Goal: Use online tool/utility: Utilize a website feature to perform a specific function

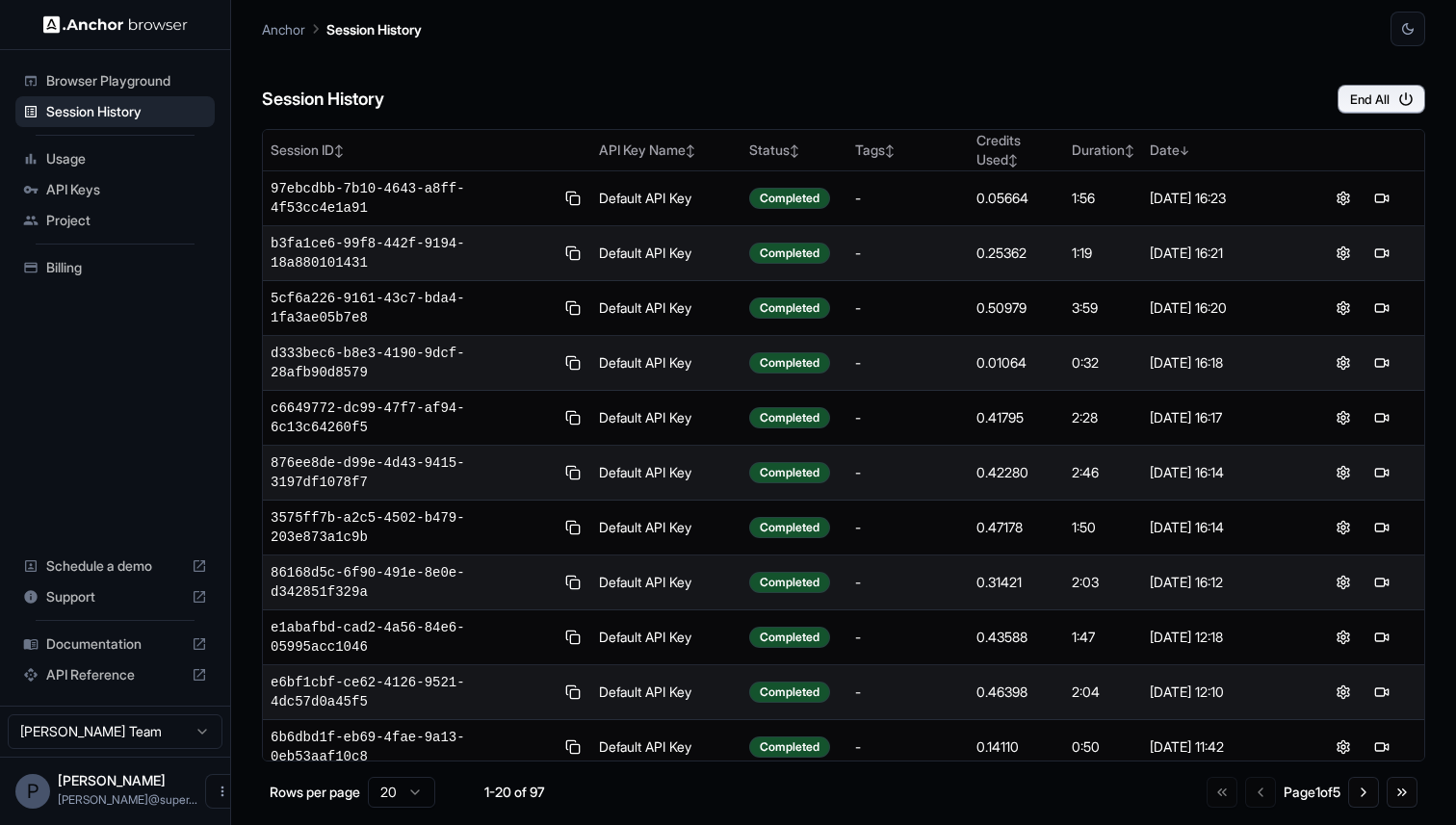
click at [119, 77] on span "Browser Playground" at bounding box center [126, 81] width 161 height 19
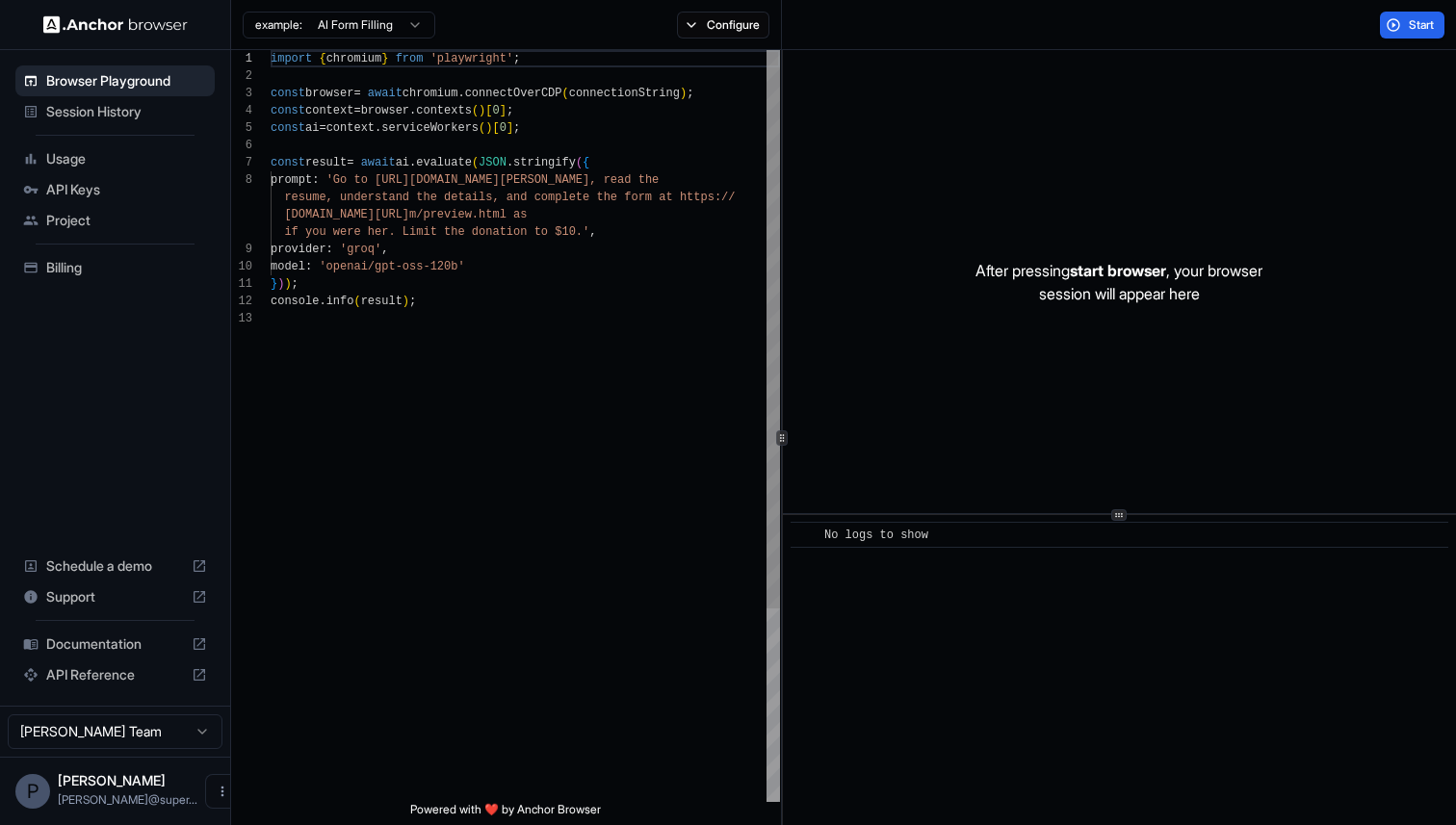
scroll to position [121, 0]
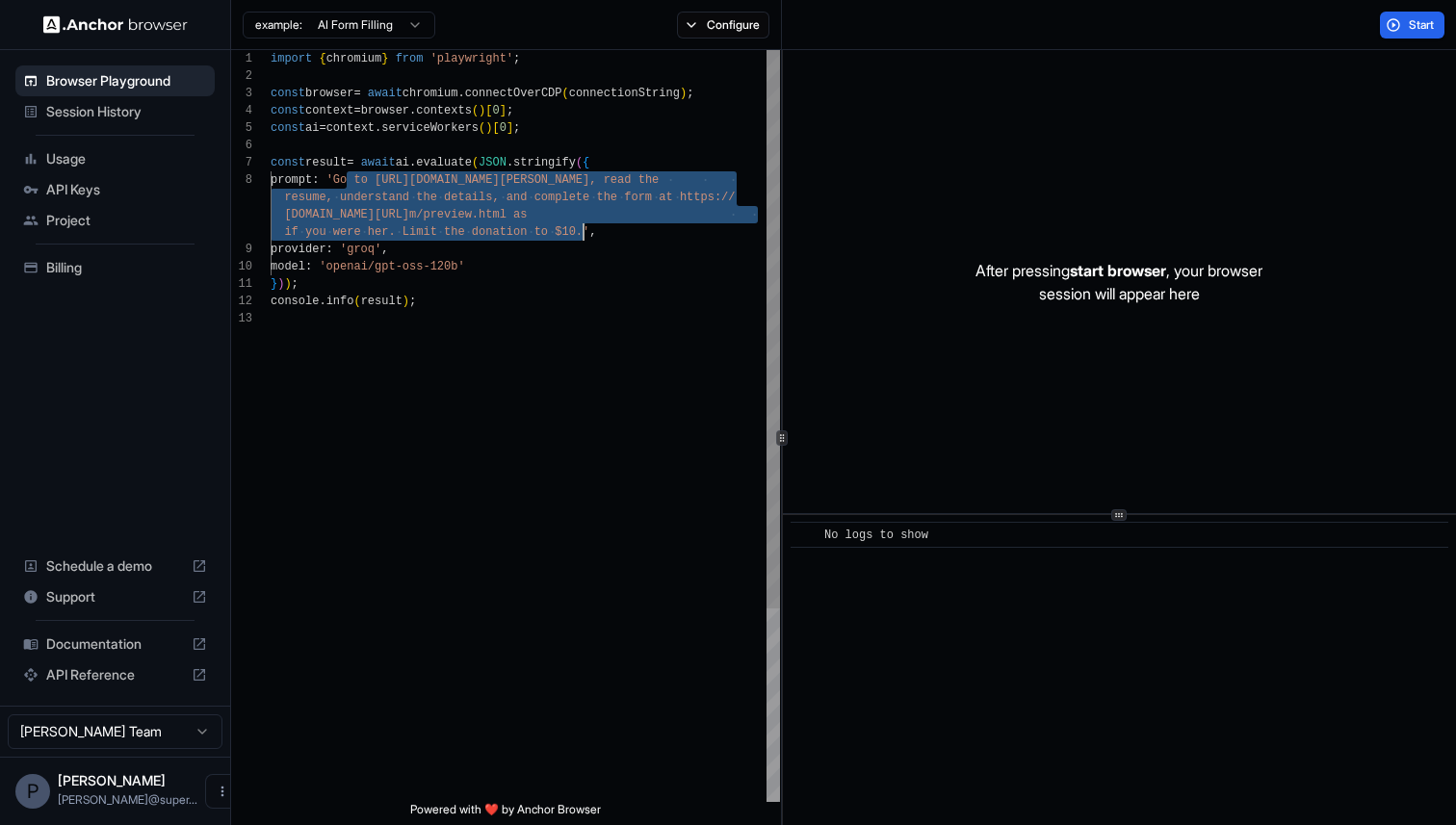
drag, startPoint x: 348, startPoint y: 183, endPoint x: 582, endPoint y: 236, distance: 239.9
click at [582, 236] on div "import { chromium } from 'playwright' ; const browser = await chromium . connec…" at bounding box center [525, 556] width 510 height 1012
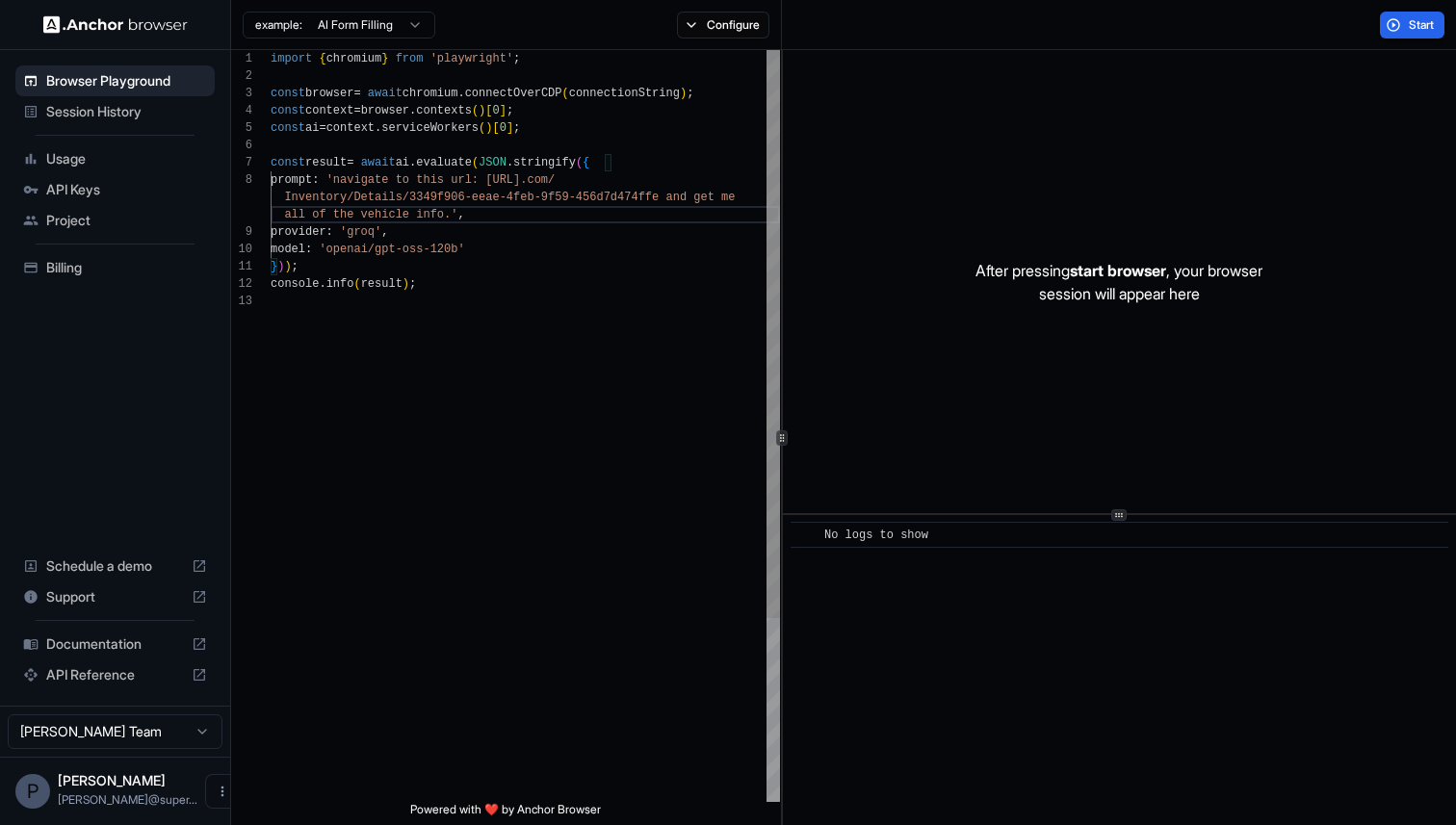
scroll to position [0, 0]
click at [375, 237] on div "import { chromium } from 'playwright' ; const browser = await chromium . connec…" at bounding box center [525, 547] width 510 height 995
click at [392, 257] on div "import { chromium } from 'playwright' ; const browser = await chromium . connec…" at bounding box center [525, 547] width 510 height 995
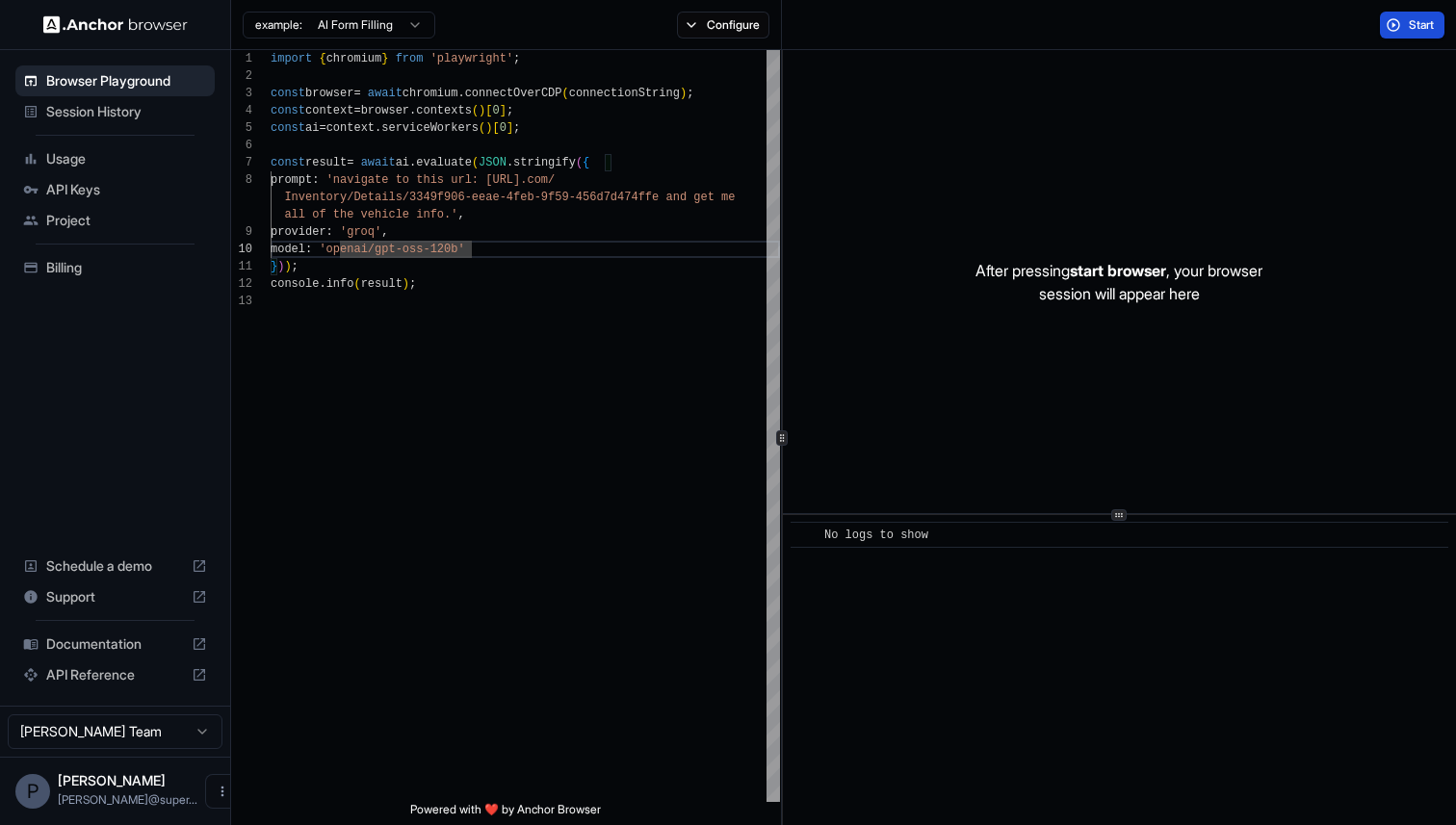
click at [1404, 31] on button "Start" at bounding box center [1412, 25] width 65 height 27
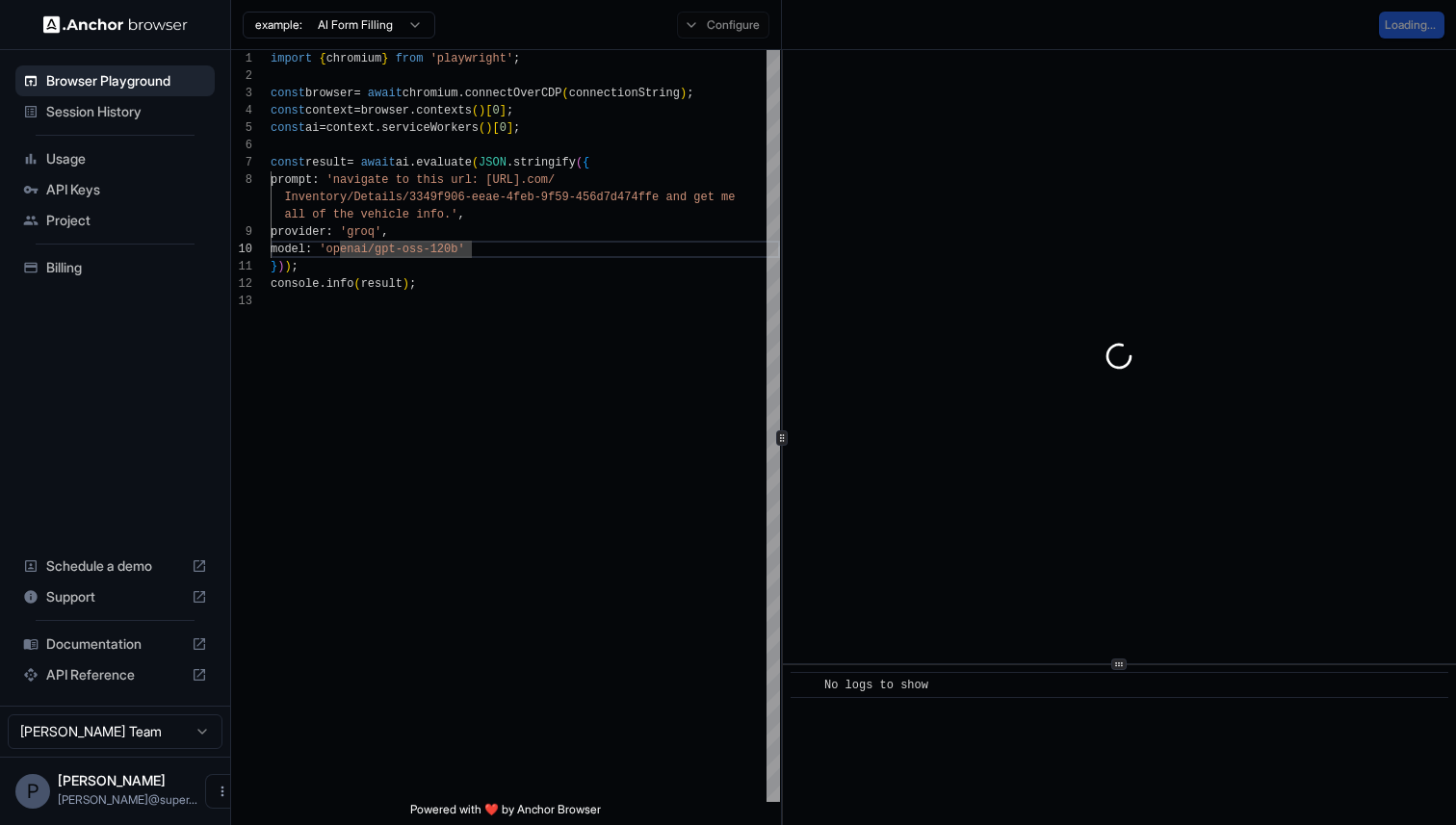
click at [1117, 666] on icon at bounding box center [1119, 664] width 10 height 10
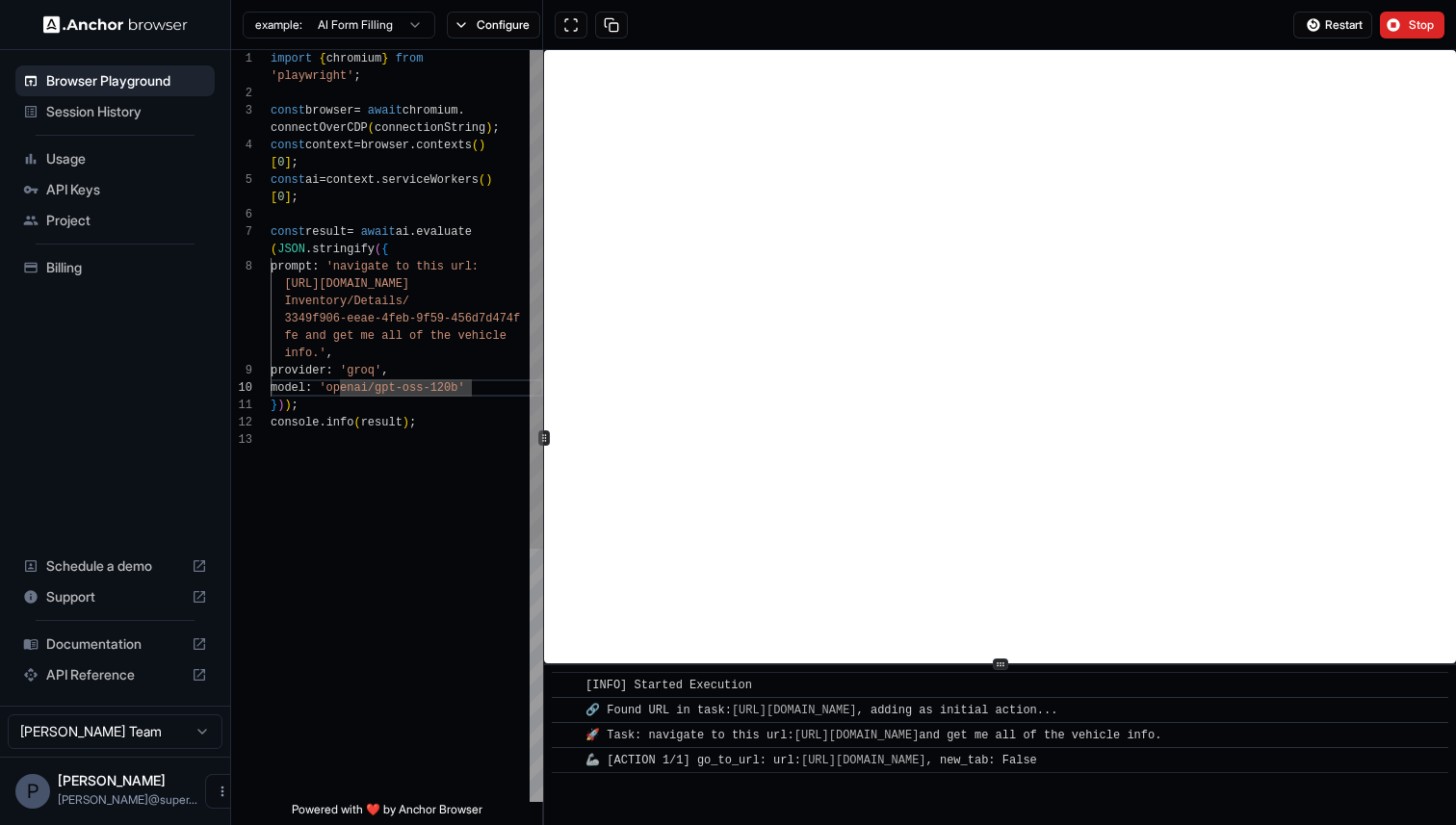
scroll to position [13, 0]
click at [540, 432] on div at bounding box center [544, 439] width 12 height 15
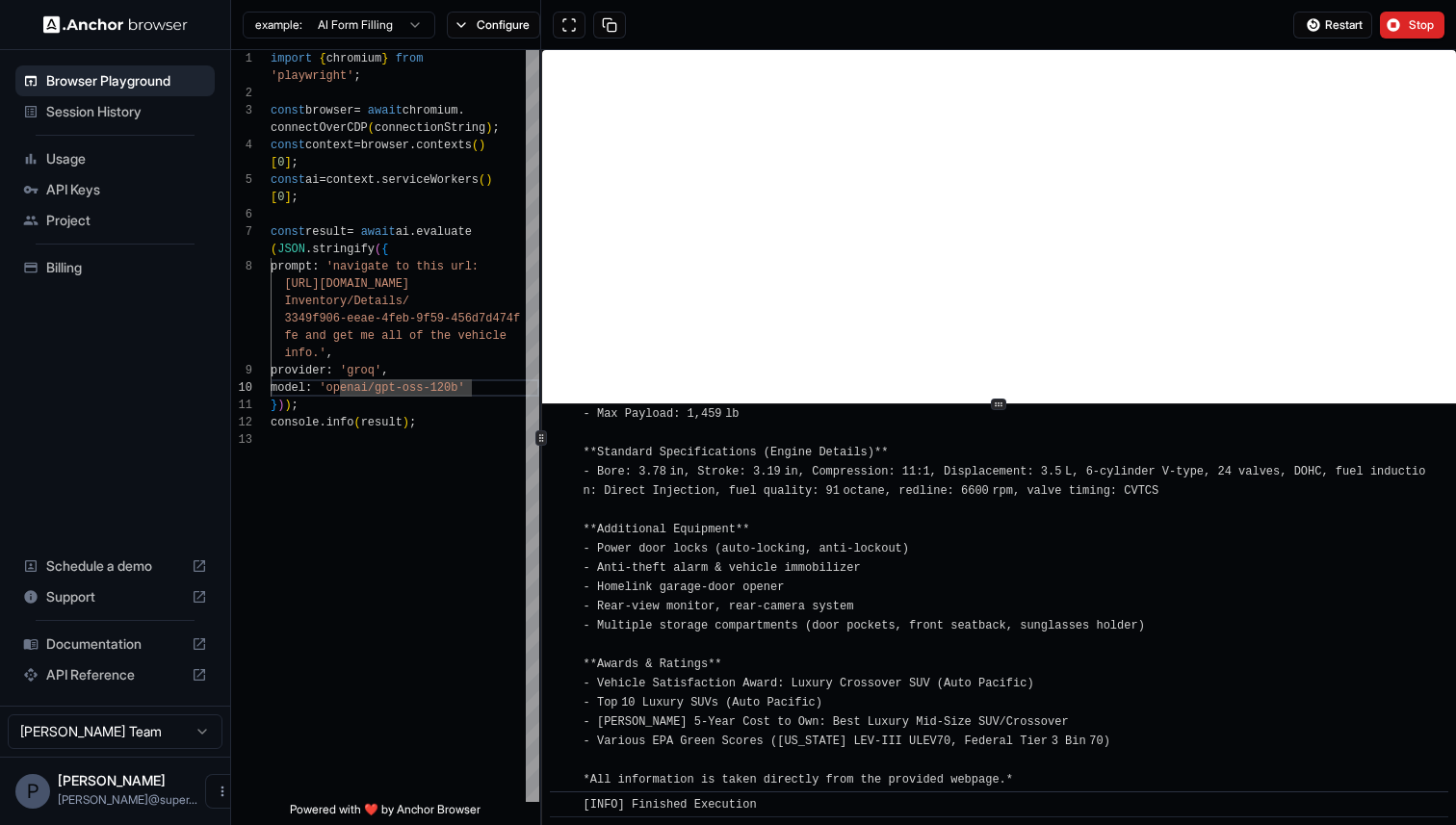
scroll to position [4351, 0]
click at [1001, 407] on icon at bounding box center [998, 405] width 10 height 10
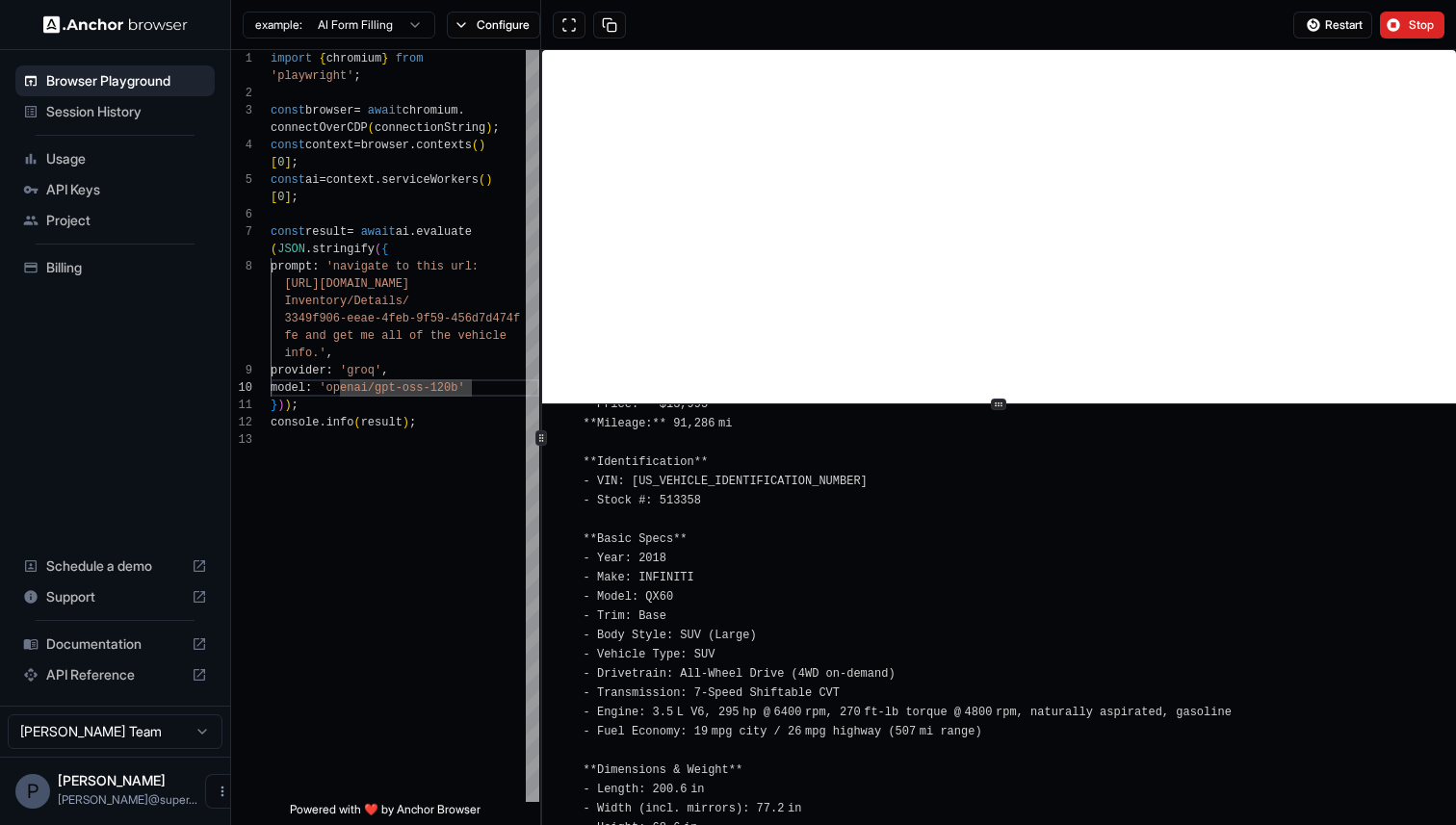
scroll to position [2901, 0]
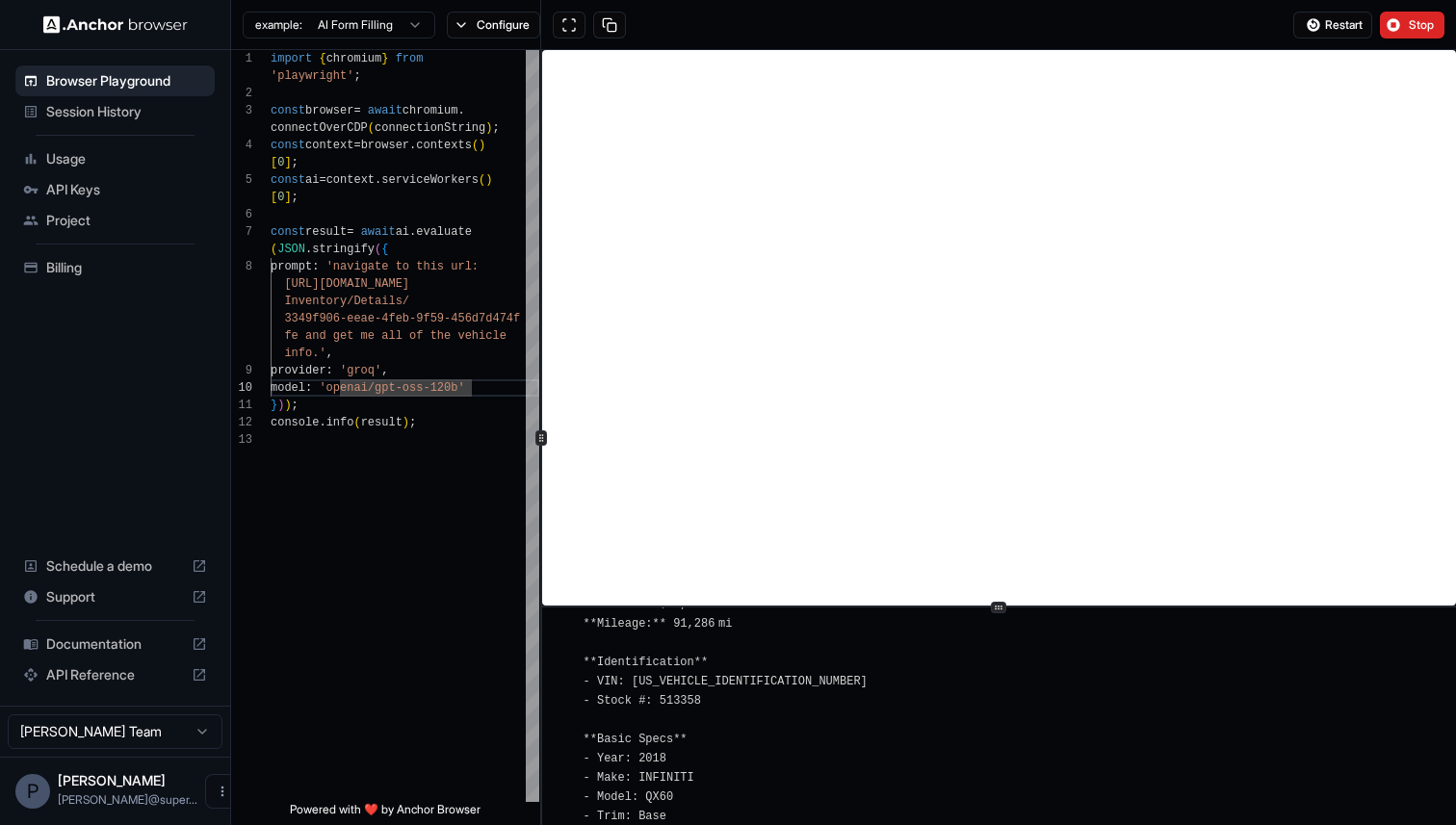
click at [960, 607] on div at bounding box center [999, 606] width 913 height 1
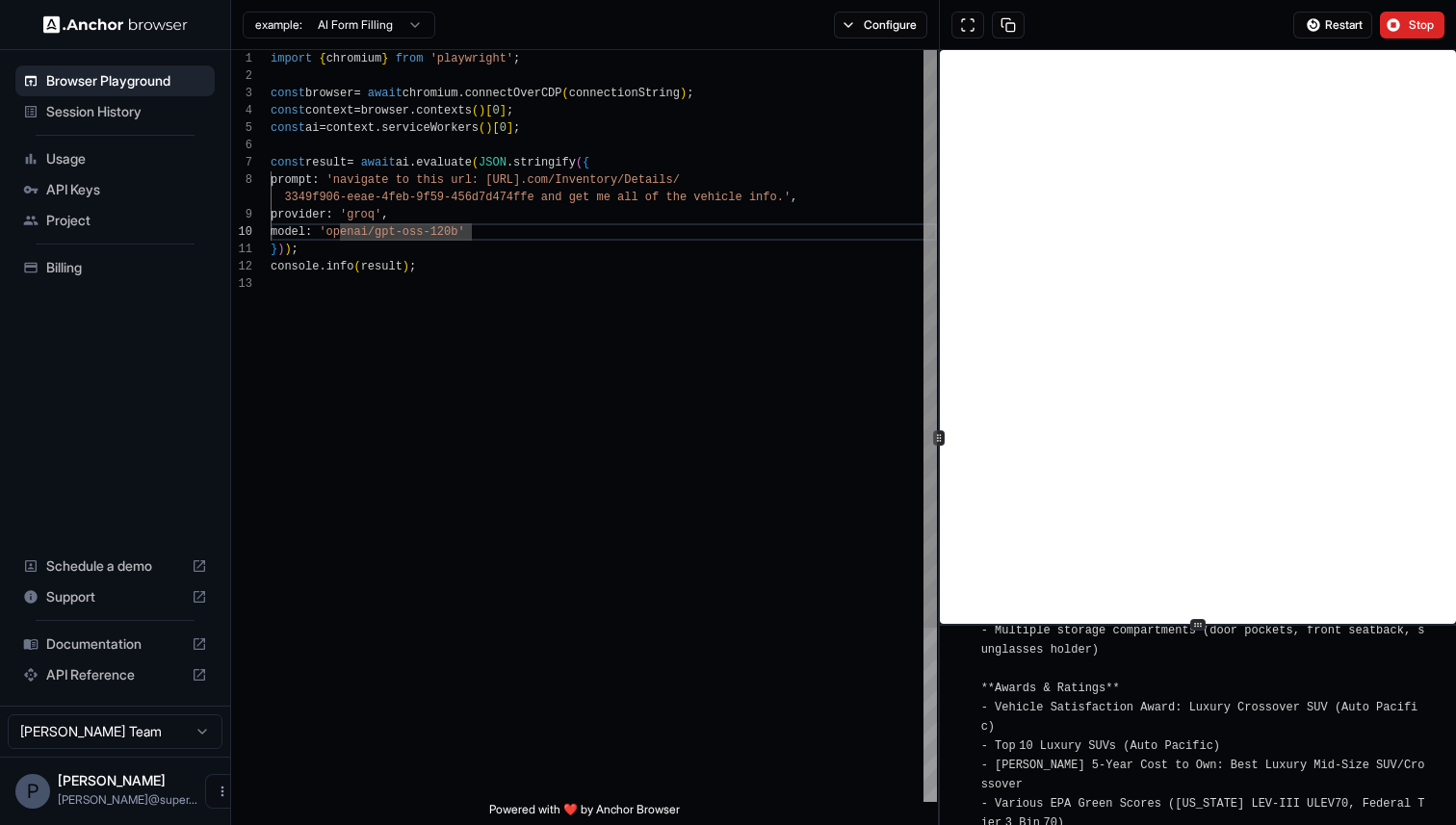
scroll to position [52, 0]
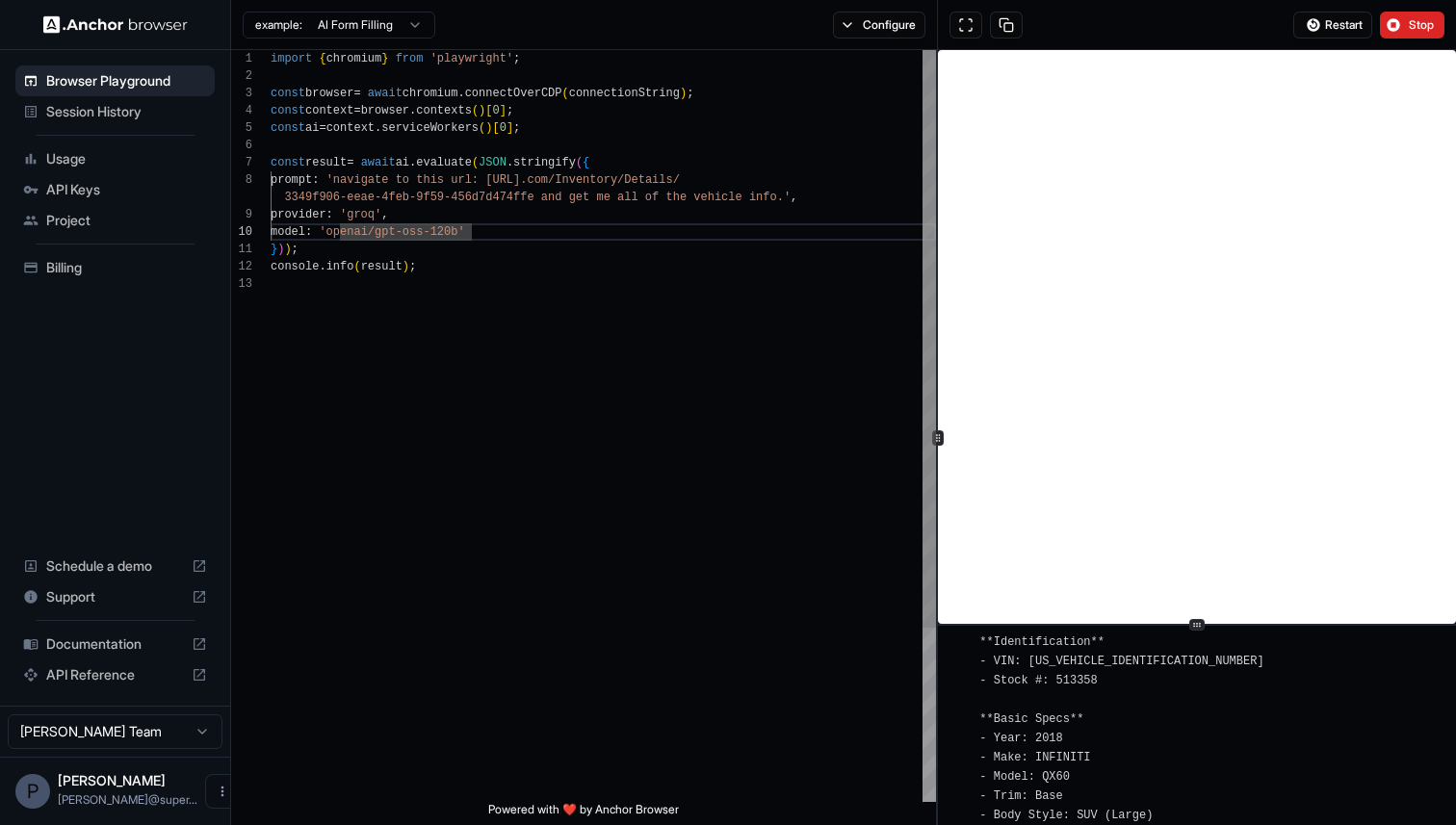
click at [937, 369] on div at bounding box center [937, 438] width 1 height 775
click at [448, 200] on div "import { chromium } from 'playwright' ; const browser = await chromium . connec…" at bounding box center [603, 539] width 665 height 977
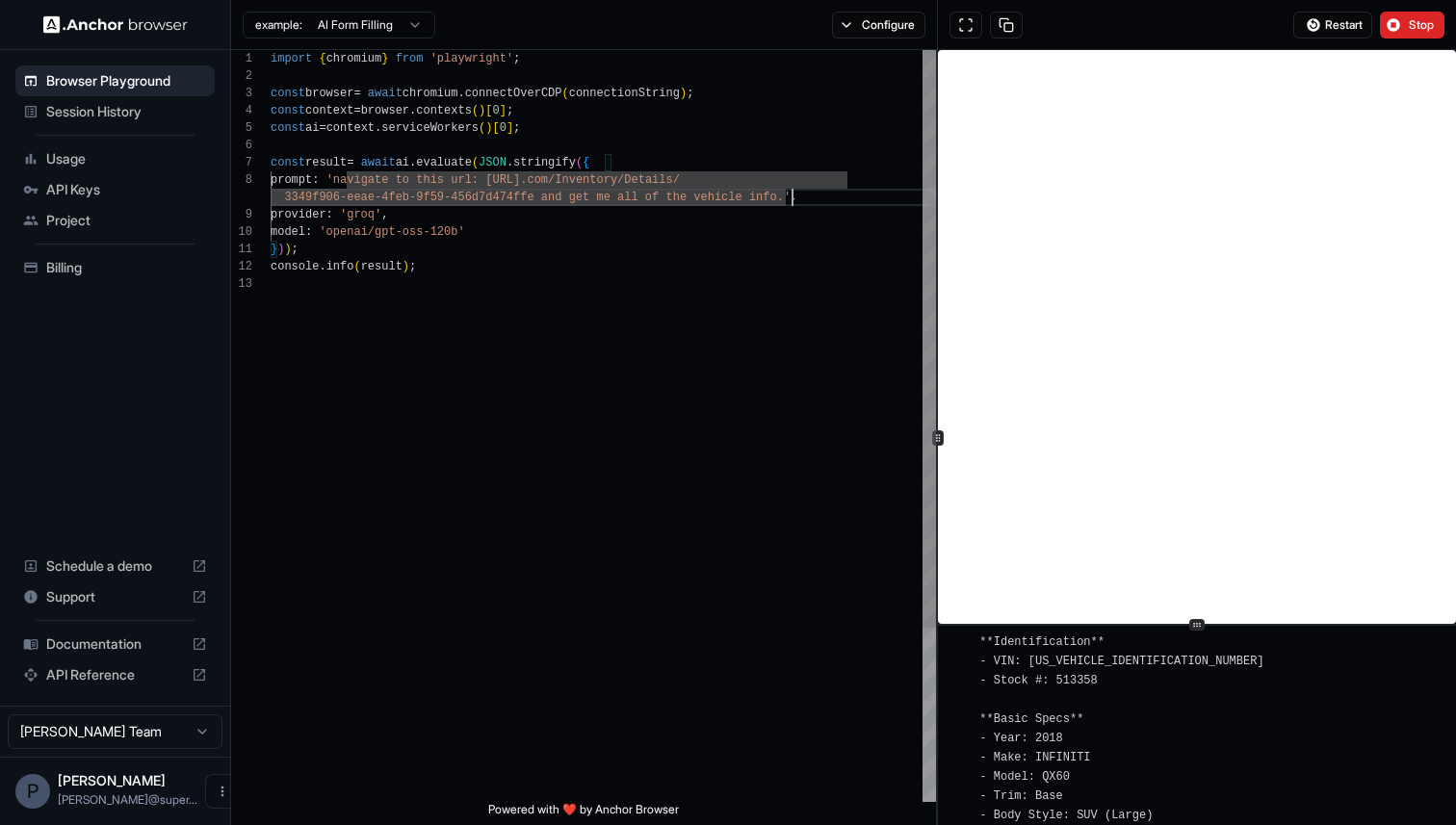
click at [790, 204] on div "import { chromium } from 'playwright' ; const browser = await chromium . connec…" at bounding box center [603, 539] width 665 height 977
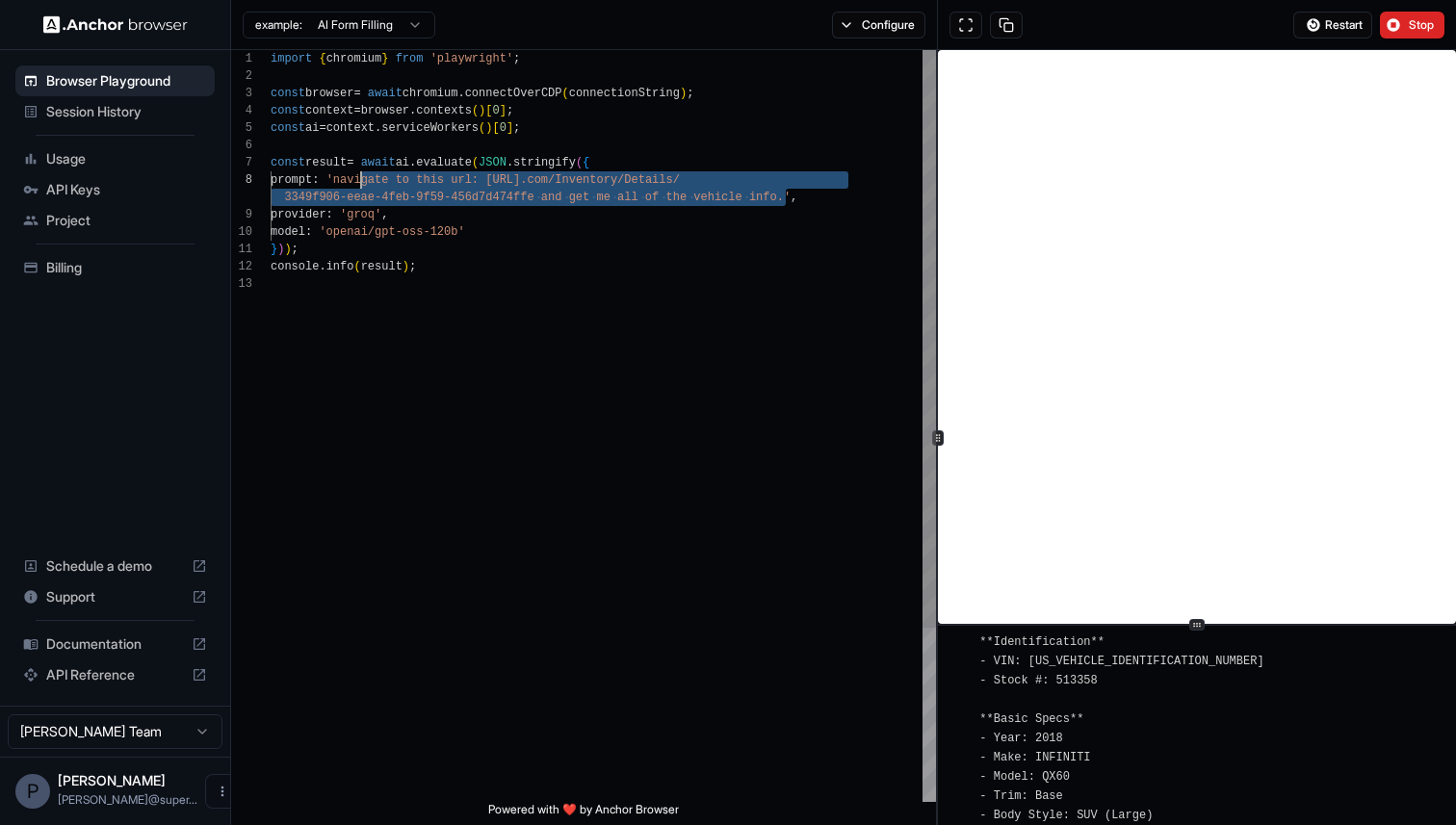
scroll to position [121, 0]
drag, startPoint x: 782, startPoint y: 201, endPoint x: 348, endPoint y: 178, distance: 434.6
click at [348, 178] on div "import { chromium } from 'playwright' ; const browser = await chromium . connec…" at bounding box center [603, 539] width 665 height 977
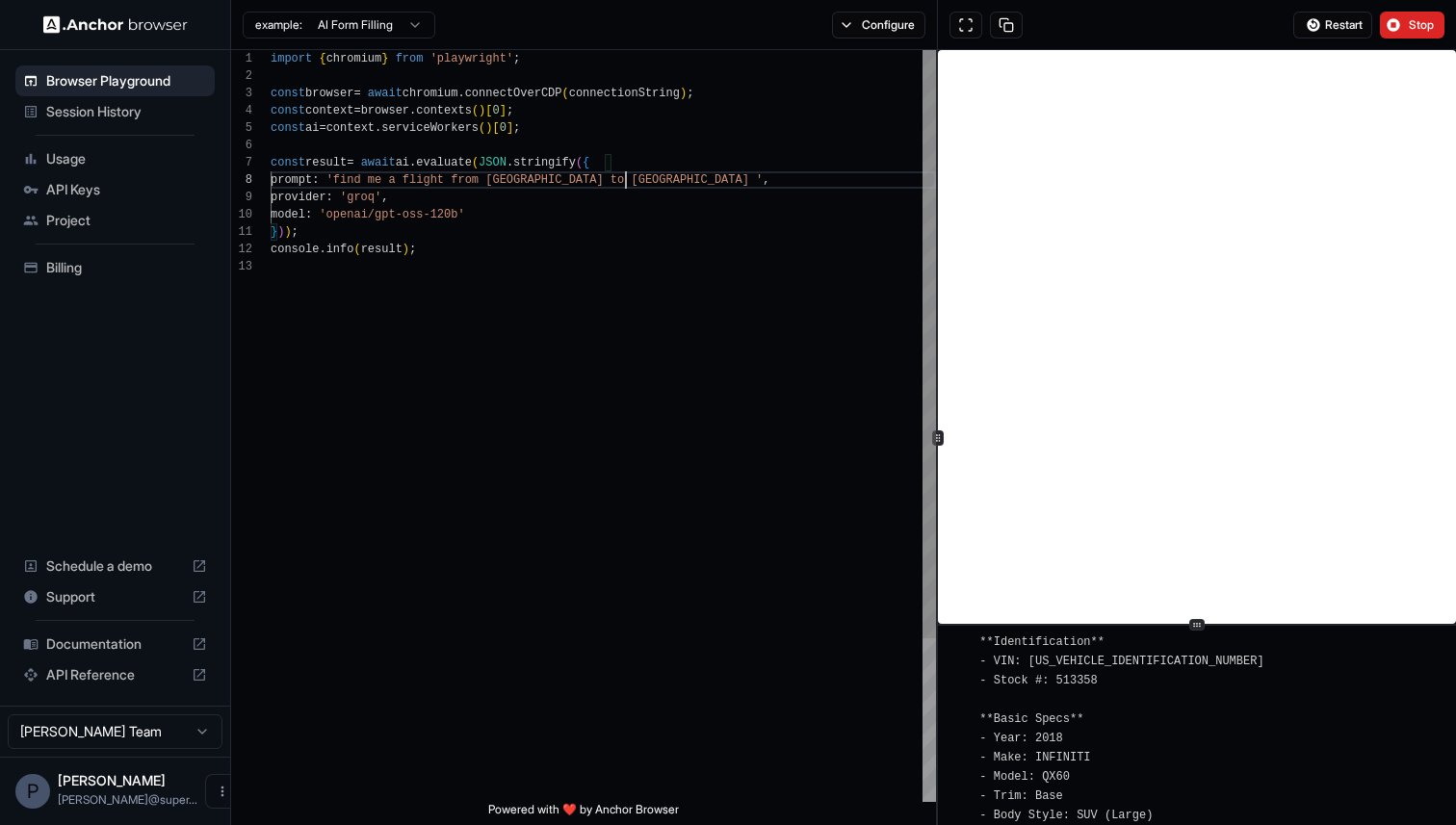
click at [623, 177] on div "import { chromium } from 'playwright' ; const browser = await chromium . connec…" at bounding box center [603, 530] width 665 height 960
click at [673, 178] on div "import { chromium } from 'playwright' ; const browser = await chromium . connec…" at bounding box center [603, 530] width 665 height 960
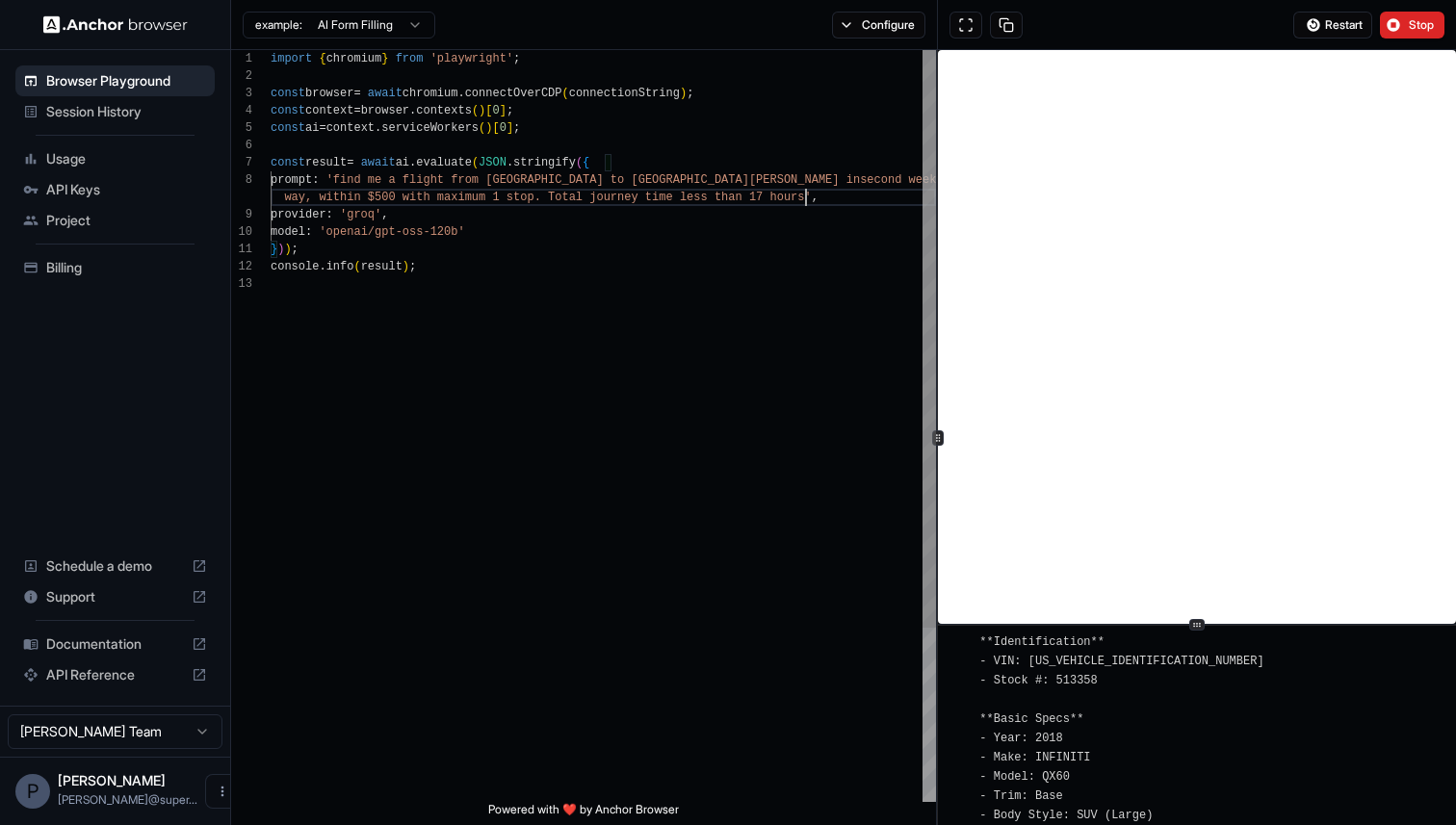
click at [381, 198] on div "import { chromium } from 'playwright' ; const browser = await chromium . connec…" at bounding box center [603, 539] width 665 height 977
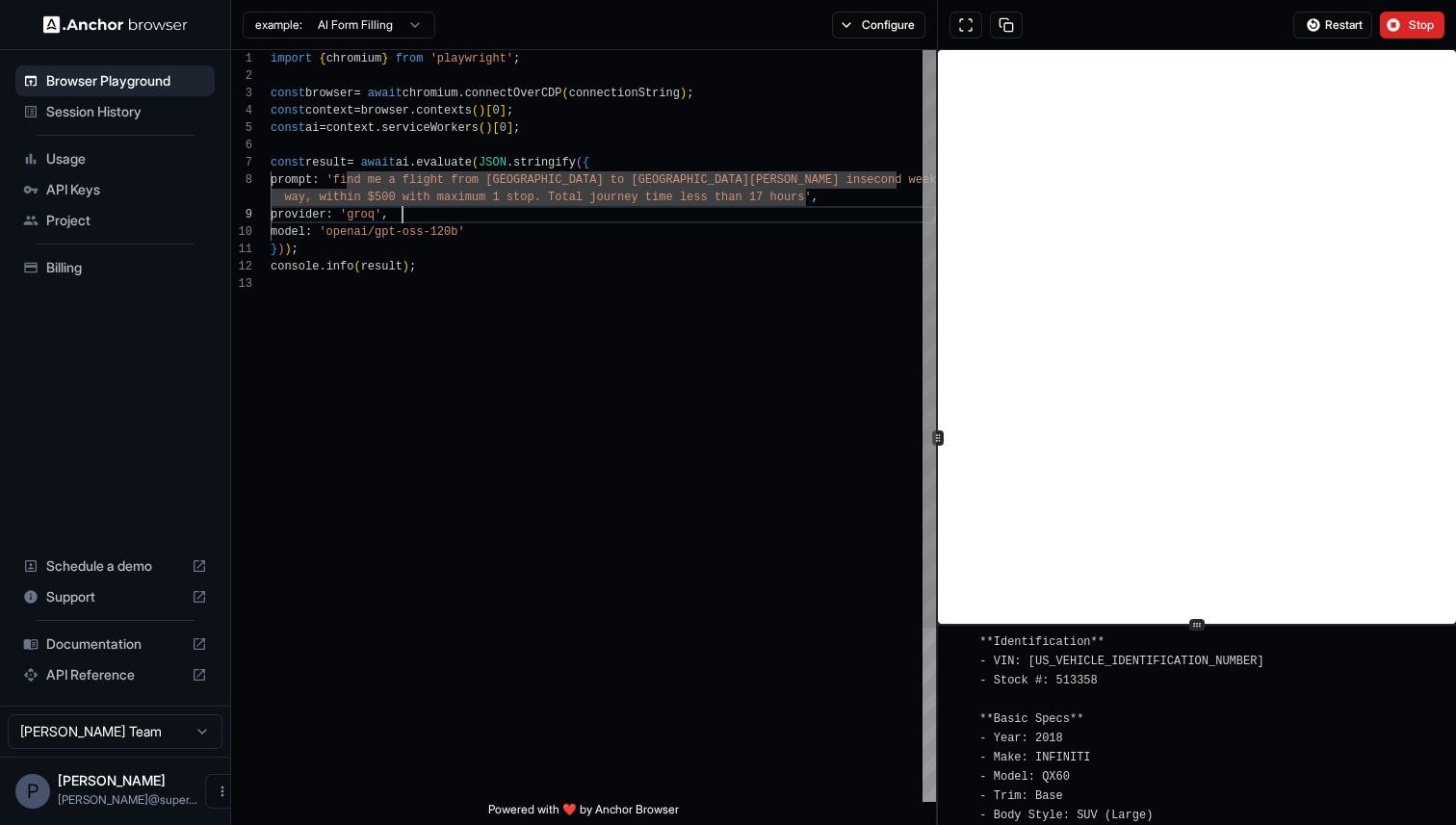
click at [493, 209] on div "import { chromium } from 'playwright' ; const browser = await chromium . connec…" at bounding box center [603, 539] width 665 height 977
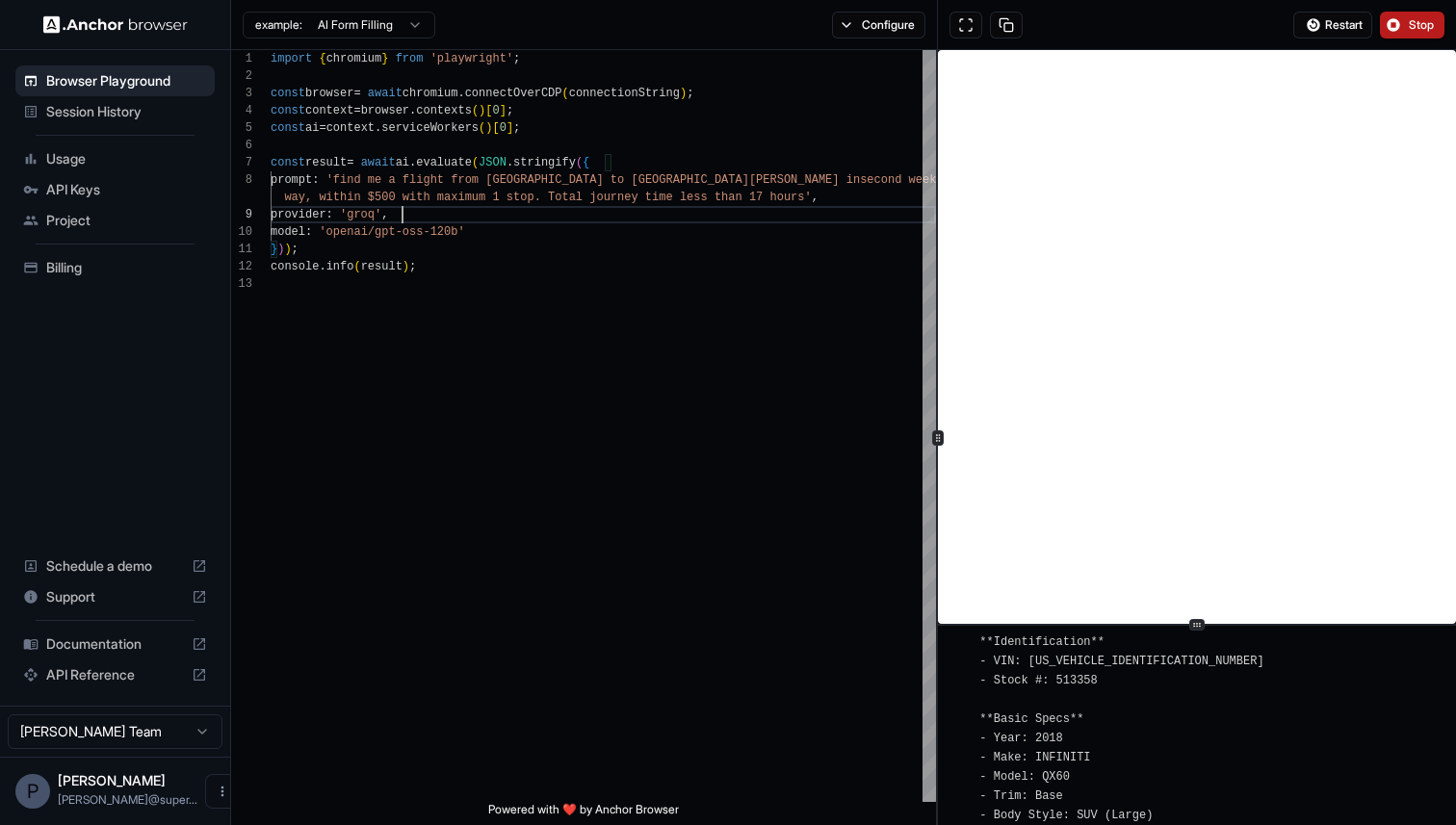
click at [1411, 25] on span "Stop" at bounding box center [1422, 25] width 27 height 15
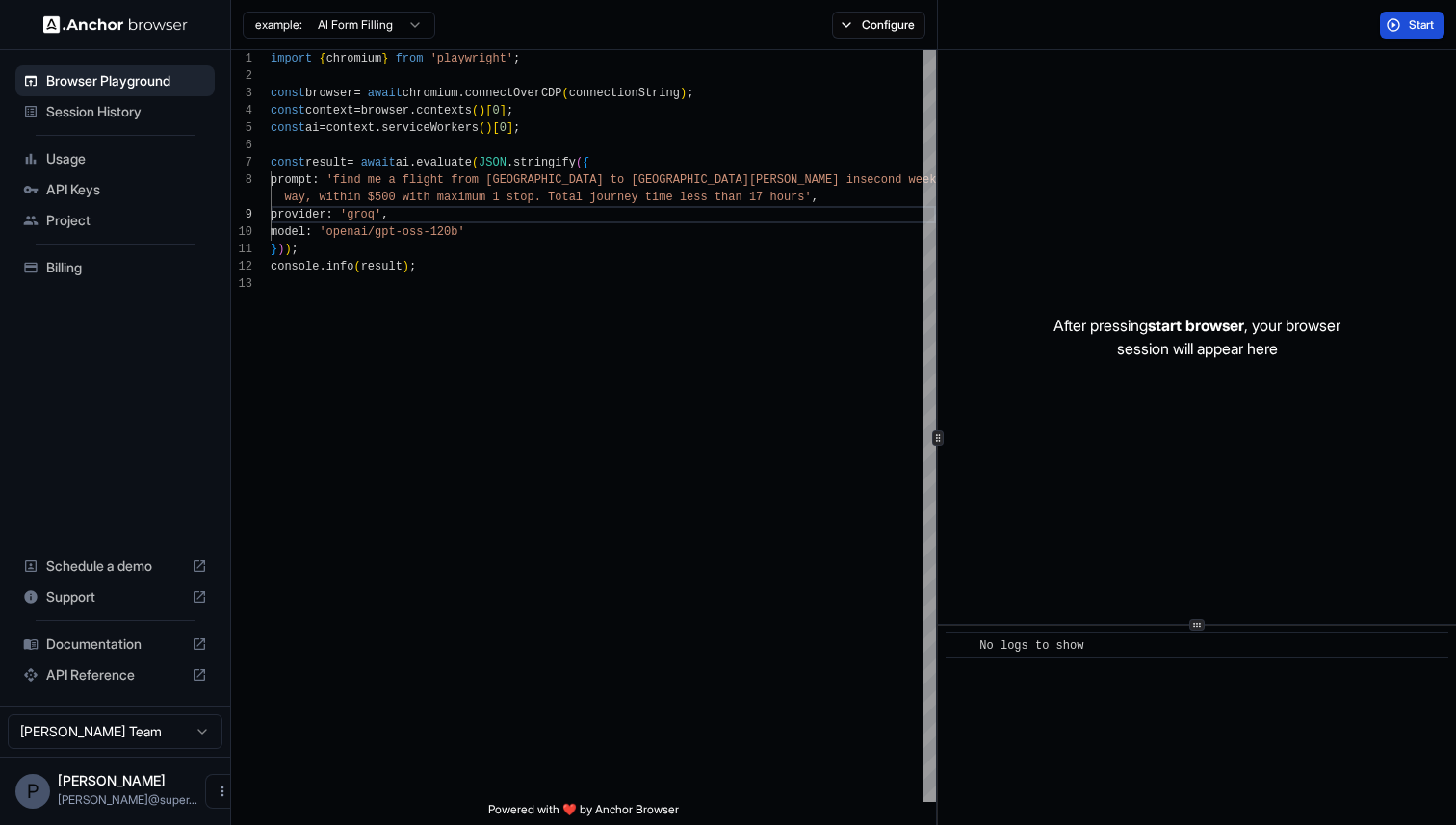
click at [1406, 28] on button "Start" at bounding box center [1412, 25] width 65 height 27
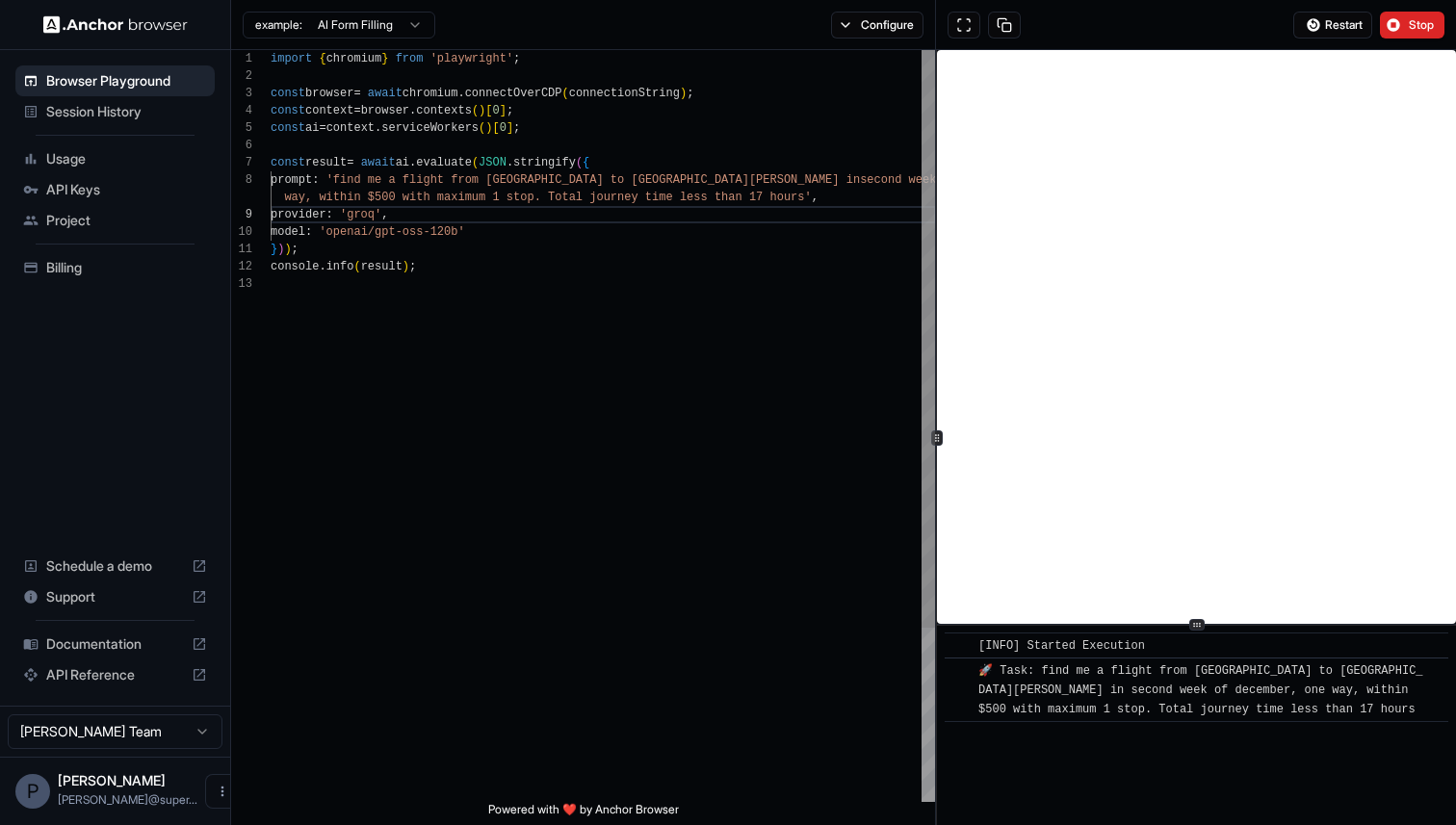
scroll to position [87, 0]
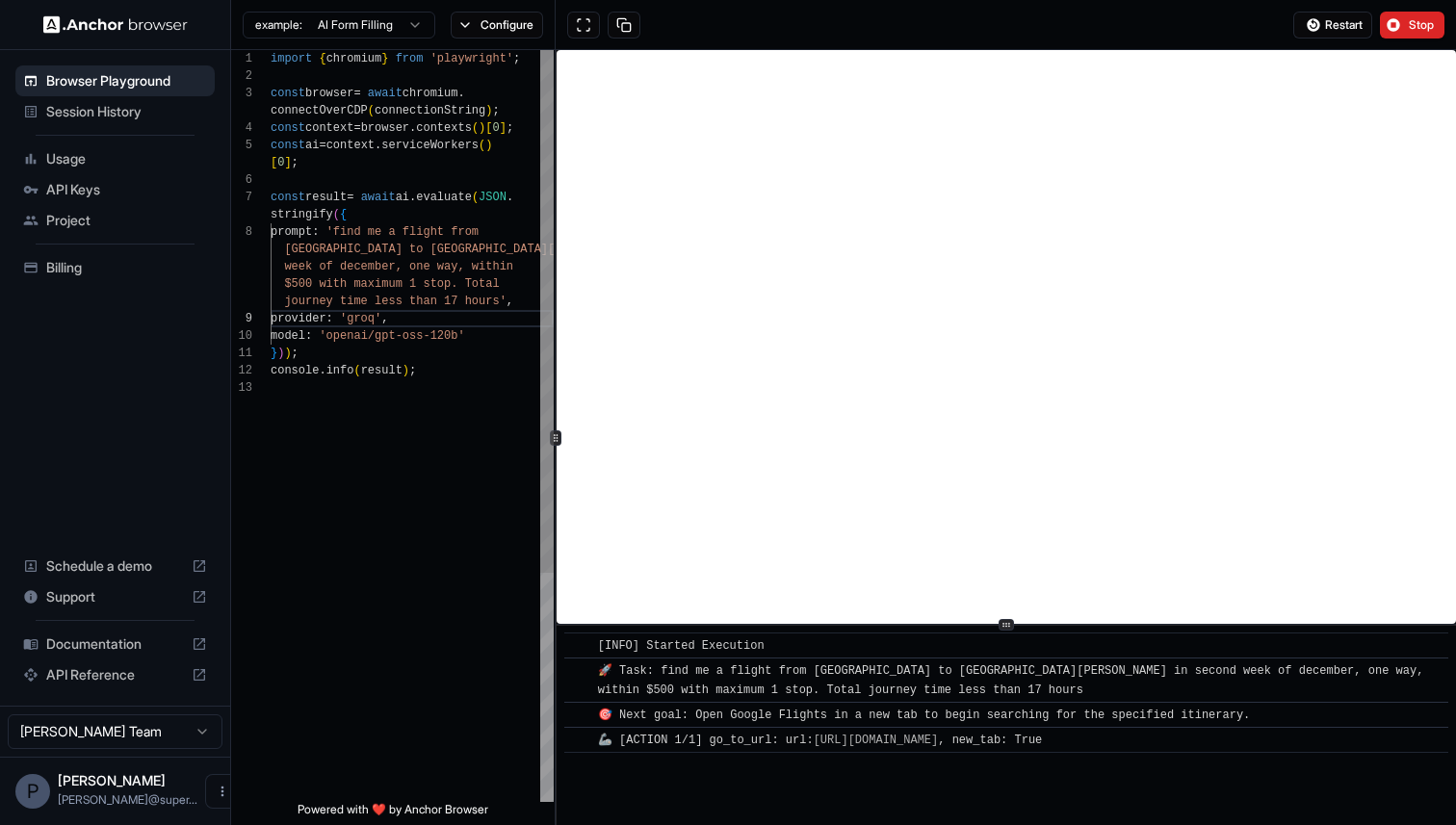
click at [556, 488] on div at bounding box center [556, 438] width 1 height 775
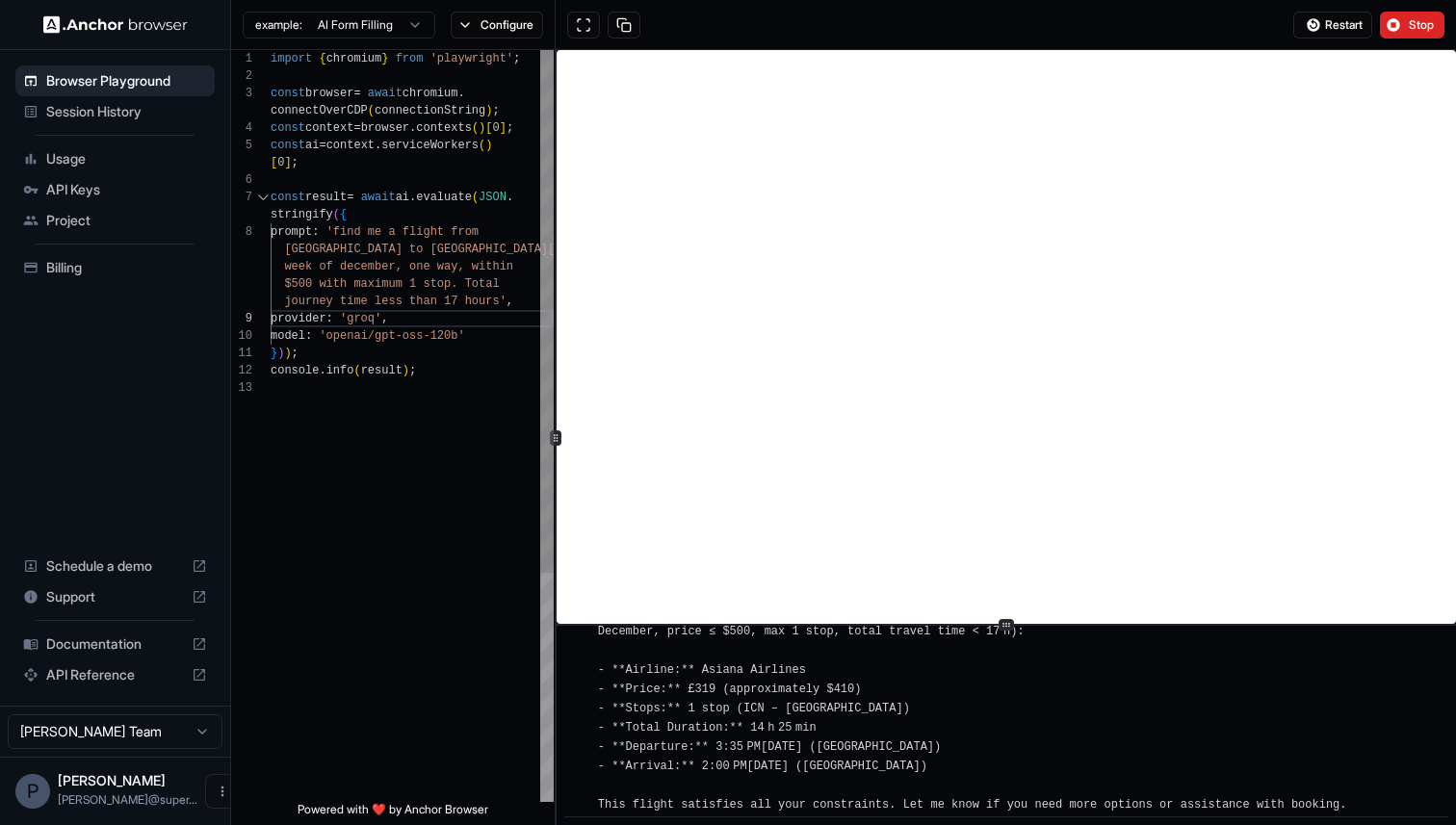
scroll to position [2837, 0]
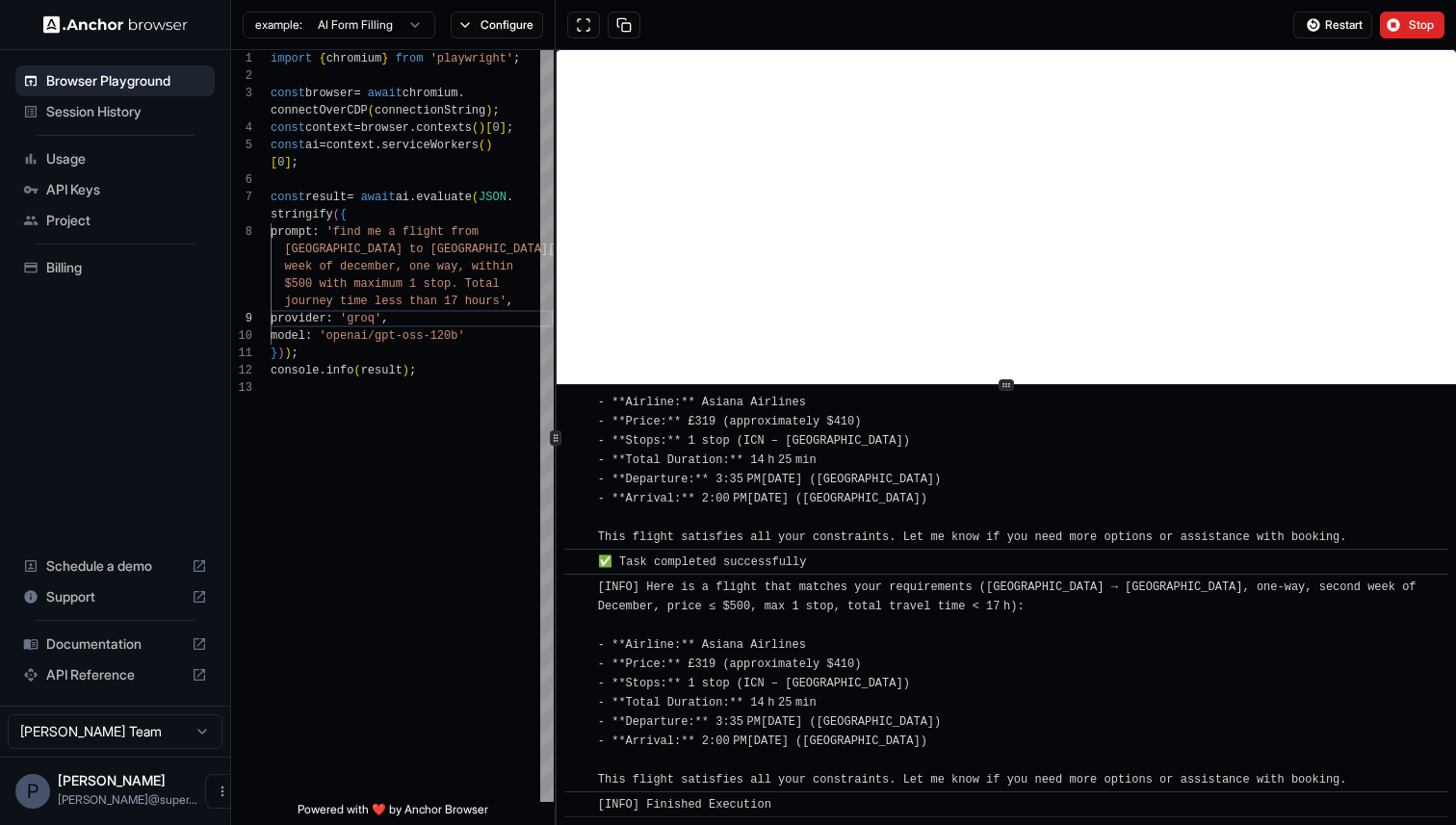
click at [989, 382] on div "​ [INFO] Started Execution ​ 🚀 Task: find me a flight from beijing to san frans…" at bounding box center [1006, 438] width 899 height 775
click at [1416, 24] on span "Stop" at bounding box center [1422, 25] width 27 height 15
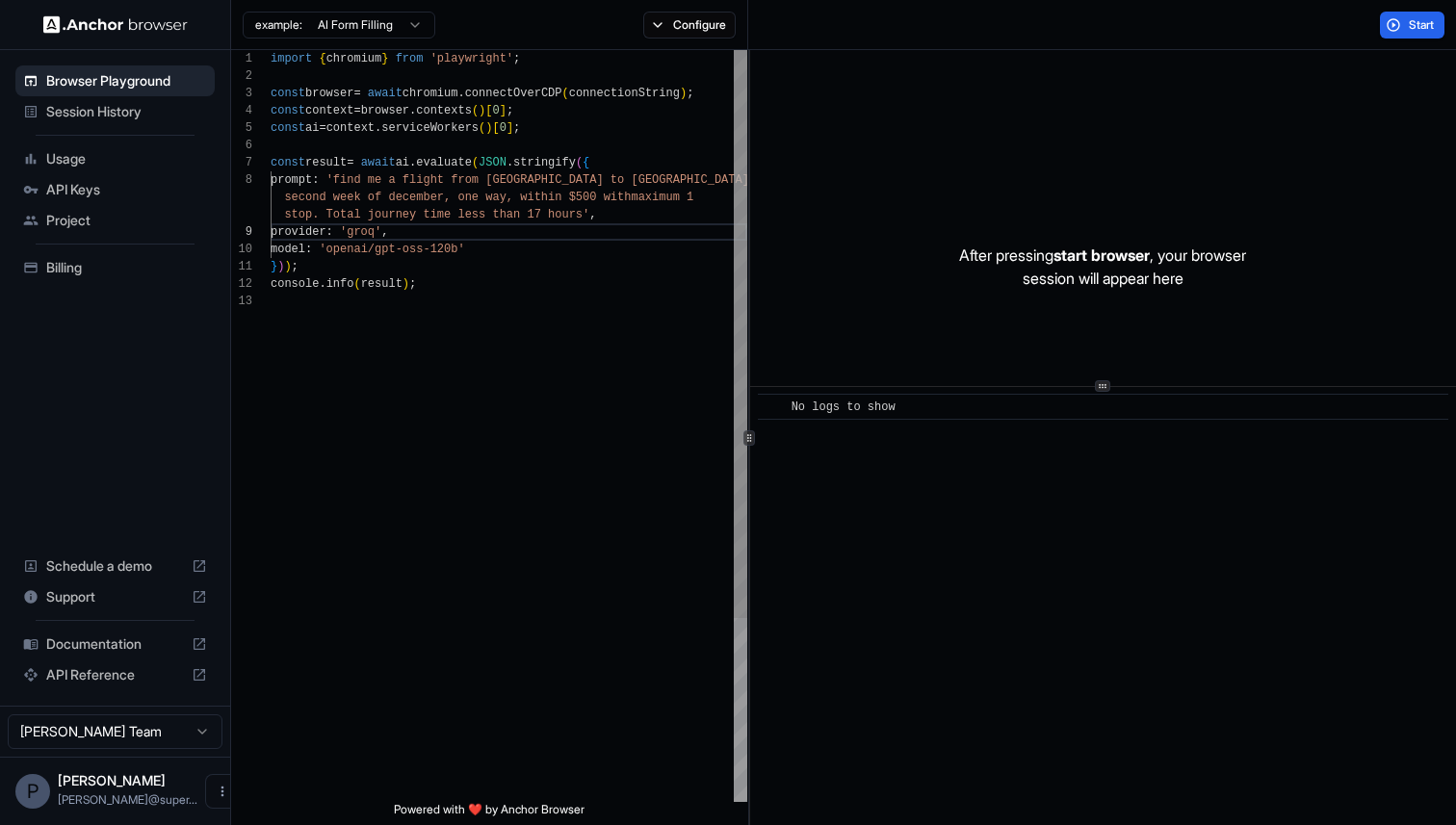
scroll to position [156, 0]
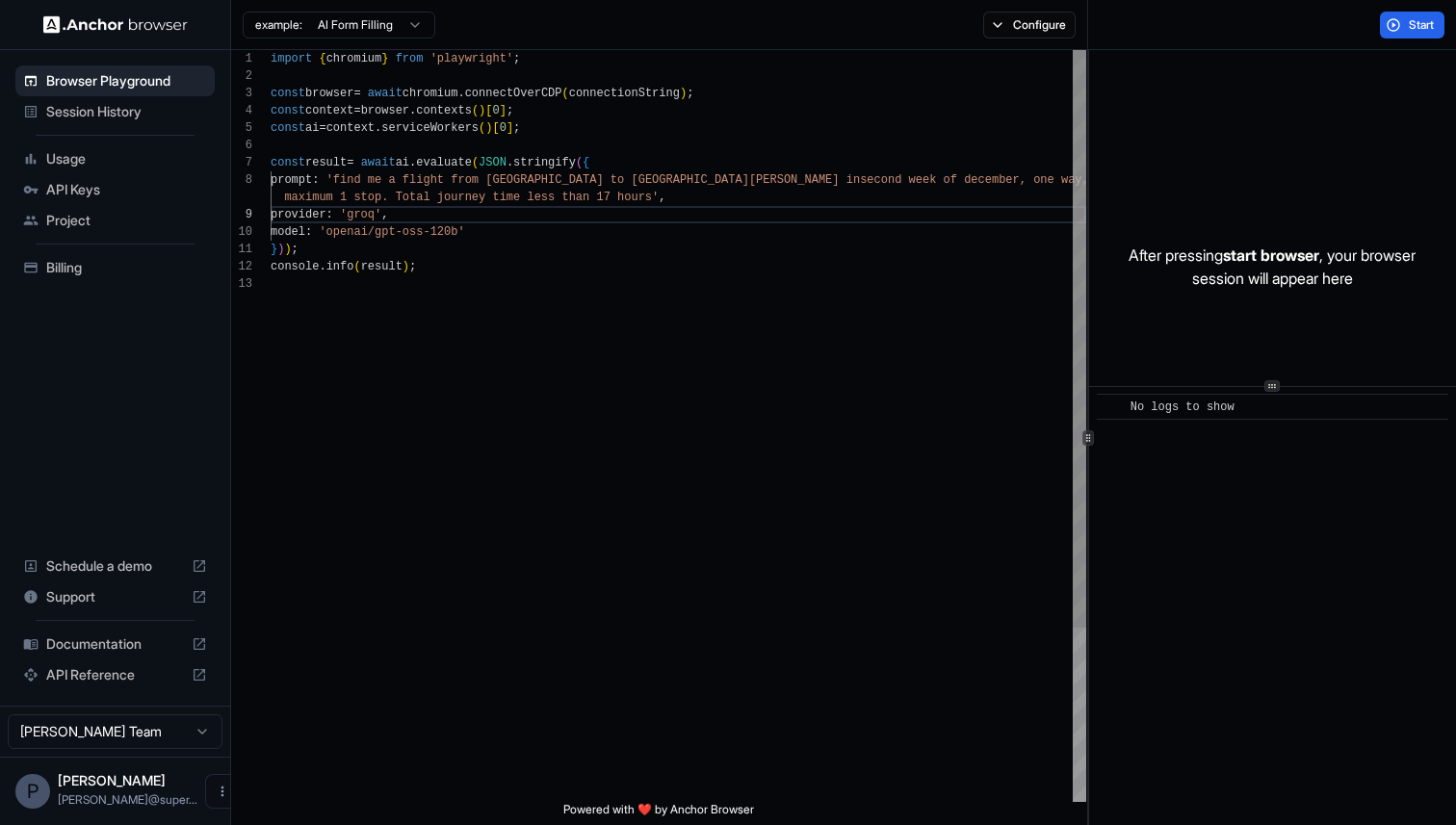
click at [1089, 365] on div at bounding box center [1088, 438] width 1 height 775
click at [579, 196] on div "import { chromium } from 'playwright' ; const browser = await chromium . connec…" at bounding box center [678, 539] width 815 height 977
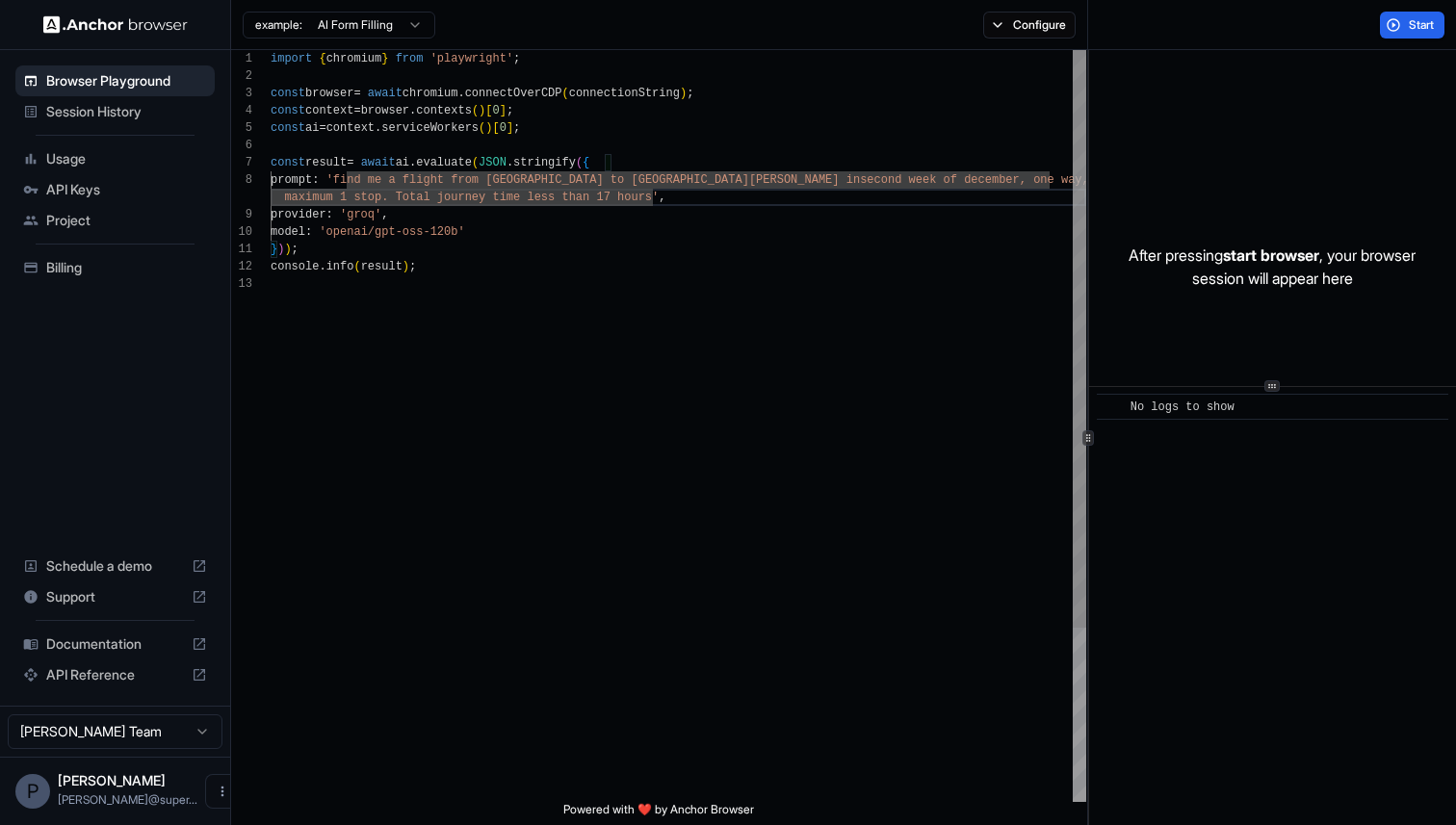
scroll to position [121, 0]
click at [582, 183] on div "import { chromium } from 'playwright' ; const browser = await chromium . connec…" at bounding box center [678, 539] width 815 height 977
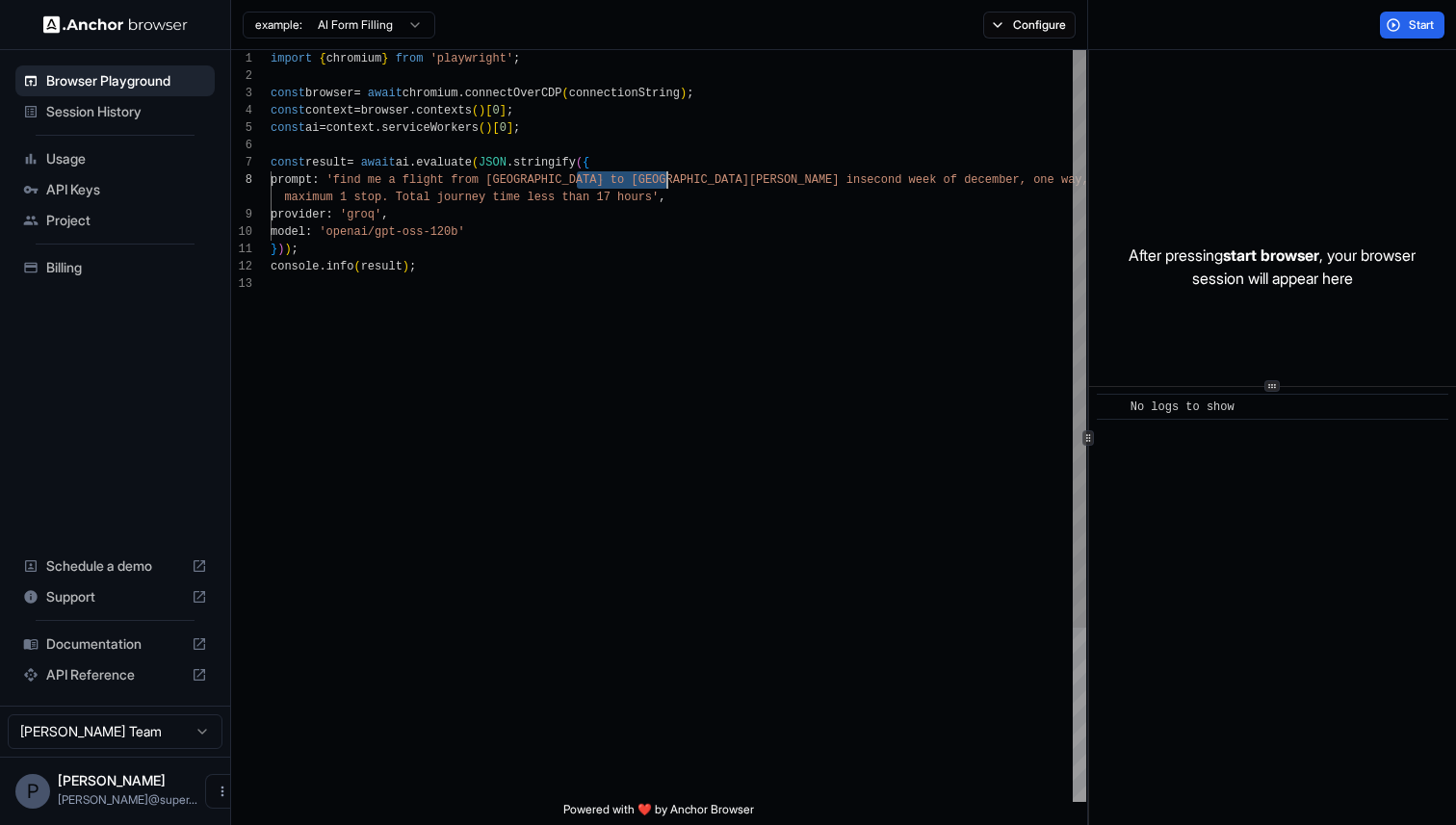
drag, startPoint x: 574, startPoint y: 184, endPoint x: 663, endPoint y: 185, distance: 89.0
click at [663, 185] on span "'find me a flight from beijing to san fransisco in" at bounding box center [594, 180] width 535 height 13
click at [717, 185] on div "import { chromium } from 'playwright' ; const browser = await chromium . connec…" at bounding box center [678, 539] width 815 height 977
click at [820, 178] on div "import { chromium } from 'playwright' ; const browser = await chromium . connec…" at bounding box center [678, 539] width 815 height 977
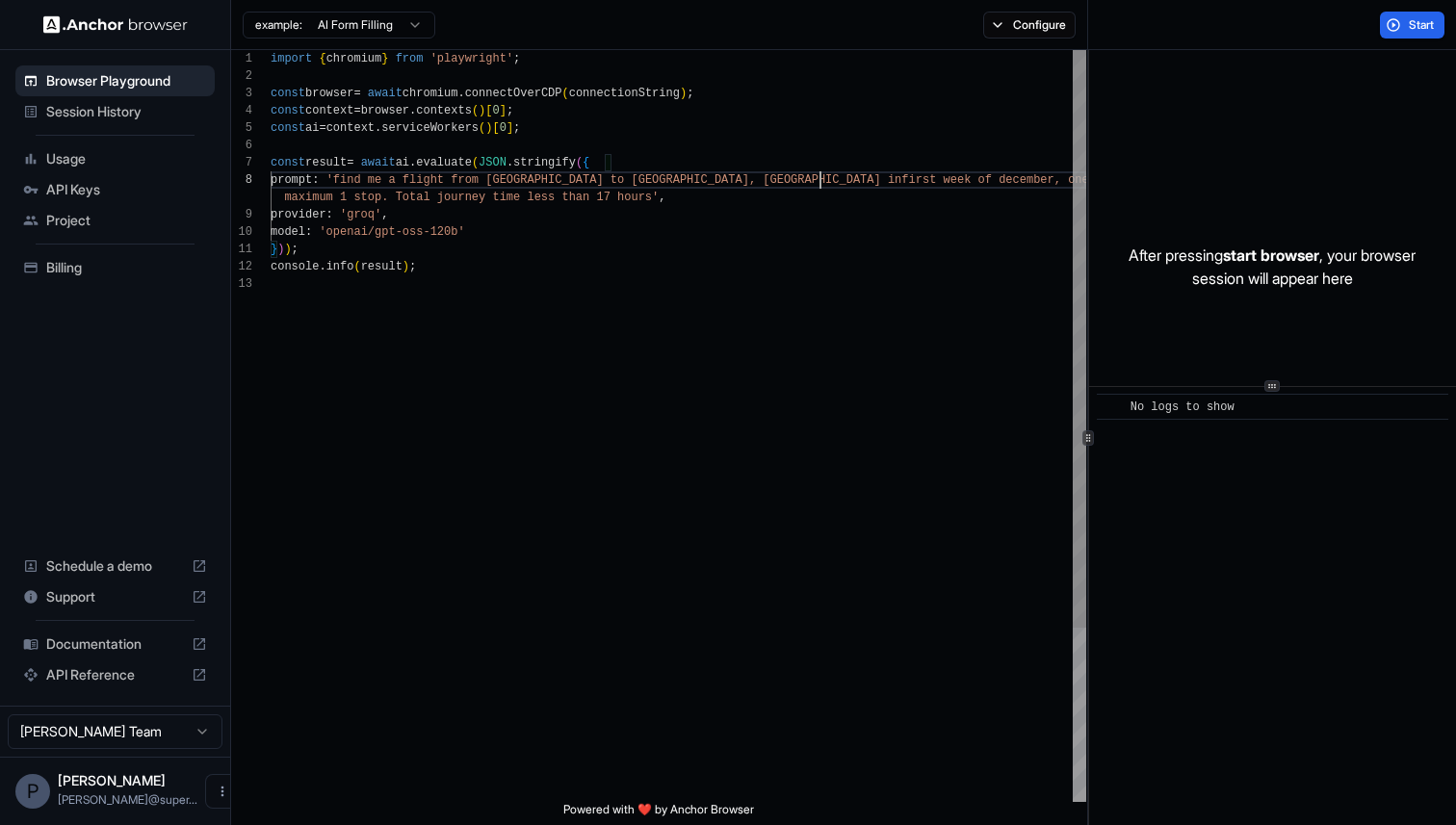
click at [820, 178] on div "import { chromium } from 'playwright' ; const browser = await chromium . connec…" at bounding box center [678, 539] width 815 height 977
click at [609, 198] on div "import { chromium } from 'playwright' ; const browser = await chromium . connec…" at bounding box center [678, 539] width 815 height 977
click at [985, 182] on div "import { chromium } from 'playwright' ; const browser = await chromium . connec…" at bounding box center [678, 539] width 815 height 977
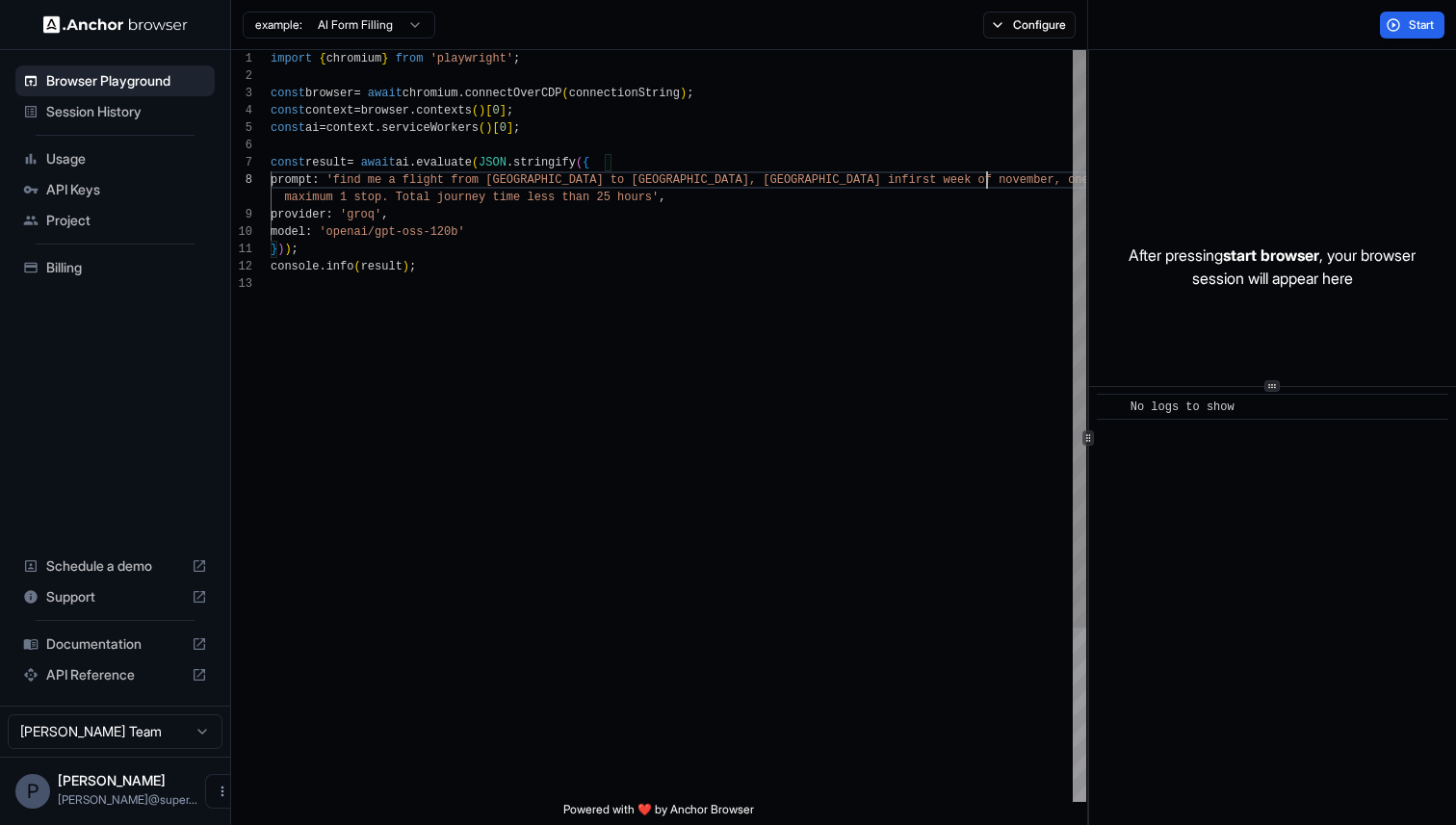
click at [985, 182] on div "import { chromium } from 'playwright' ; const browser = await chromium . connec…" at bounding box center [678, 539] width 815 height 977
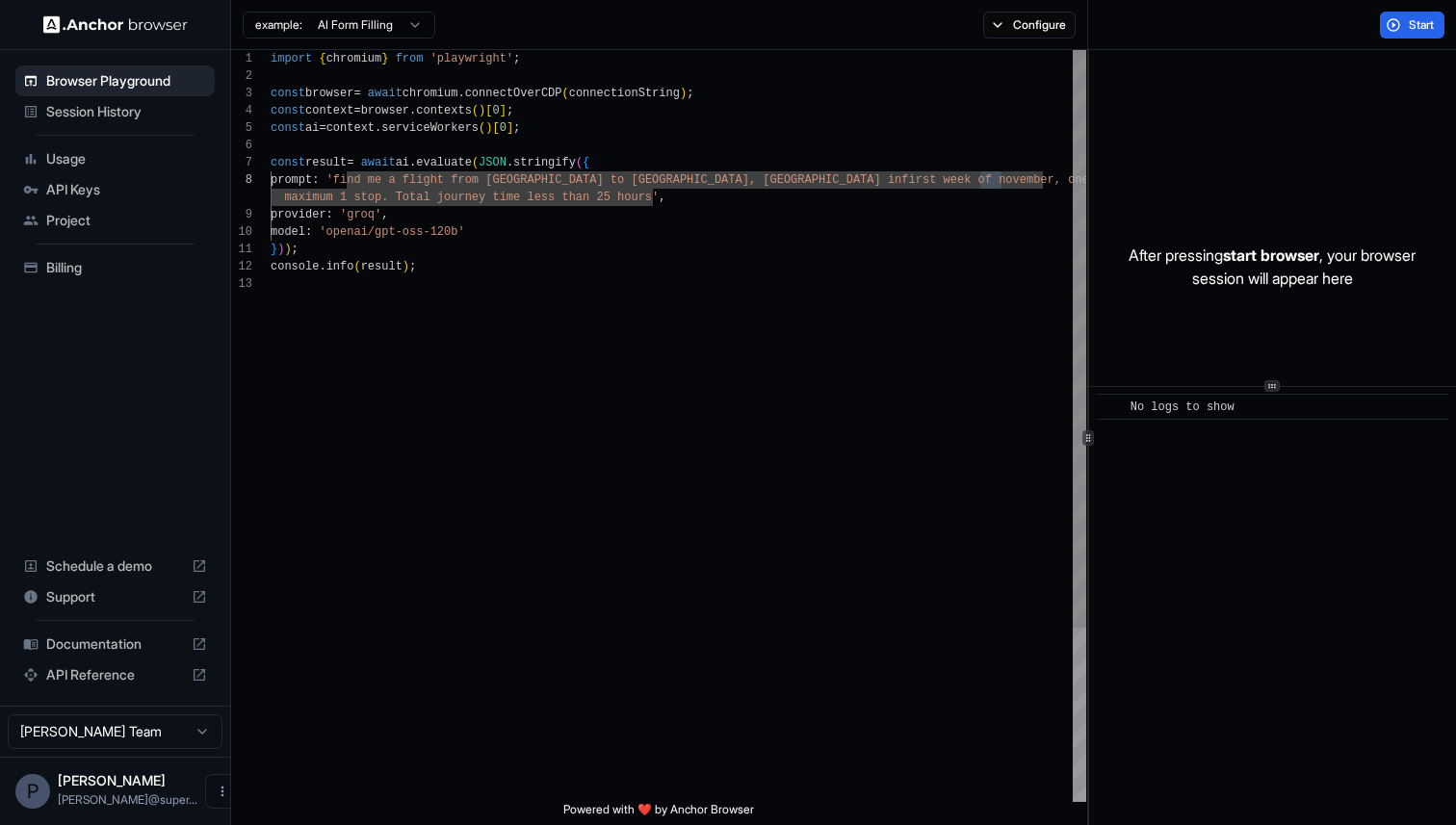
click at [876, 180] on div "import { chromium } from 'playwright' ; const browser = await chromium . connec…" at bounding box center [678, 539] width 815 height 977
click at [955, 187] on div "import { chromium } from 'playwright' ; const browser = await chromium . connec…" at bounding box center [678, 539] width 815 height 977
click at [708, 199] on div "import { chromium } from 'playwright' ; const browser = await chromium . connec…" at bounding box center [678, 539] width 815 height 977
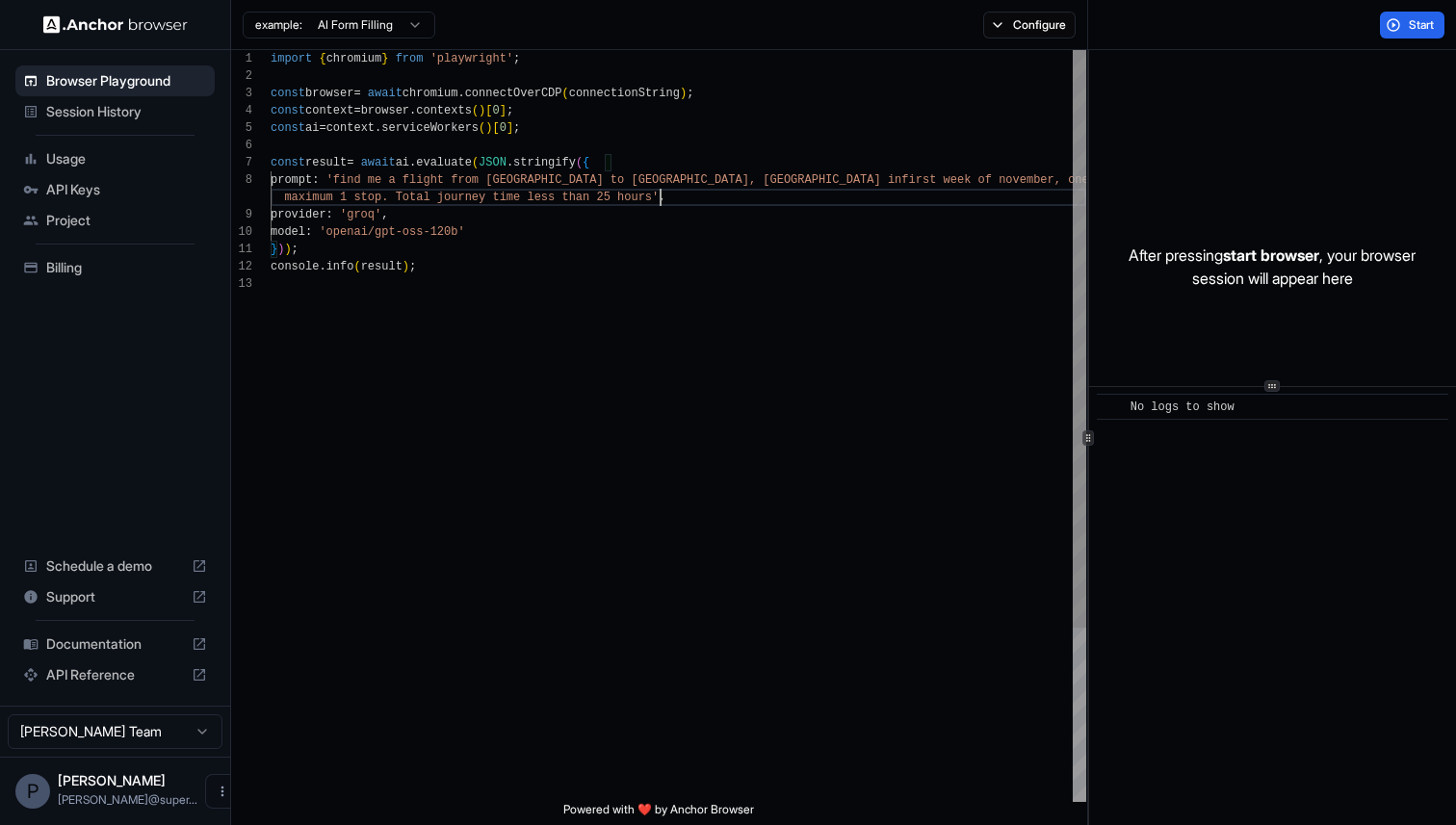
click at [656, 192] on div "import { chromium } from 'playwright' ; const browser = await chromium . connec…" at bounding box center [678, 539] width 815 height 977
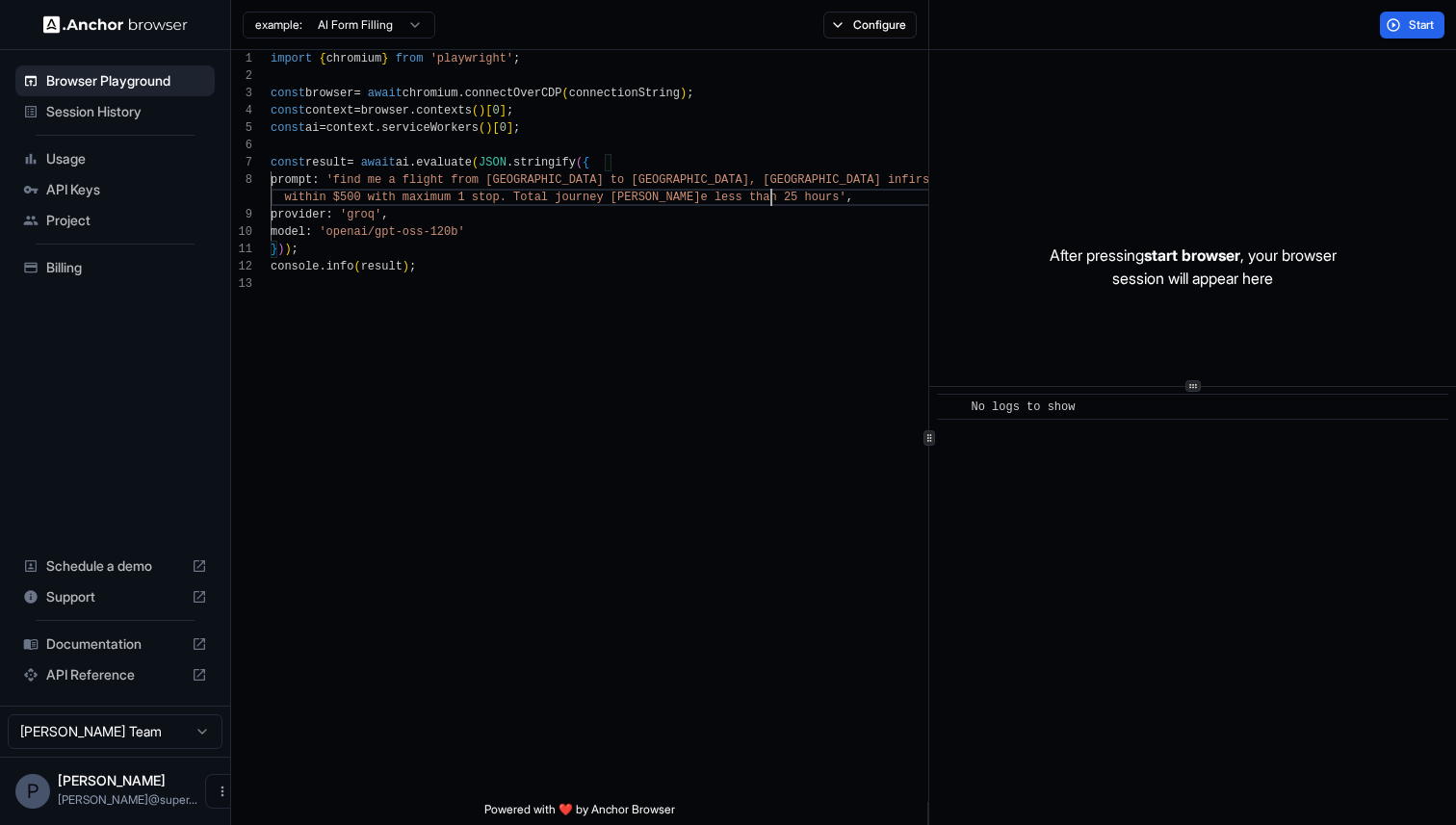
scroll to position [156, 0]
click at [834, 492] on div "1 2 3 4 5 6 7 8 9 10 11 12 13 import { chromium } from 'playwright' ; const bro…" at bounding box center [843, 438] width 1225 height 775
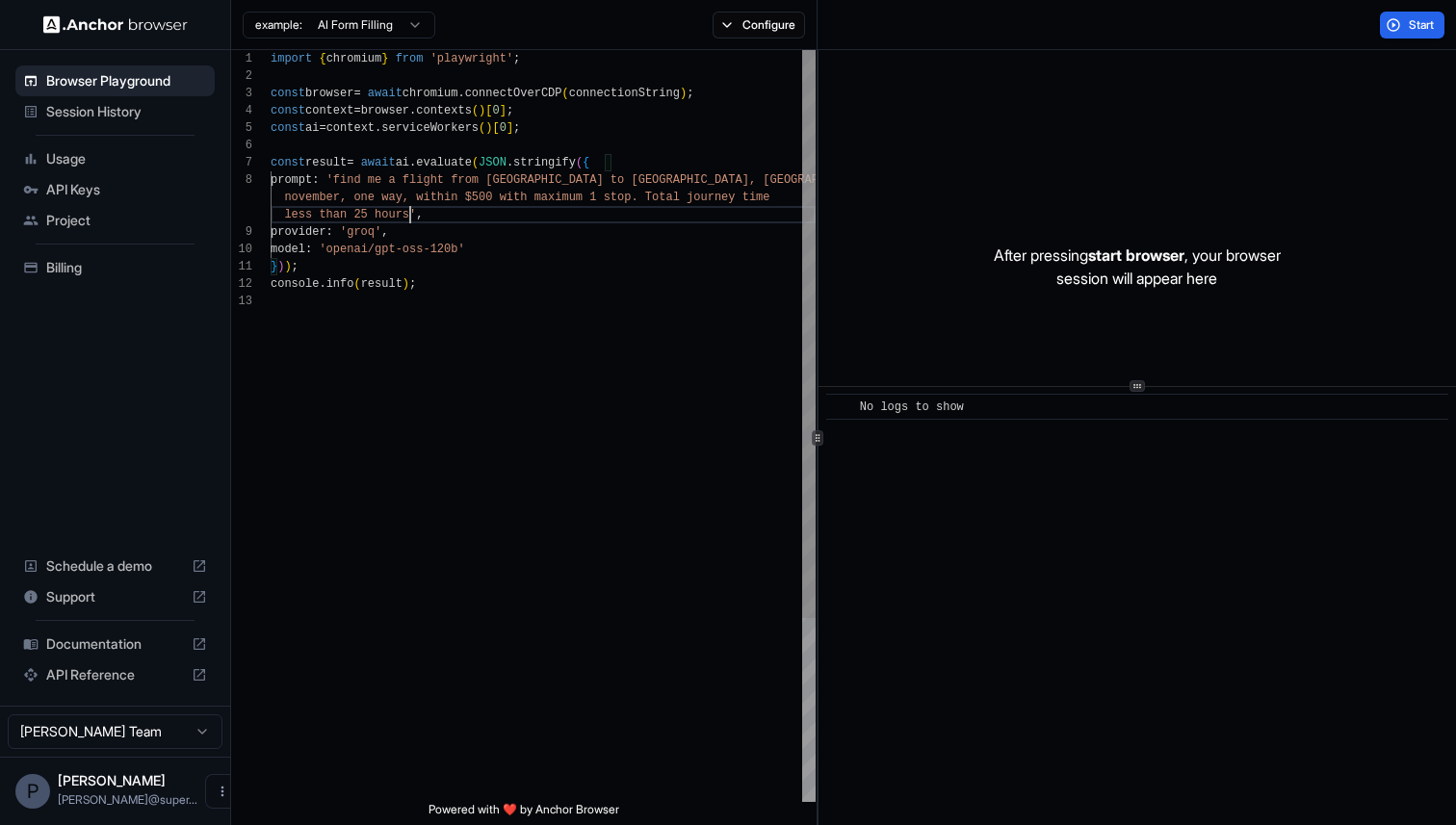
click at [817, 449] on div at bounding box center [817, 438] width 1 height 775
click at [1396, 27] on button "Start" at bounding box center [1412, 25] width 65 height 27
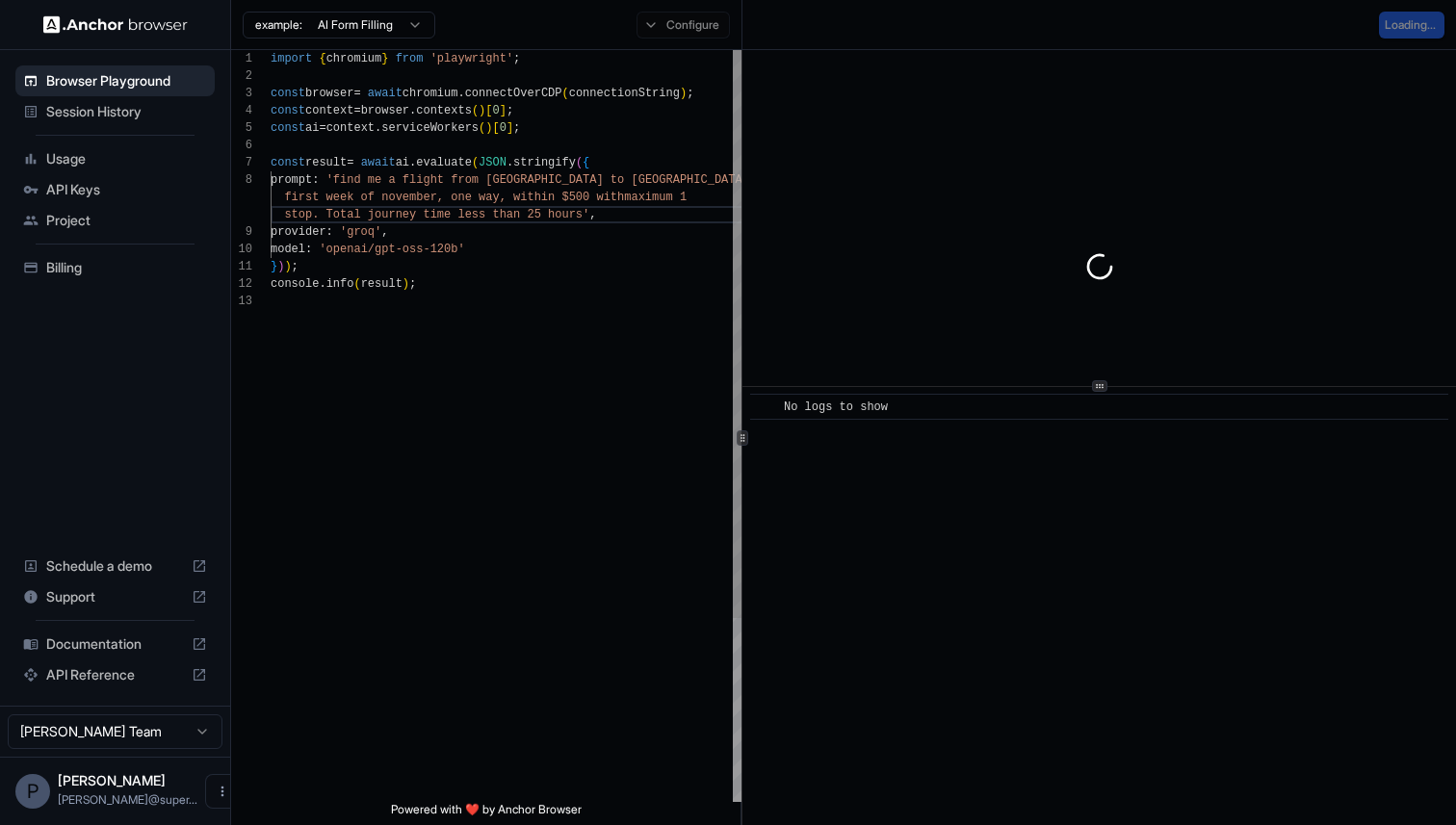
scroll to position [87, 0]
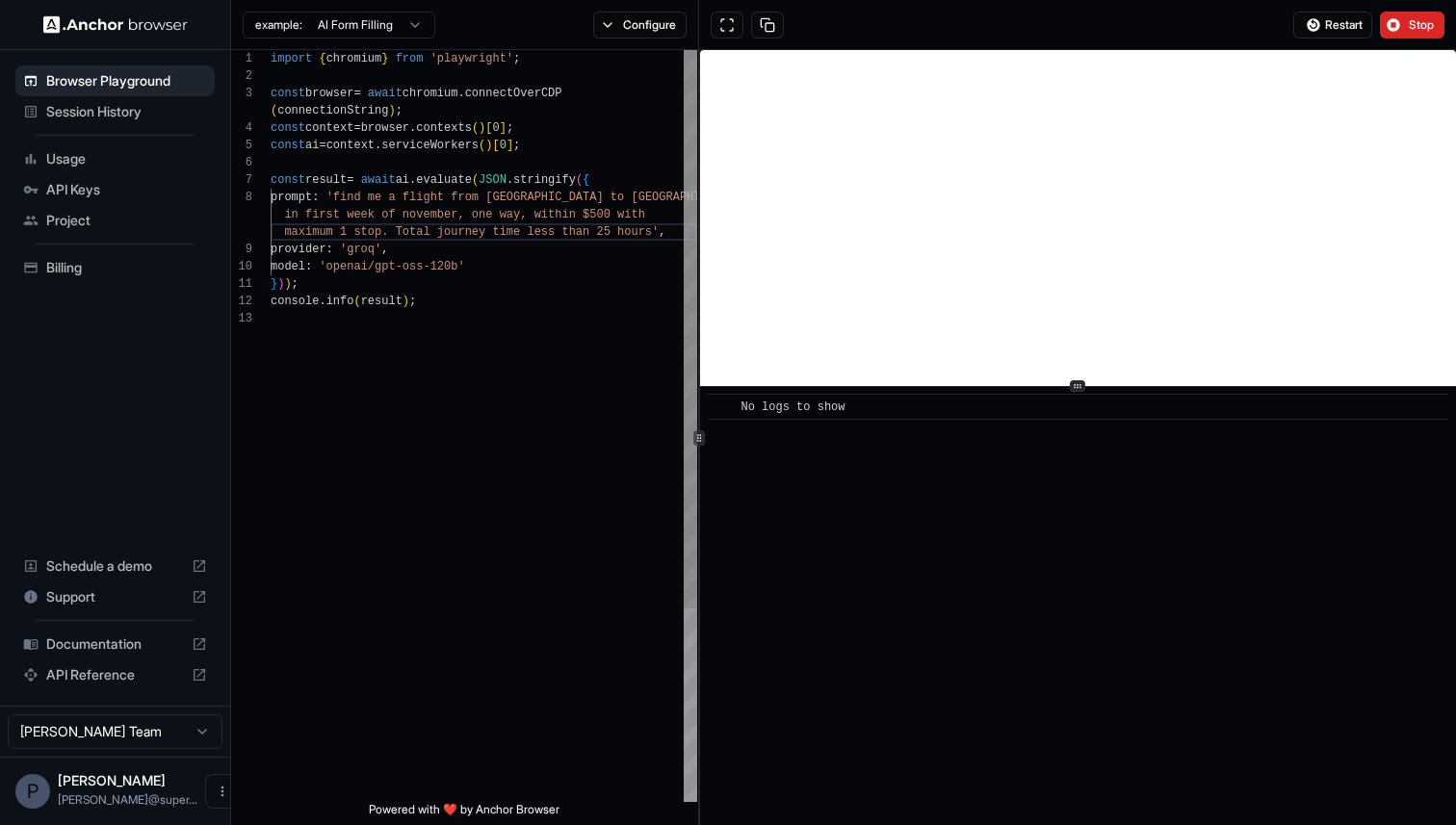
click at [699, 453] on div at bounding box center [699, 438] width 1 height 775
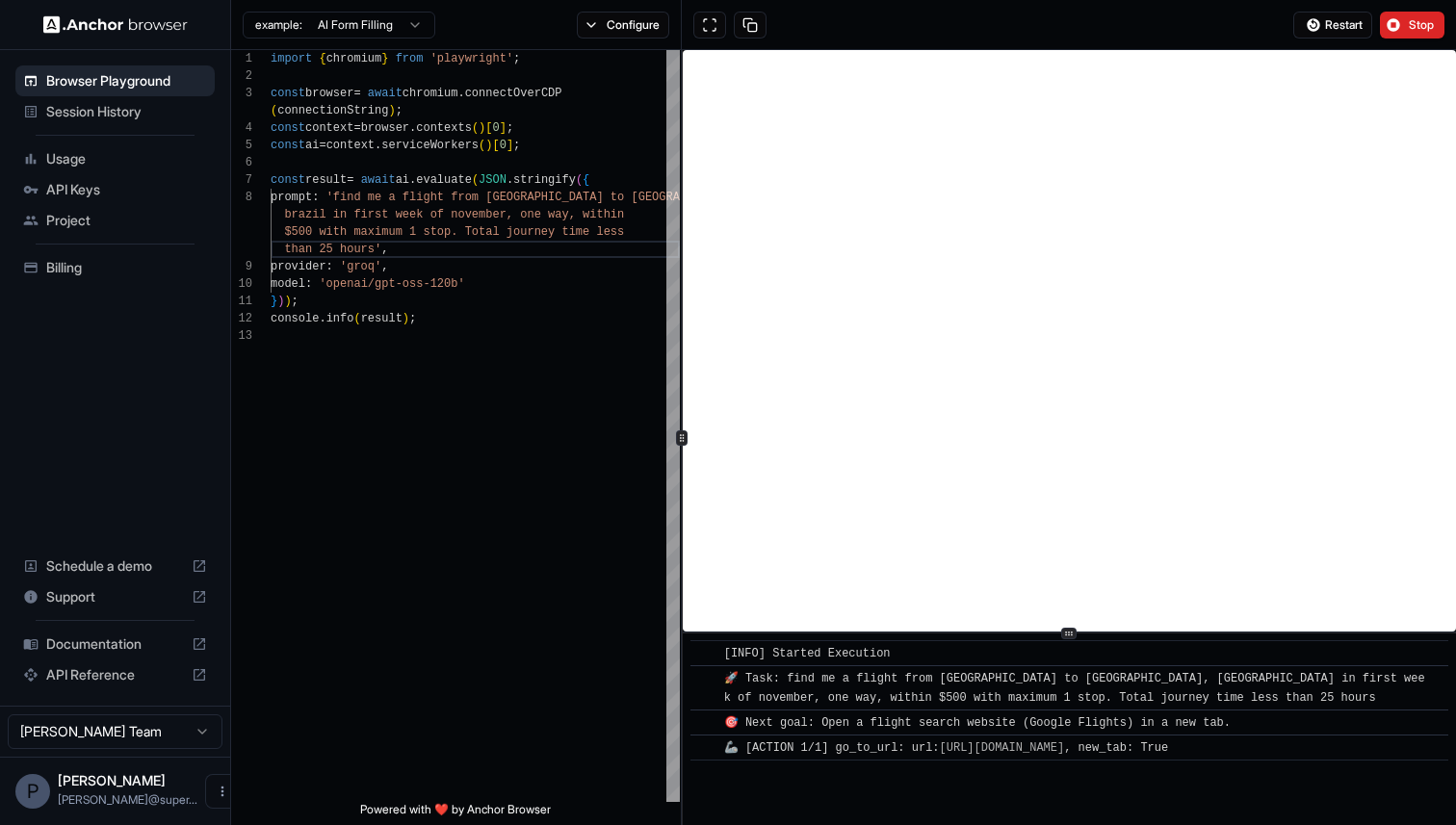
click at [1078, 637] on div "​ [INFO] Started Execution ​ 🚀 Task: find me a flight from beijing to balem, br…" at bounding box center [1069, 438] width 773 height 775
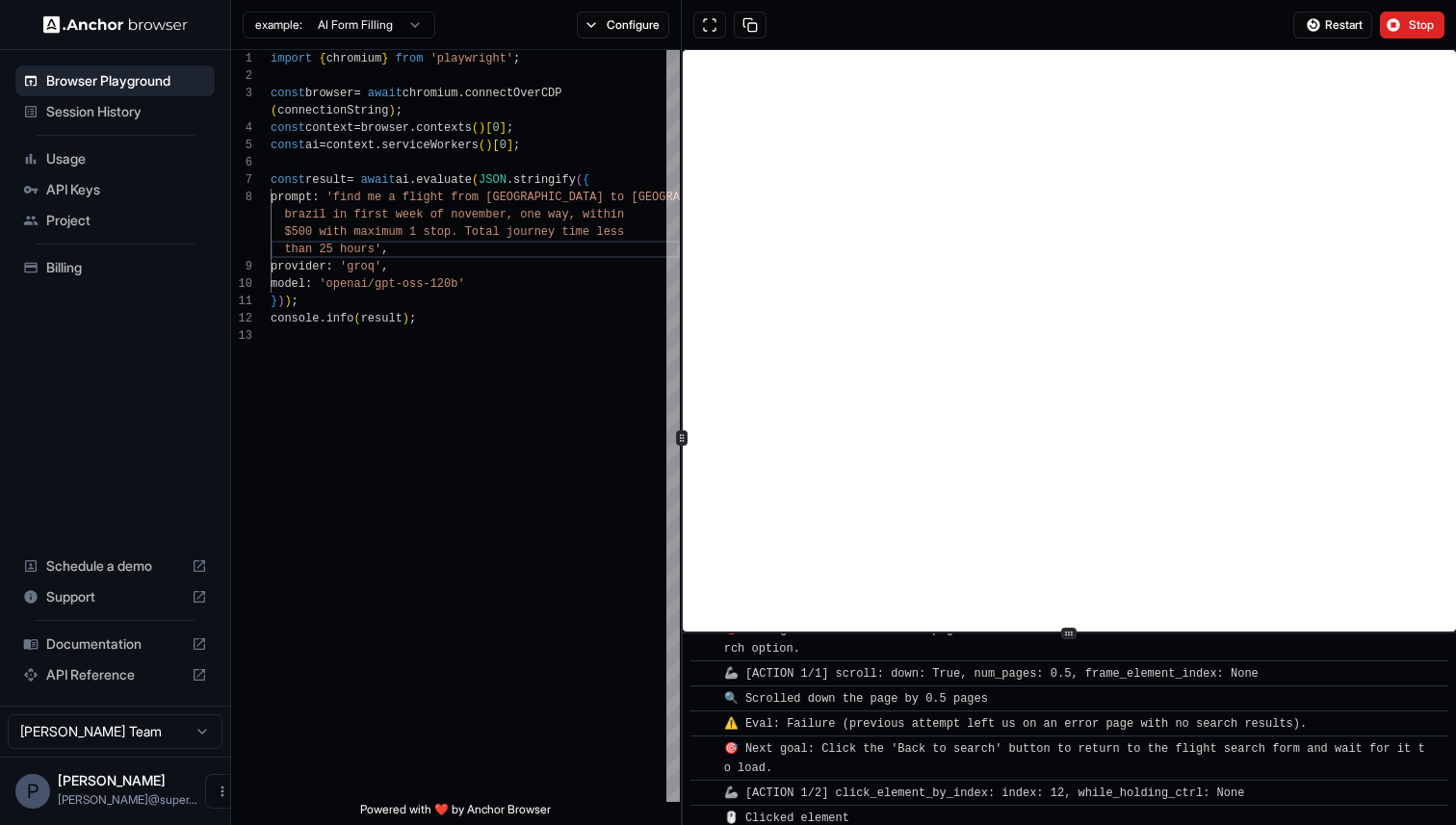
scroll to position [2131, 0]
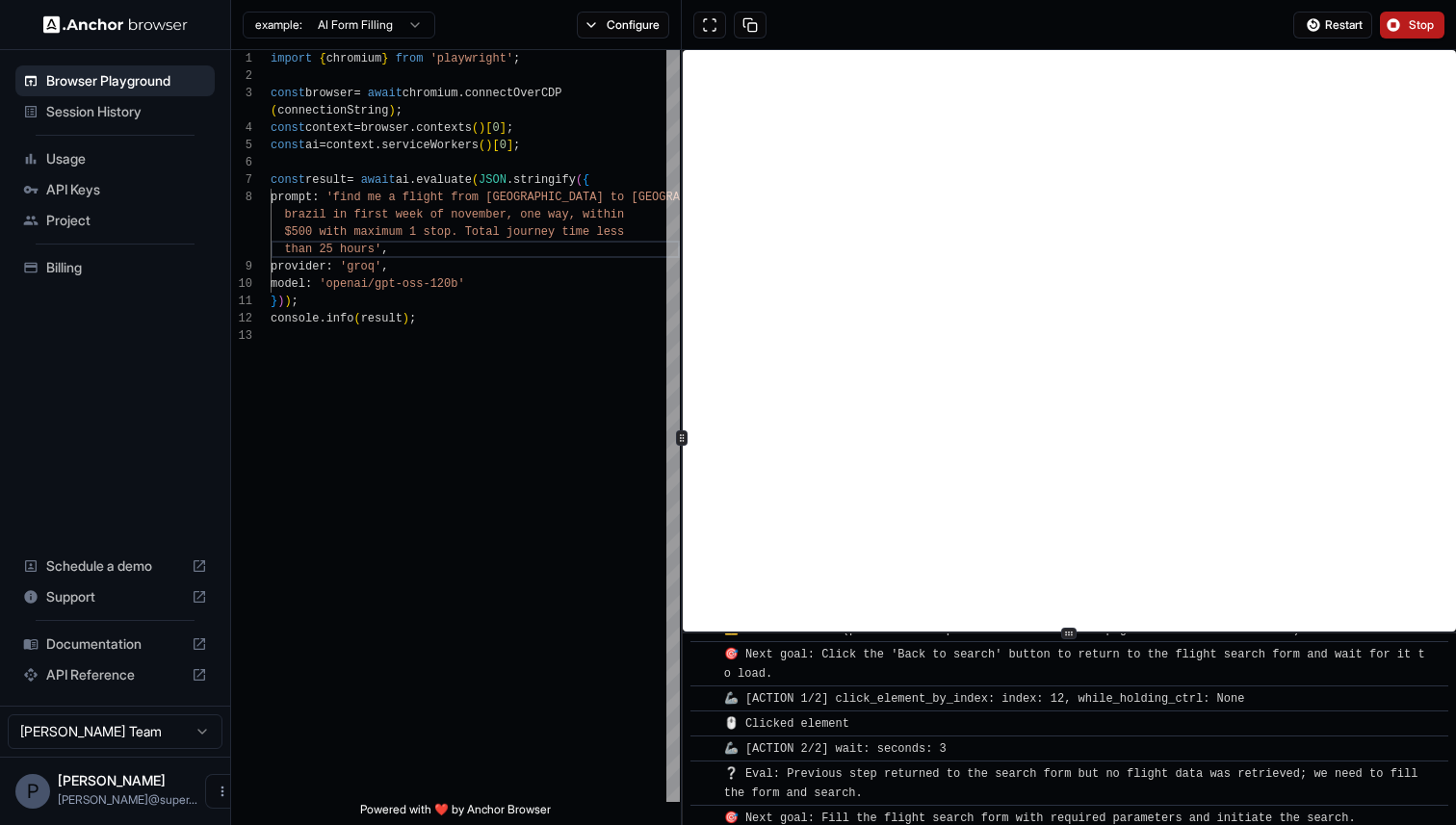
click at [1404, 22] on button "Stop" at bounding box center [1412, 25] width 65 height 27
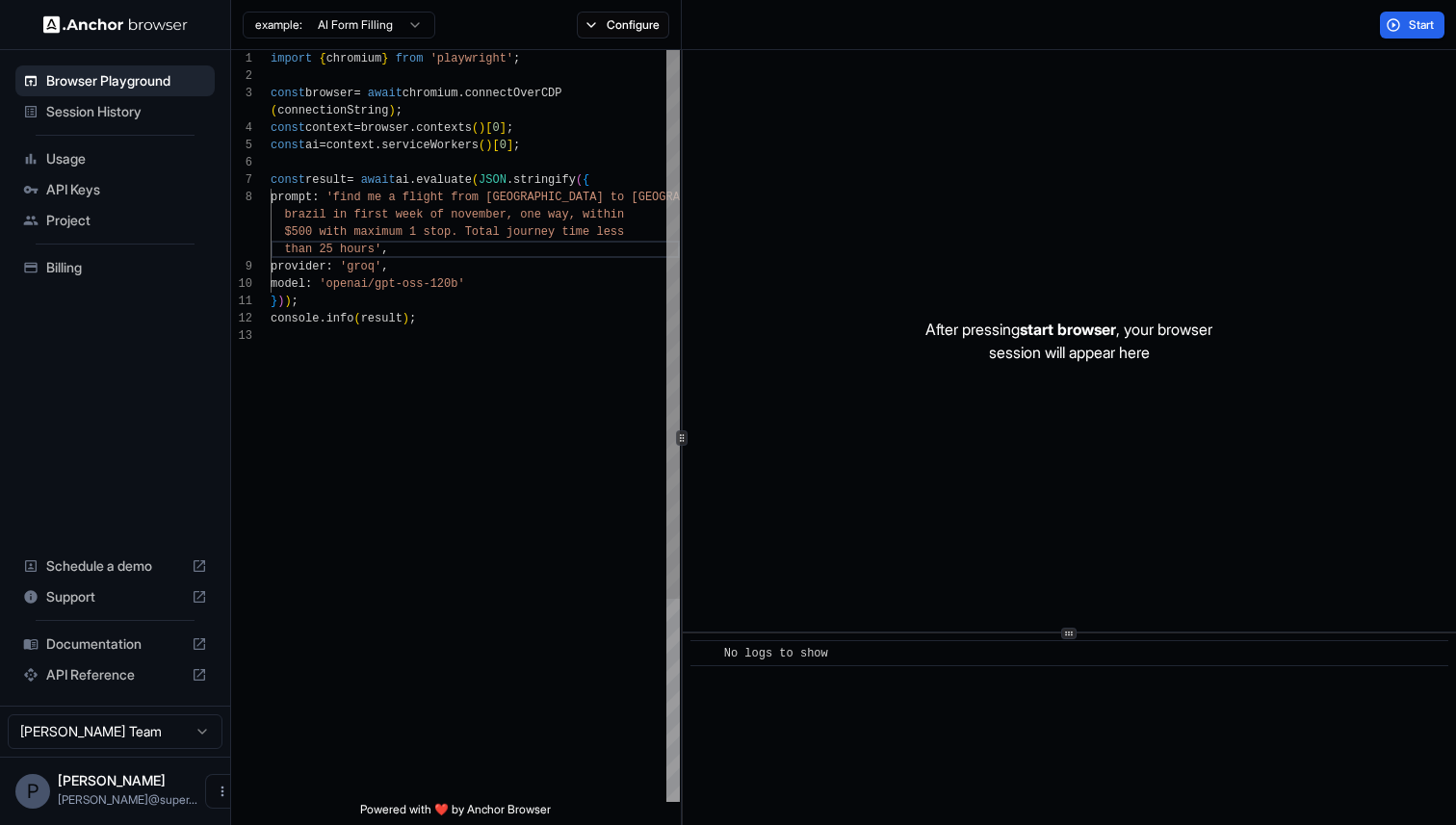
scroll to position [17, 0]
click at [376, 248] on div "import { chromium } from 'playwright' ; const browser = await chromium . connec…" at bounding box center [475, 565] width 410 height 1029
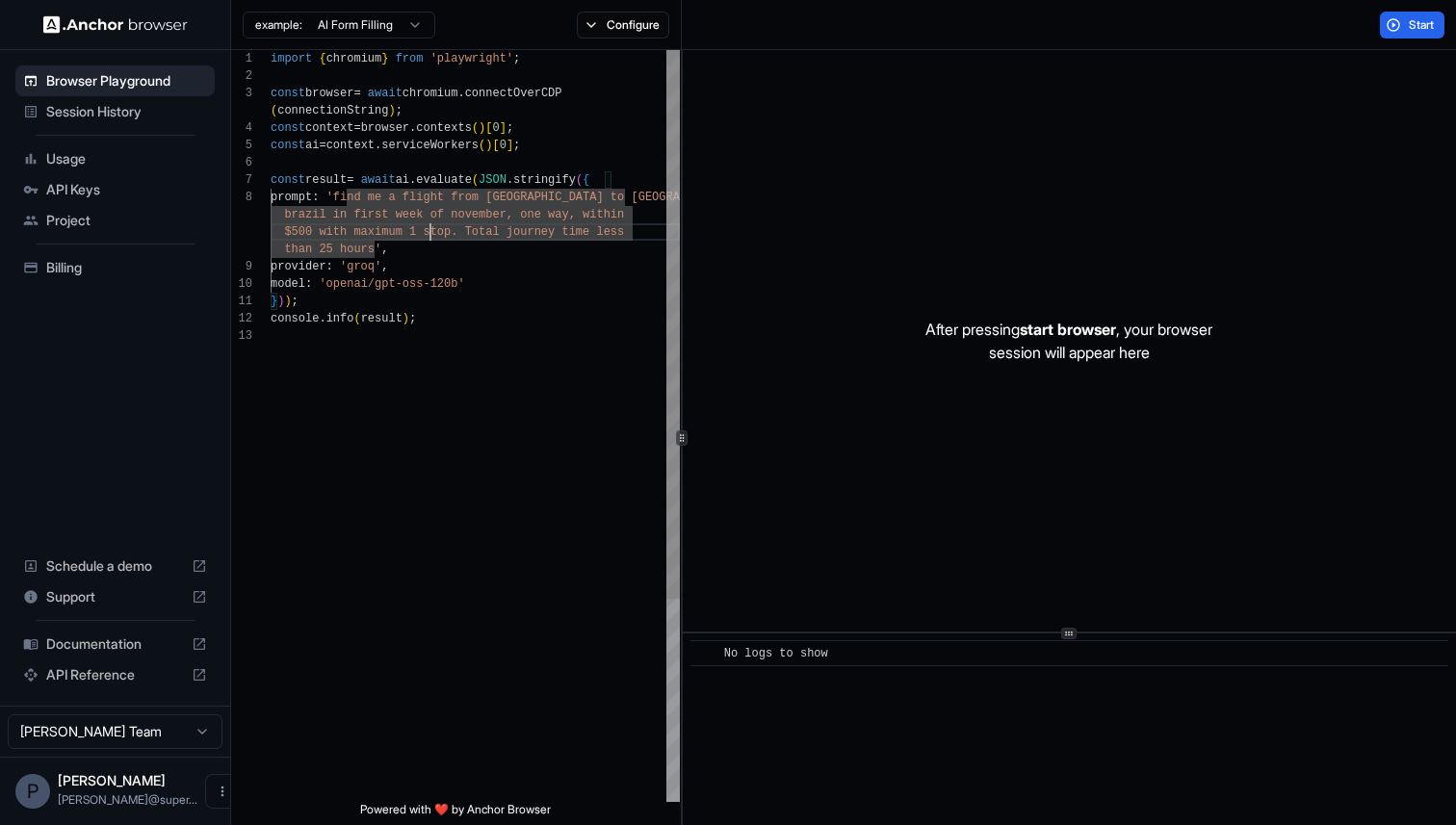
scroll to position [0, 0]
click at [429, 236] on div "import { chromium } from 'playwright' ; const browser = await chromium . connec…" at bounding box center [475, 565] width 410 height 1029
click at [326, 215] on div "import { chromium } from 'playwright' ; const browser = await chromium . connec…" at bounding box center [475, 565] width 410 height 1029
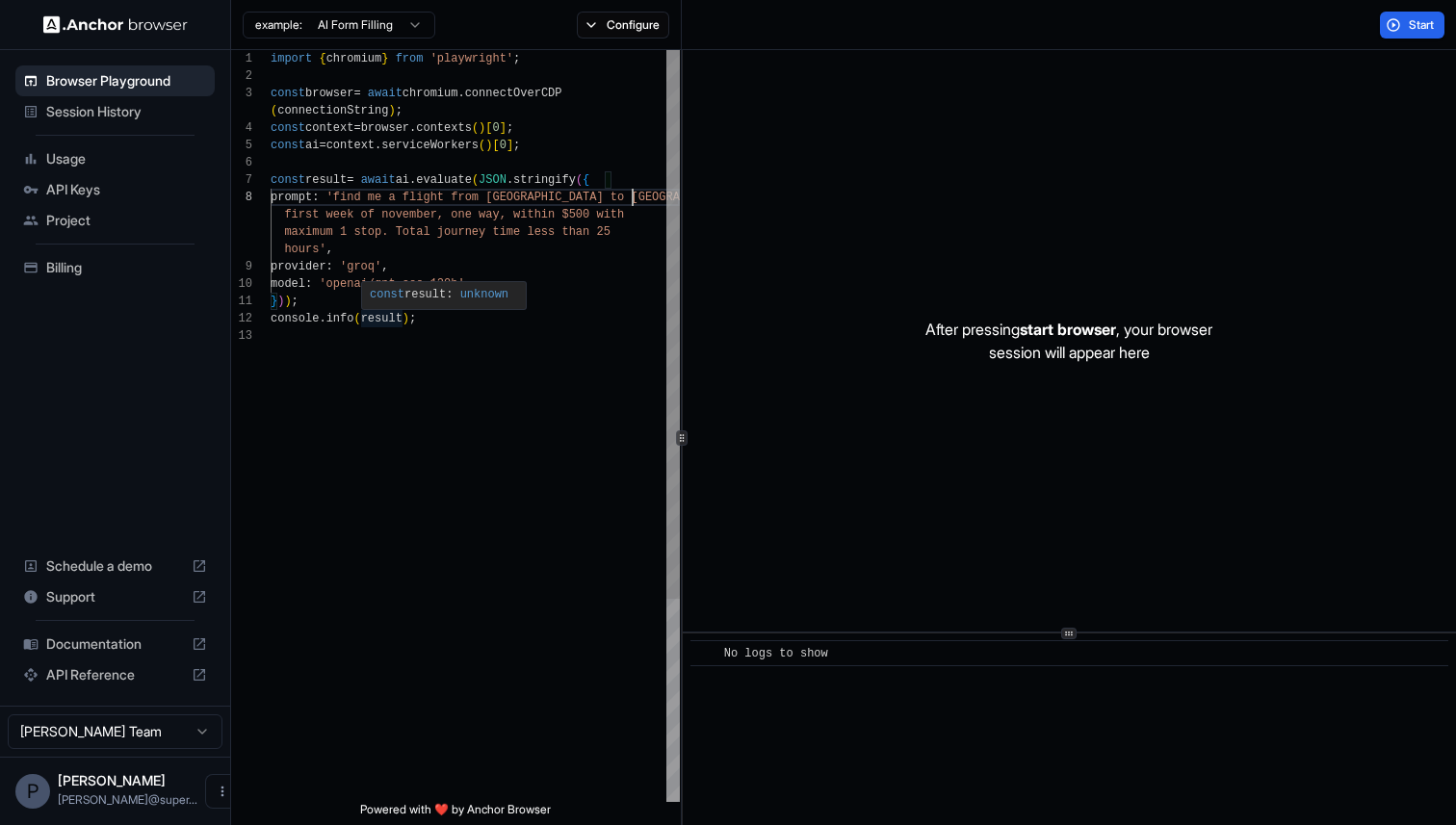
scroll to position [87, 0]
click at [462, 426] on div "import { chromium } from 'playwright' ; const browser = await chromium . connec…" at bounding box center [475, 565] width 410 height 1029
click at [610, 231] on div "import { chromium } from 'playwright' ; const browser = await chromium . connec…" at bounding box center [475, 565] width 410 height 1029
click at [319, 251] on div "import { chromium } from 'playwright' ; const browser = await chromium . connec…" at bounding box center [475, 565] width 410 height 1029
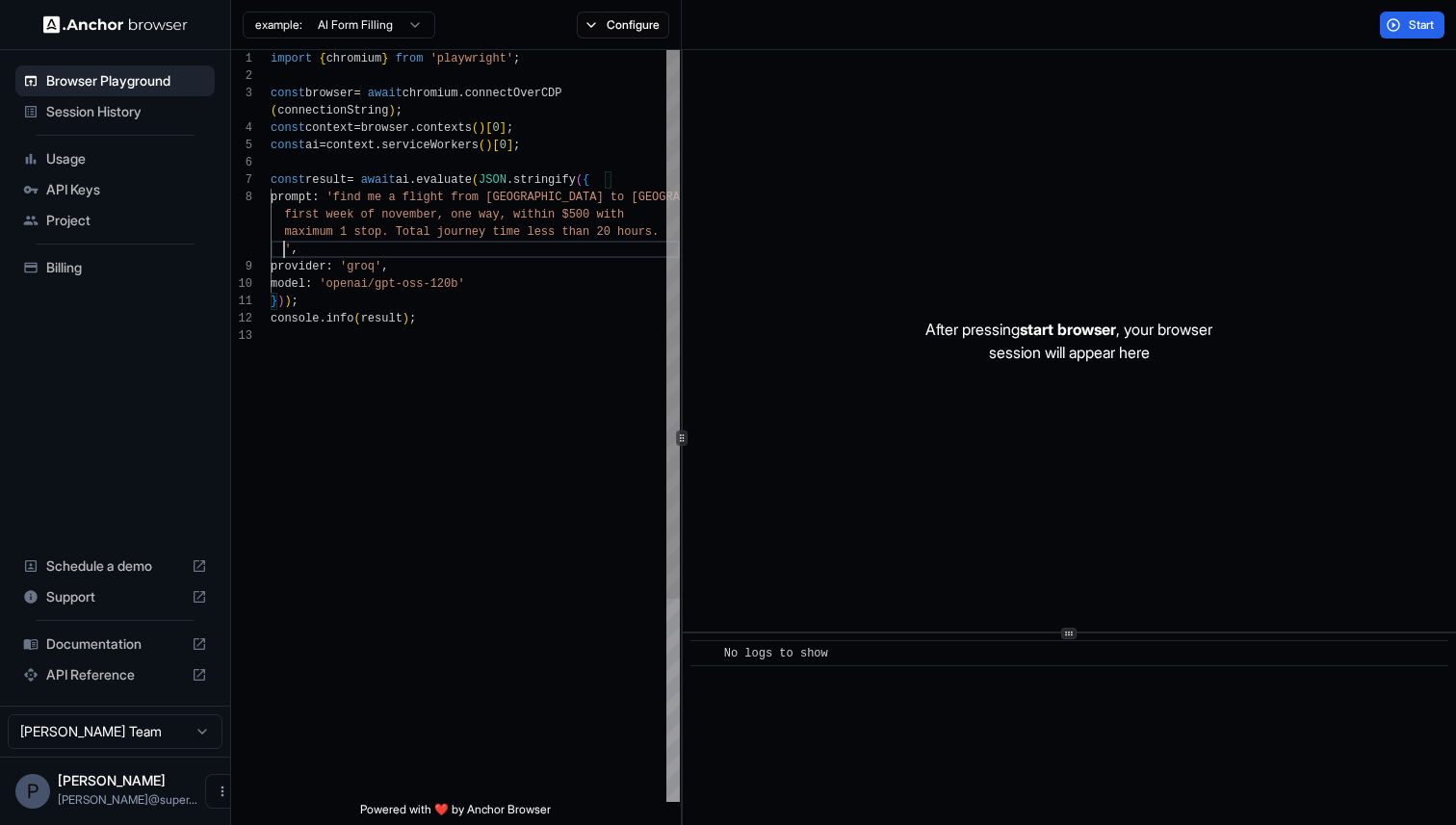
scroll to position [17, 0]
click at [1420, 29] on span "Start" at bounding box center [1422, 25] width 27 height 15
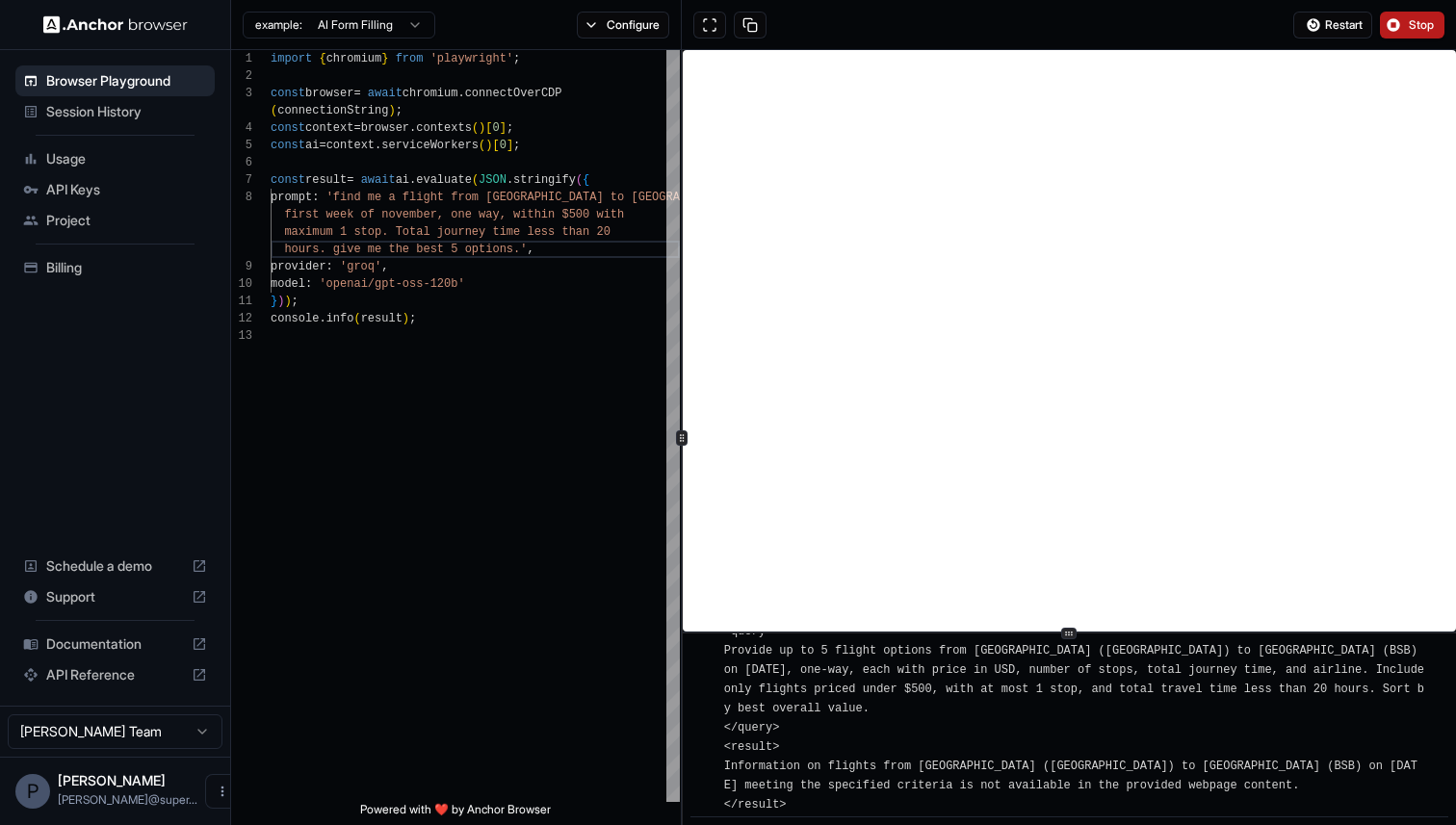
scroll to position [2834, 0]
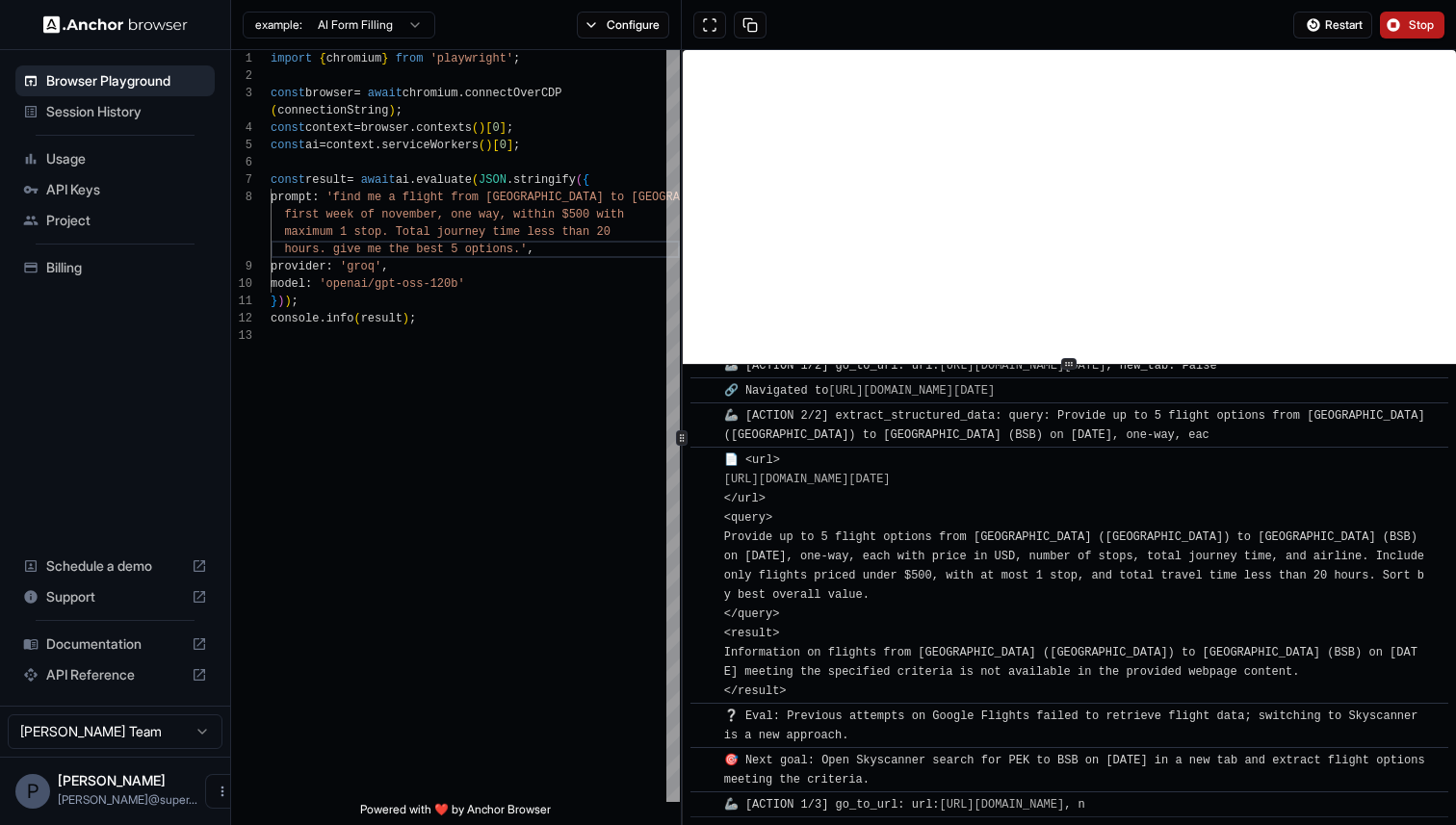
click at [1063, 359] on div at bounding box center [1069, 364] width 15 height 12
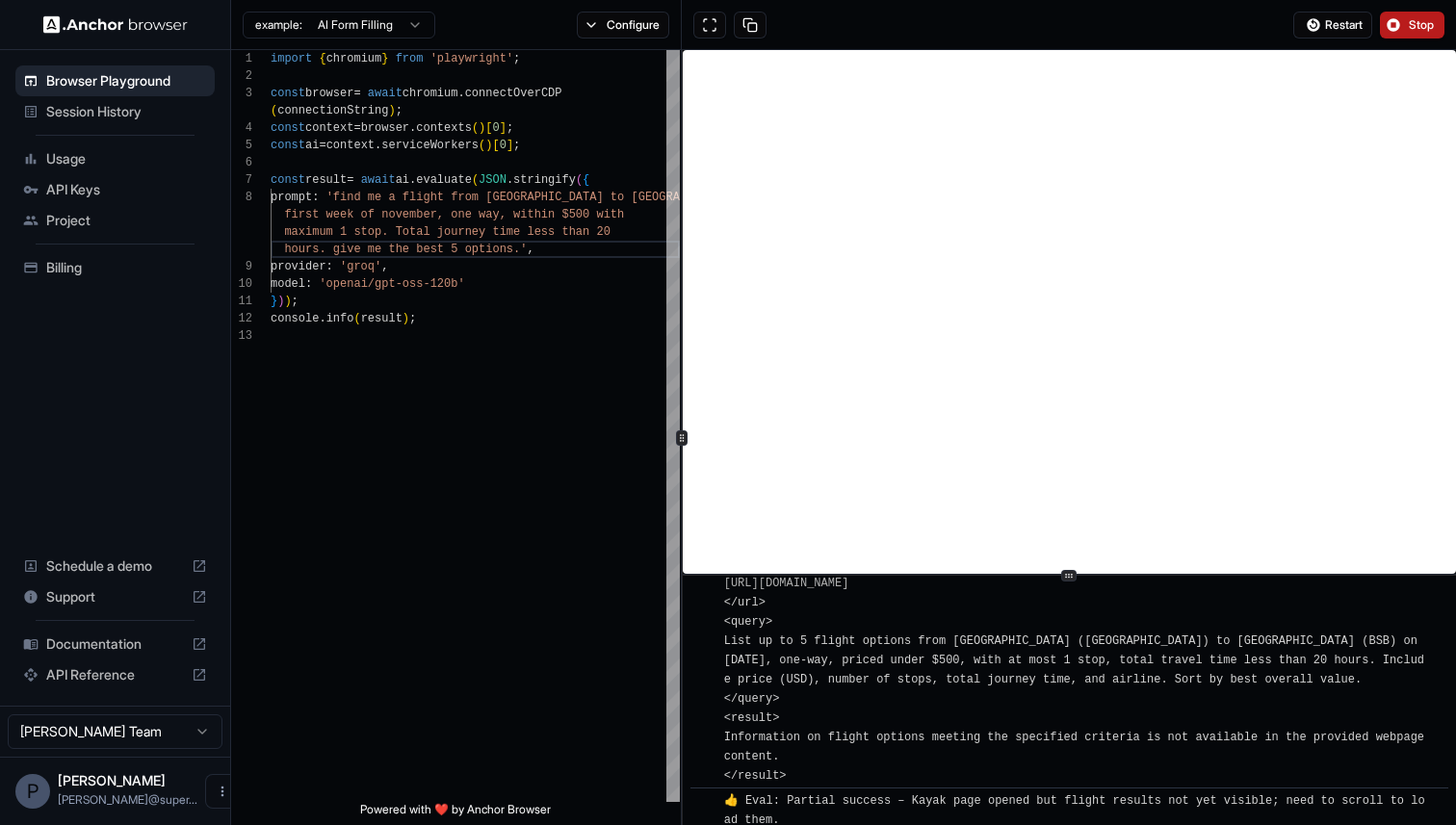
scroll to position [4088, 0]
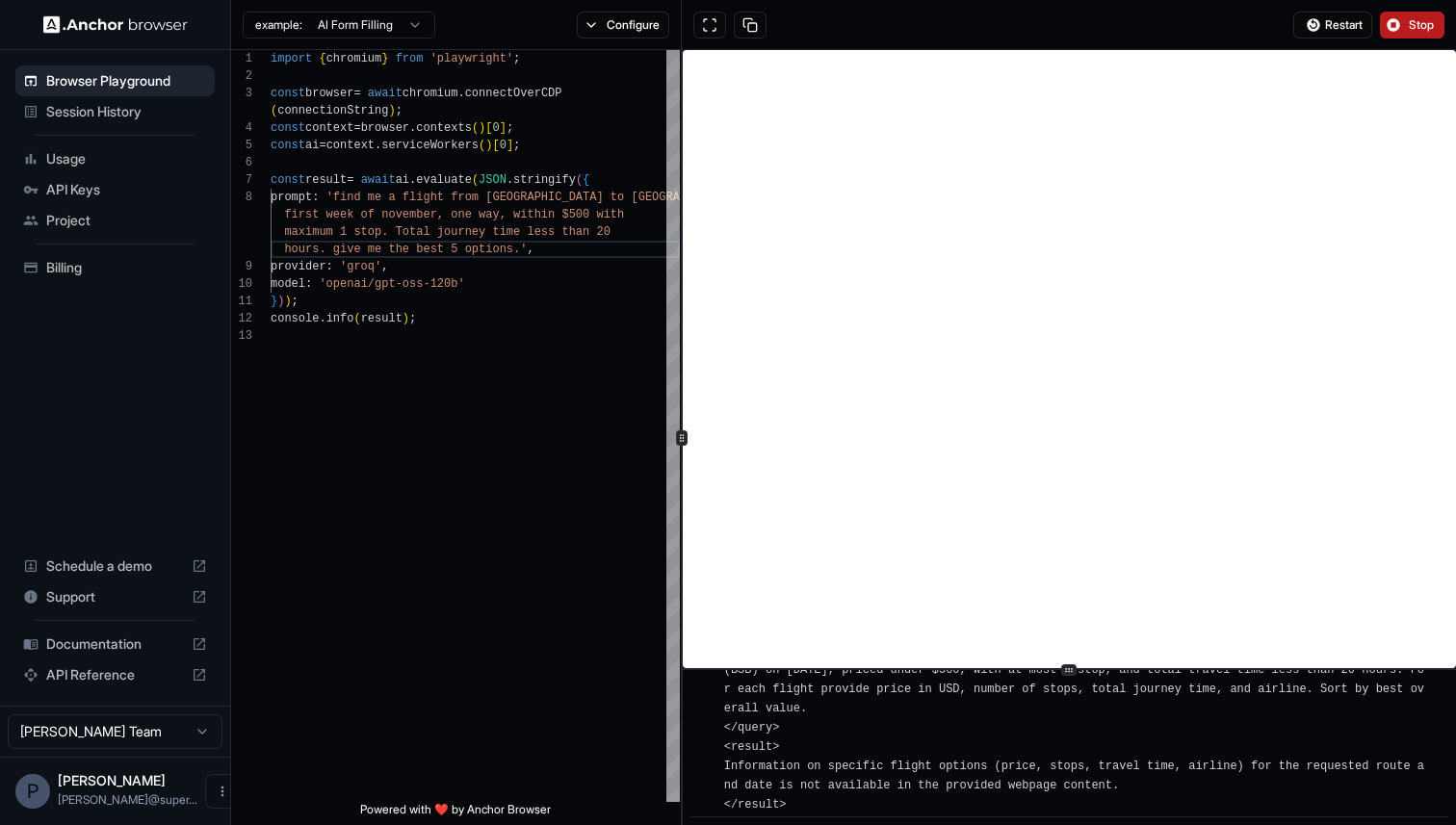
click at [1077, 687] on div "​ [INFO] Started Execution ​ 🚀 Task: find me a flight from beijing to brasilia …" at bounding box center [1069, 438] width 773 height 775
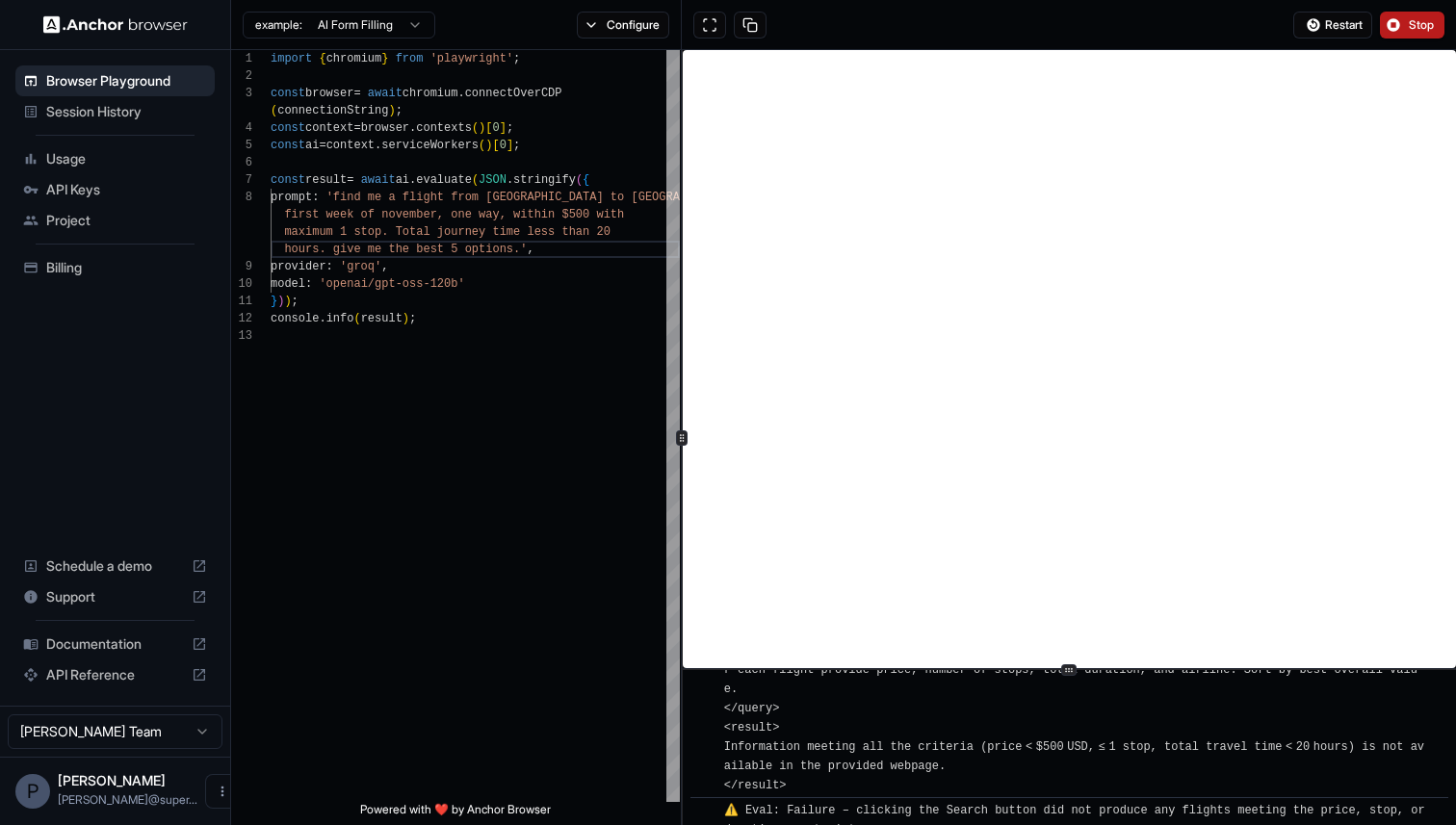
scroll to position [5184, 0]
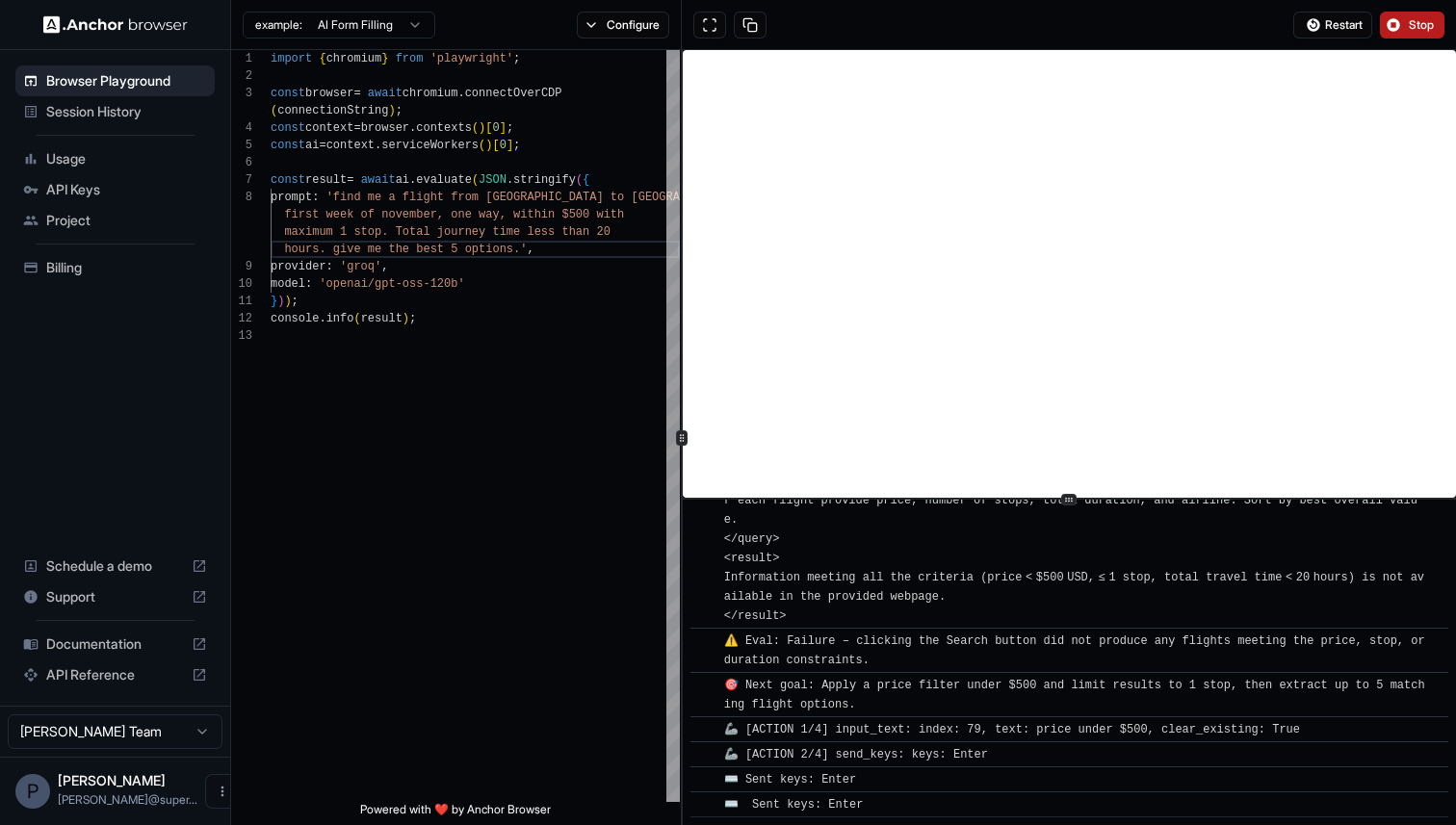
click at [1030, 496] on div "​ [INFO] Started Execution ​ 🚀 Task: find me a flight from beijing to brasilia …" at bounding box center [1069, 438] width 773 height 775
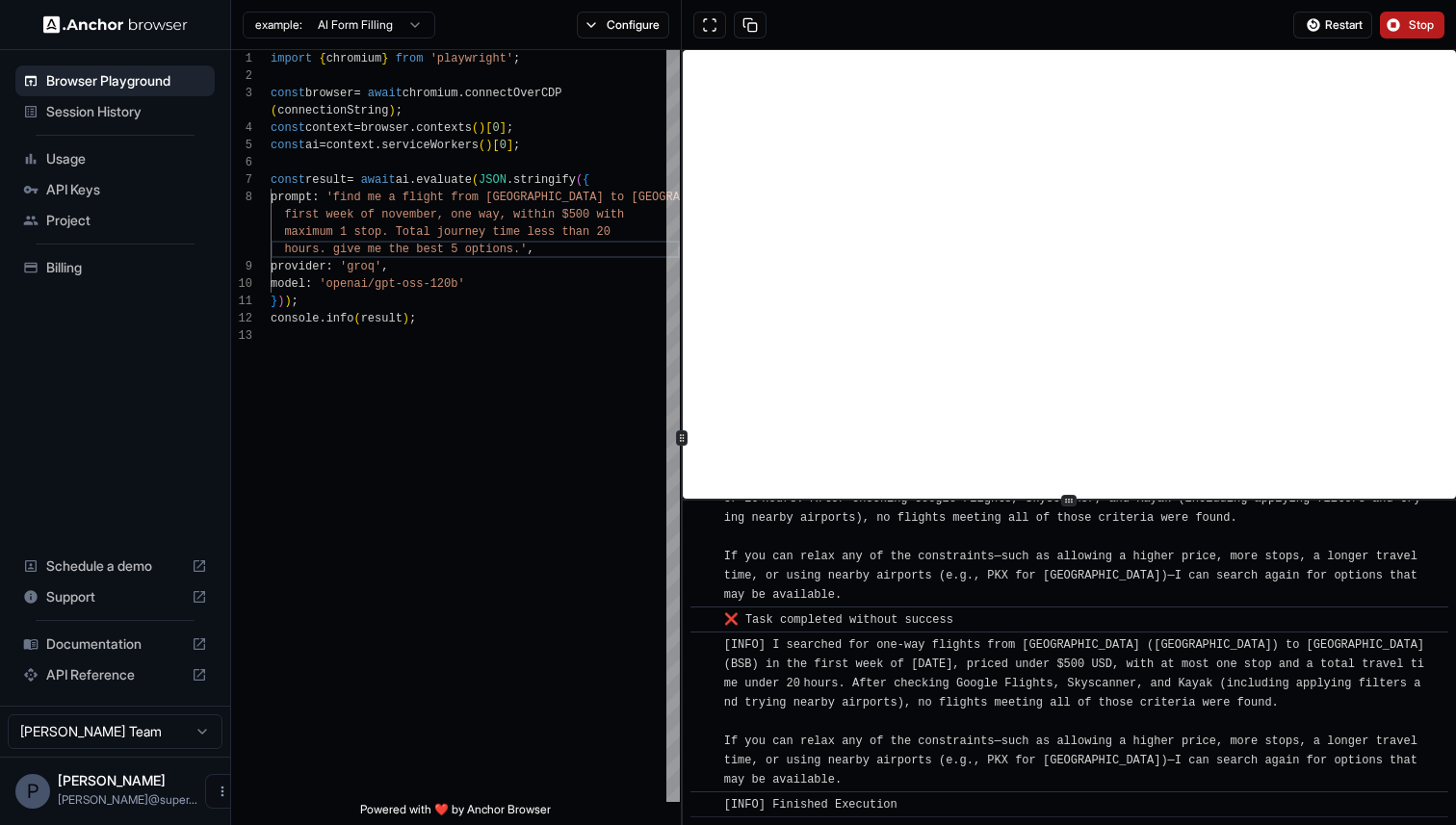
scroll to position [7233, 0]
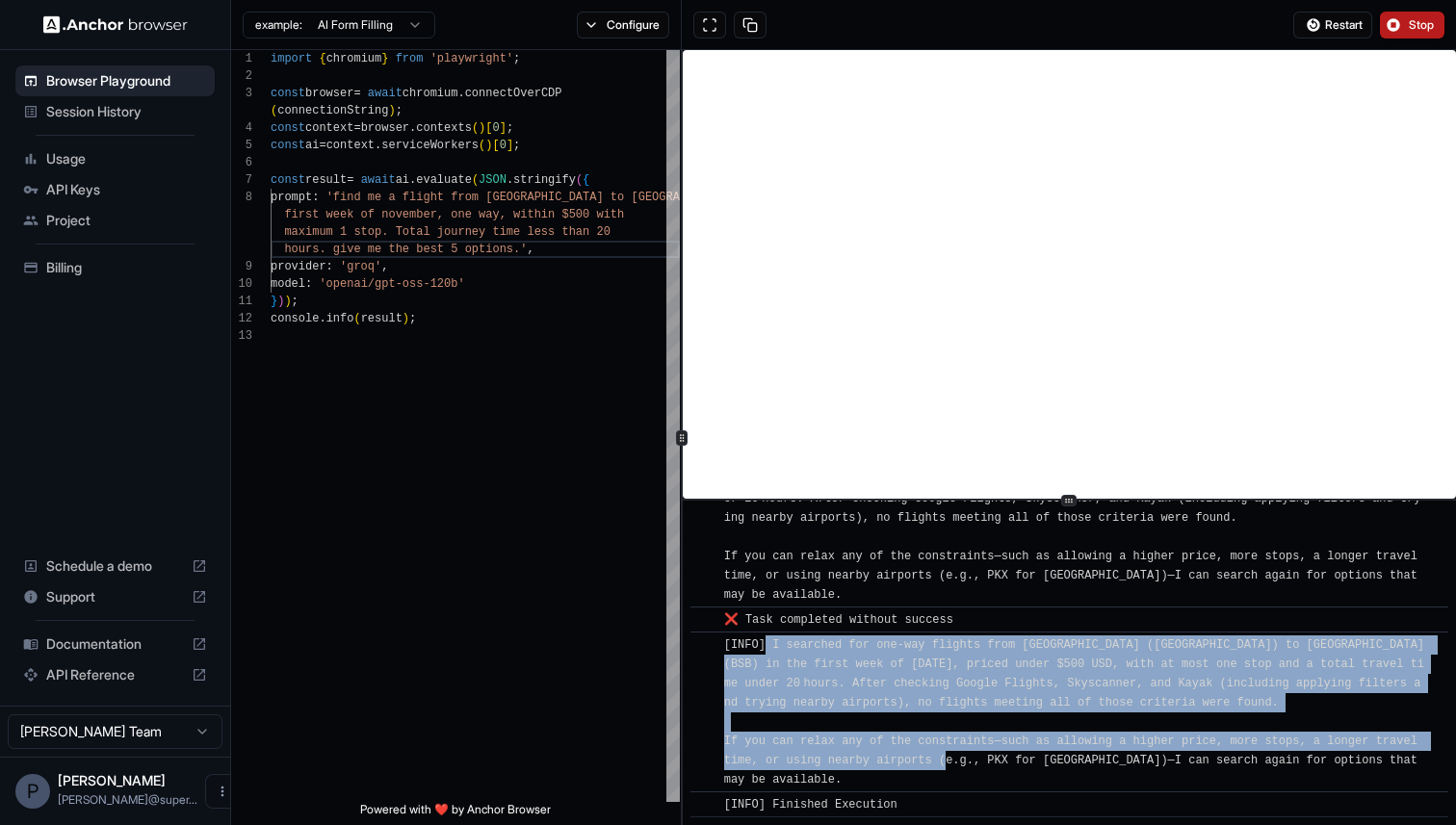
drag, startPoint x: 765, startPoint y: 648, endPoint x: 945, endPoint y: 762, distance: 213.1
click at [945, 762] on span "[INFO] I searched for one‑way flights from Beijing (PEK) to Brasilia (BSB) in t…" at bounding box center [1077, 712] width 707 height 148
click at [1404, 22] on button "Stop" at bounding box center [1412, 25] width 65 height 27
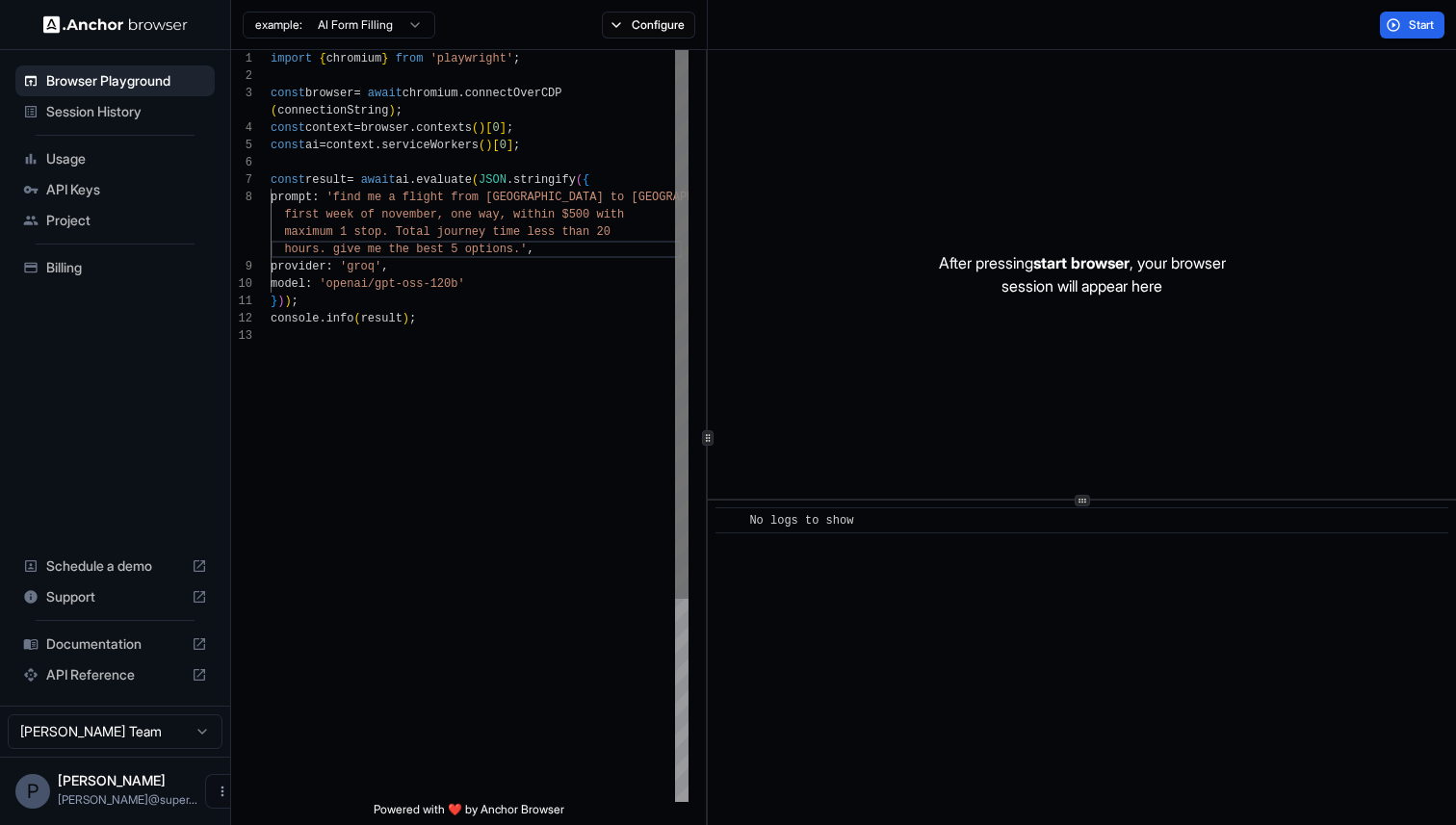
scroll to position [156, 0]
type textarea "**********"
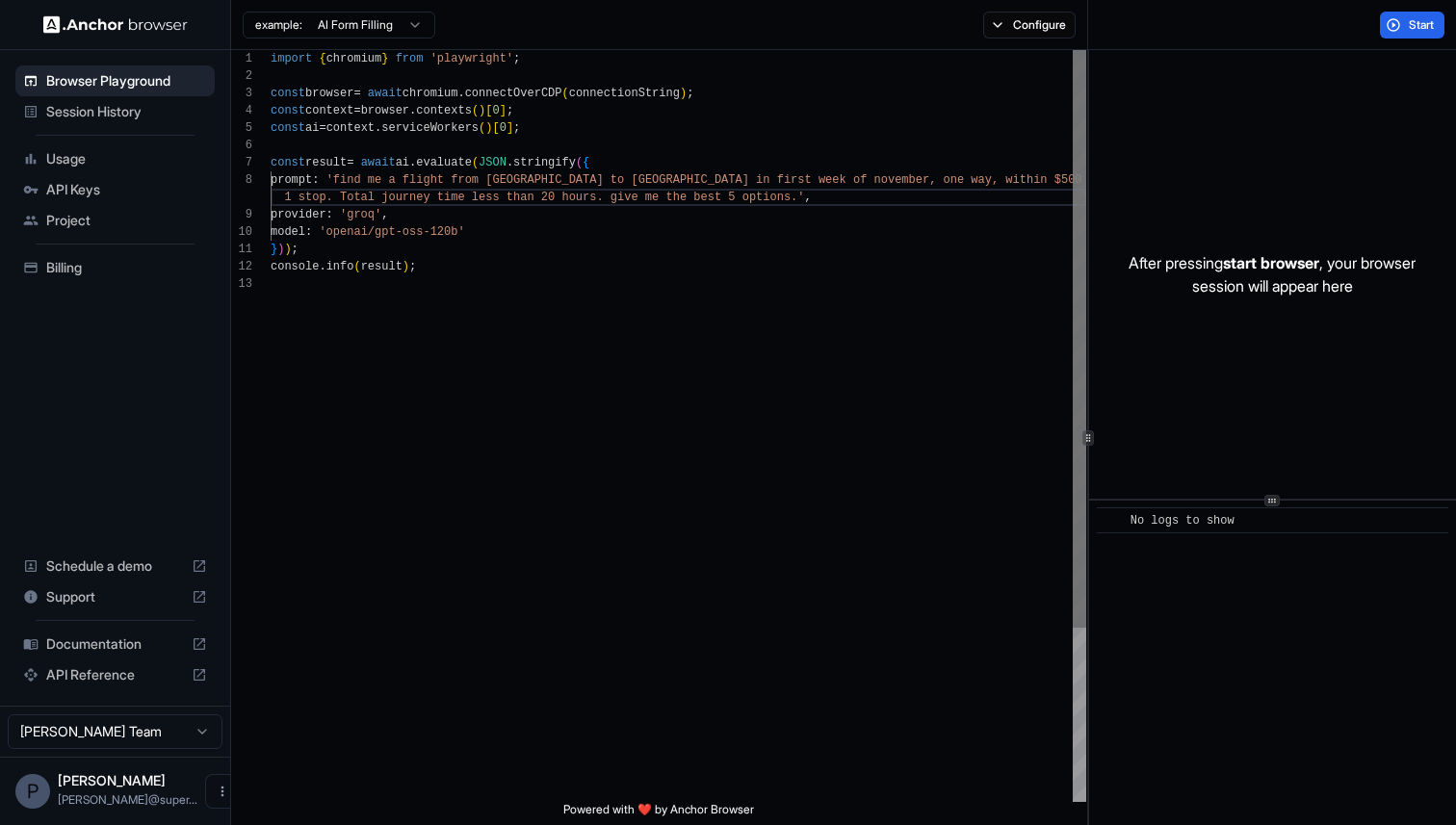
click at [1194, 472] on div "1 2 3 4 5 6 7 8 9 10 11 12 13 import { chromium } from 'playwright' ; const bro…" at bounding box center [843, 438] width 1225 height 775
click at [93, 279] on div "Billing" at bounding box center [115, 268] width 199 height 31
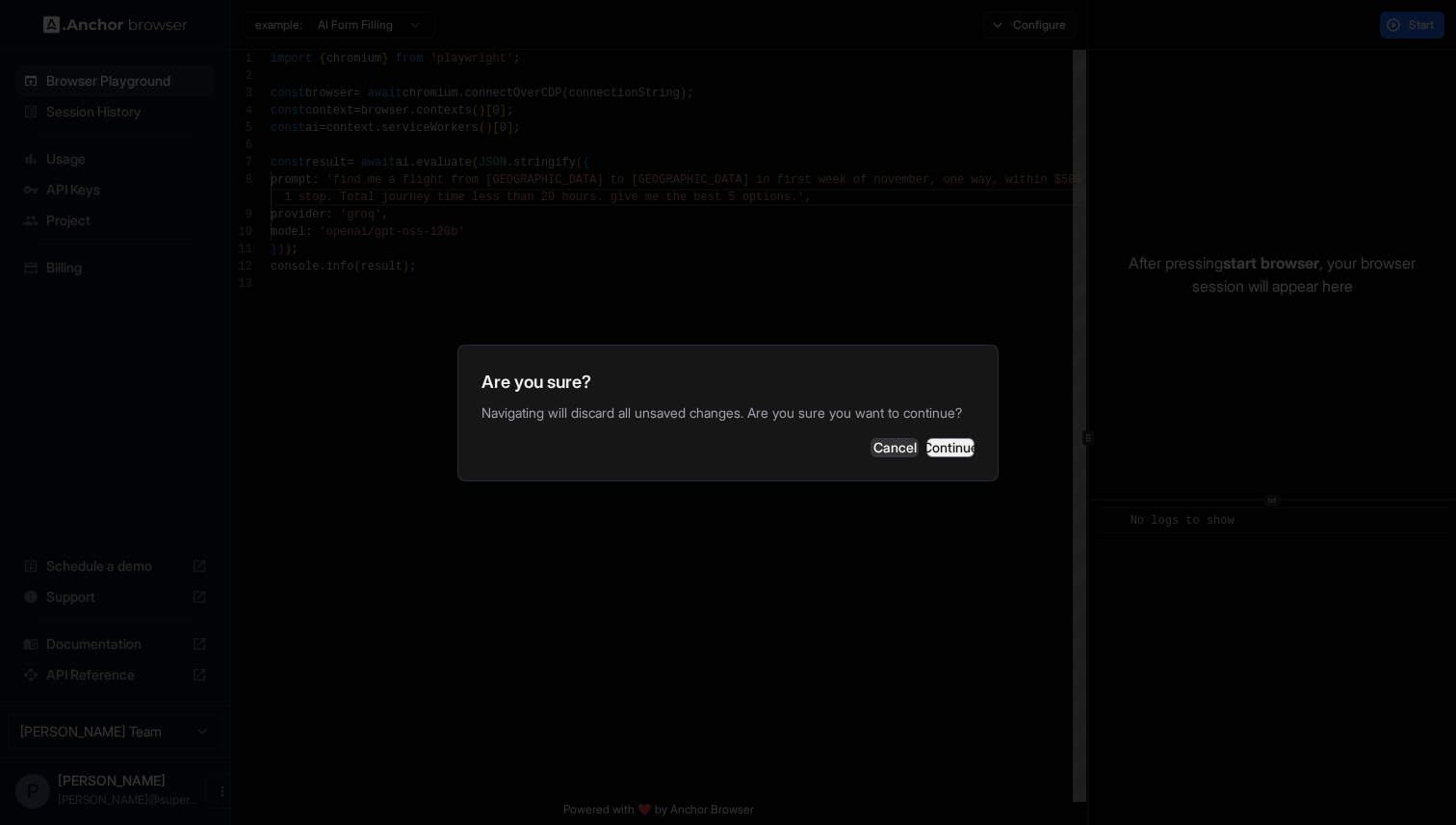
click at [932, 458] on button "Continue" at bounding box center [950, 448] width 48 height 19
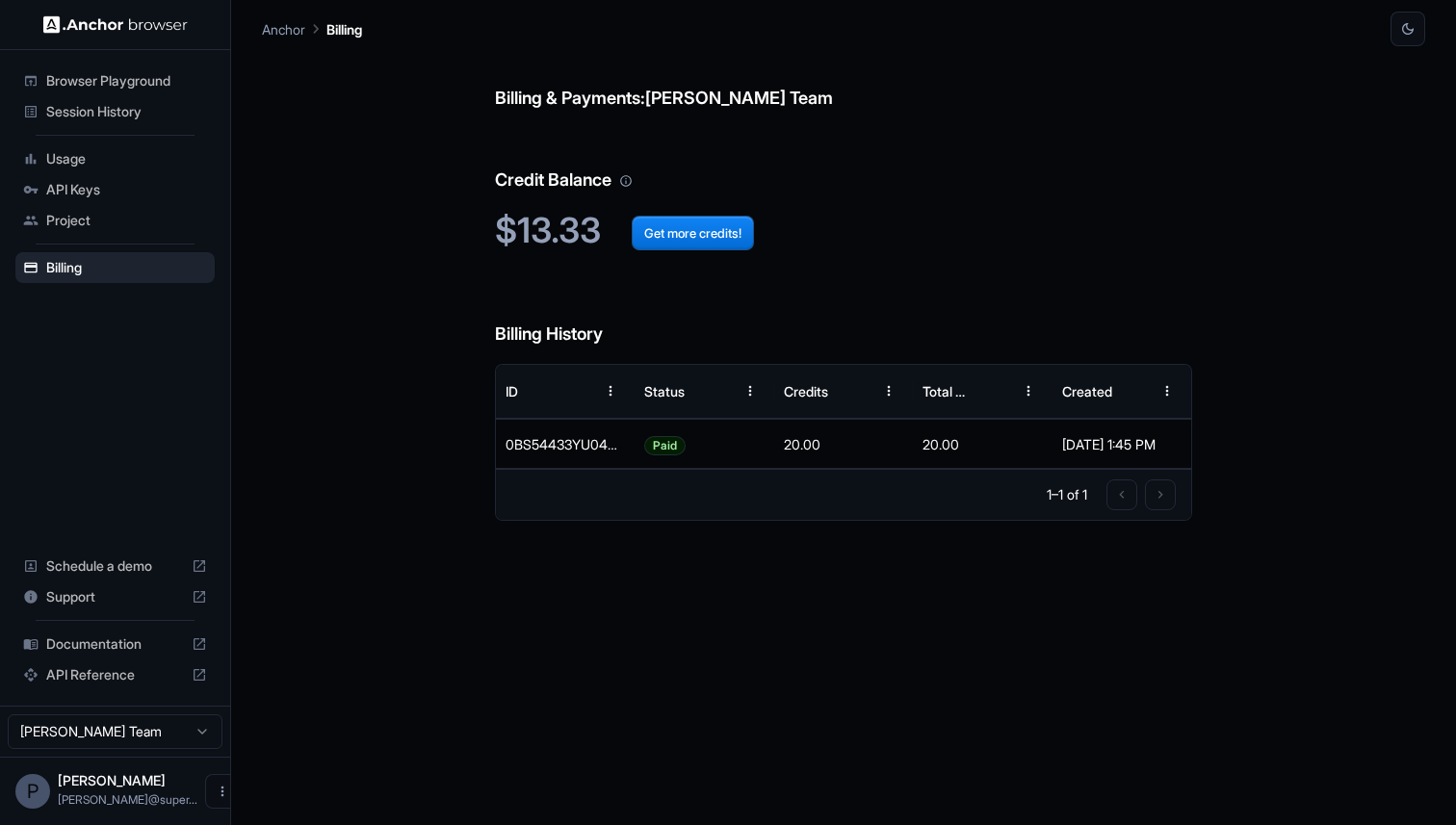
click at [80, 114] on span "Session History" at bounding box center [126, 112] width 161 height 19
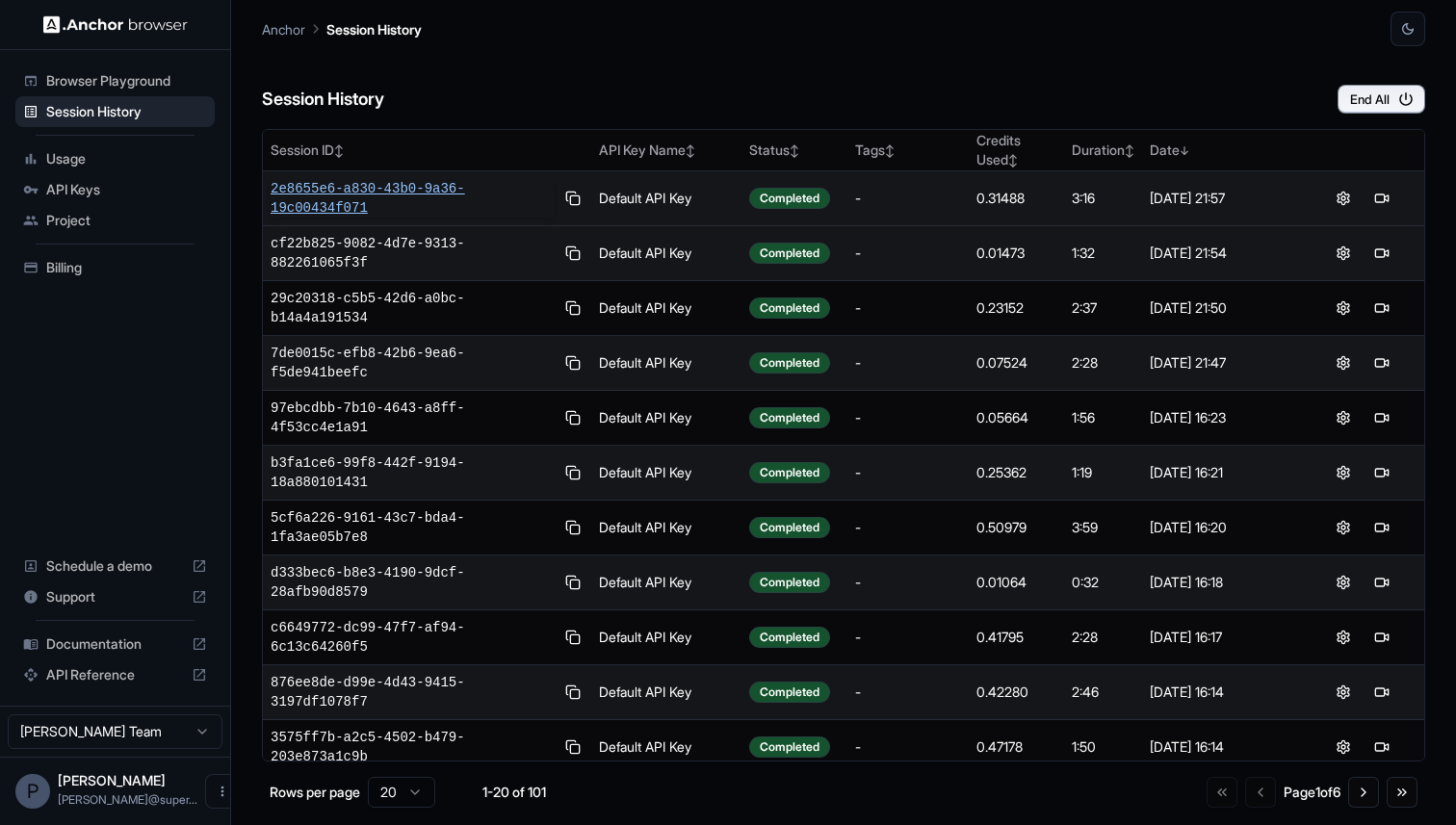
click at [379, 187] on span "2e8655e6-a830-43b0-9a36-19c00434f071" at bounding box center [412, 199] width 283 height 39
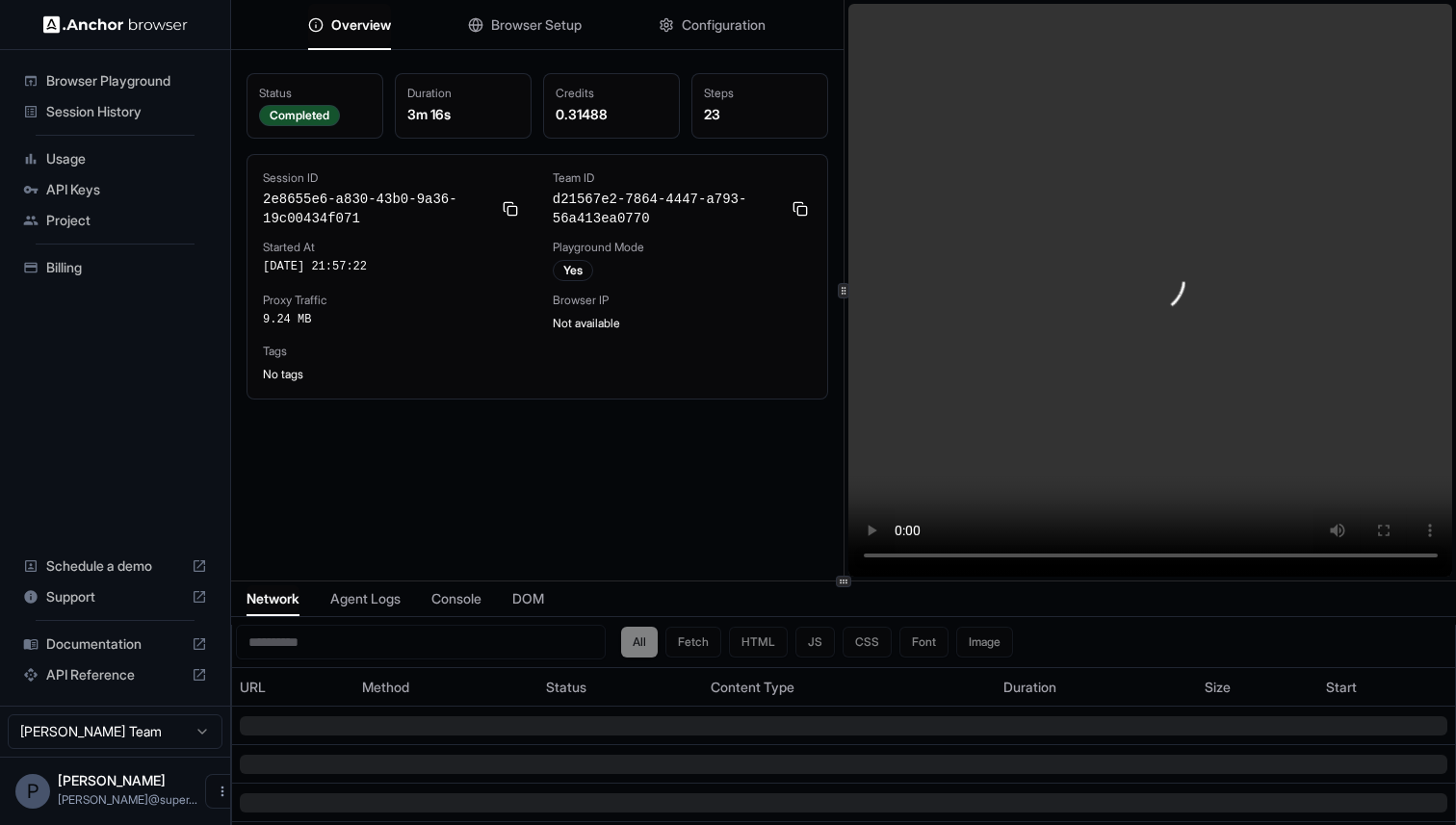
click at [839, 580] on icon at bounding box center [843, 582] width 10 height 10
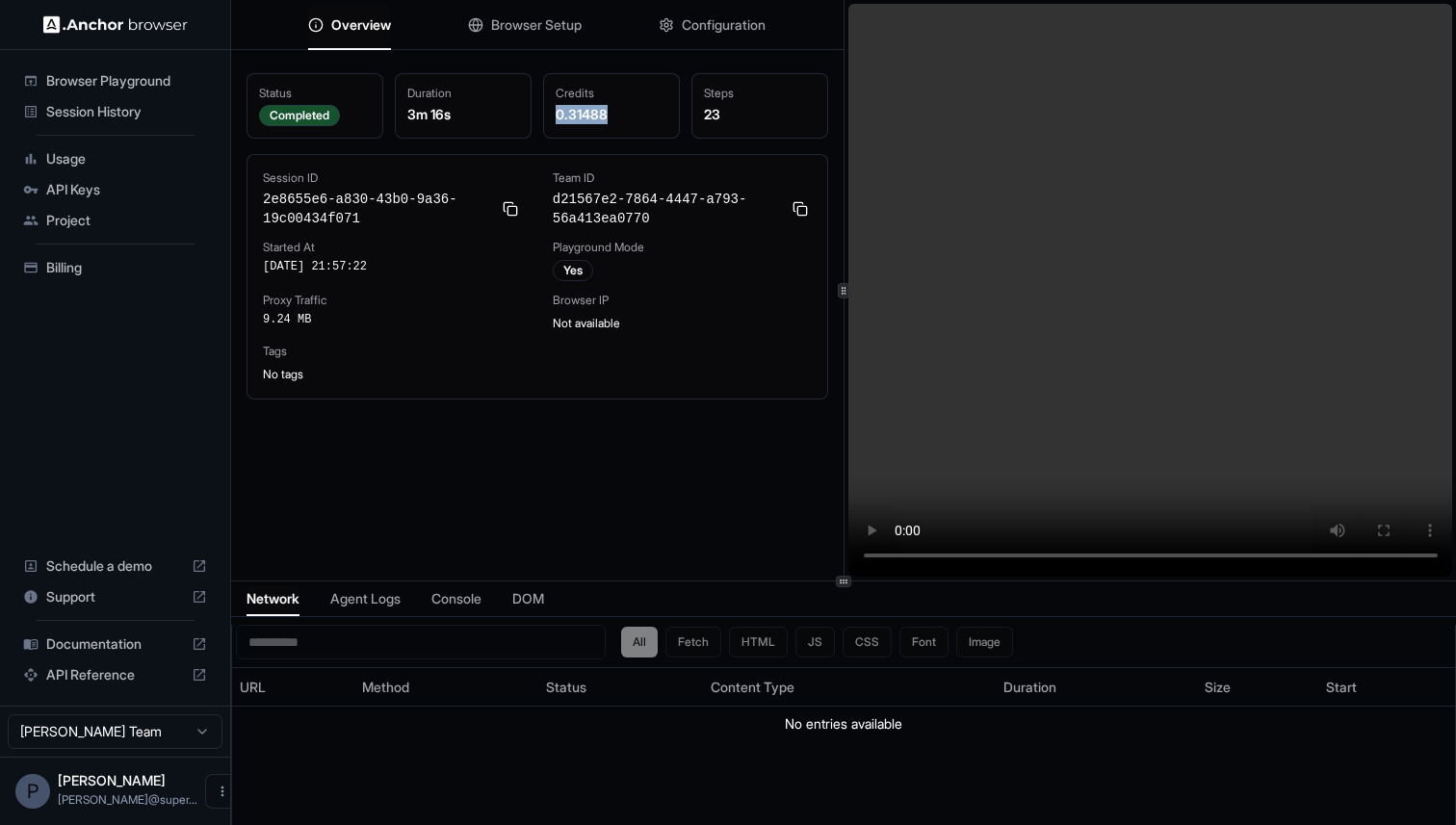
drag, startPoint x: 557, startPoint y: 114, endPoint x: 614, endPoint y: 118, distance: 57.1
click at [614, 118] on div "0.31488" at bounding box center [612, 115] width 112 height 19
click at [74, 263] on span "Billing" at bounding box center [126, 268] width 161 height 19
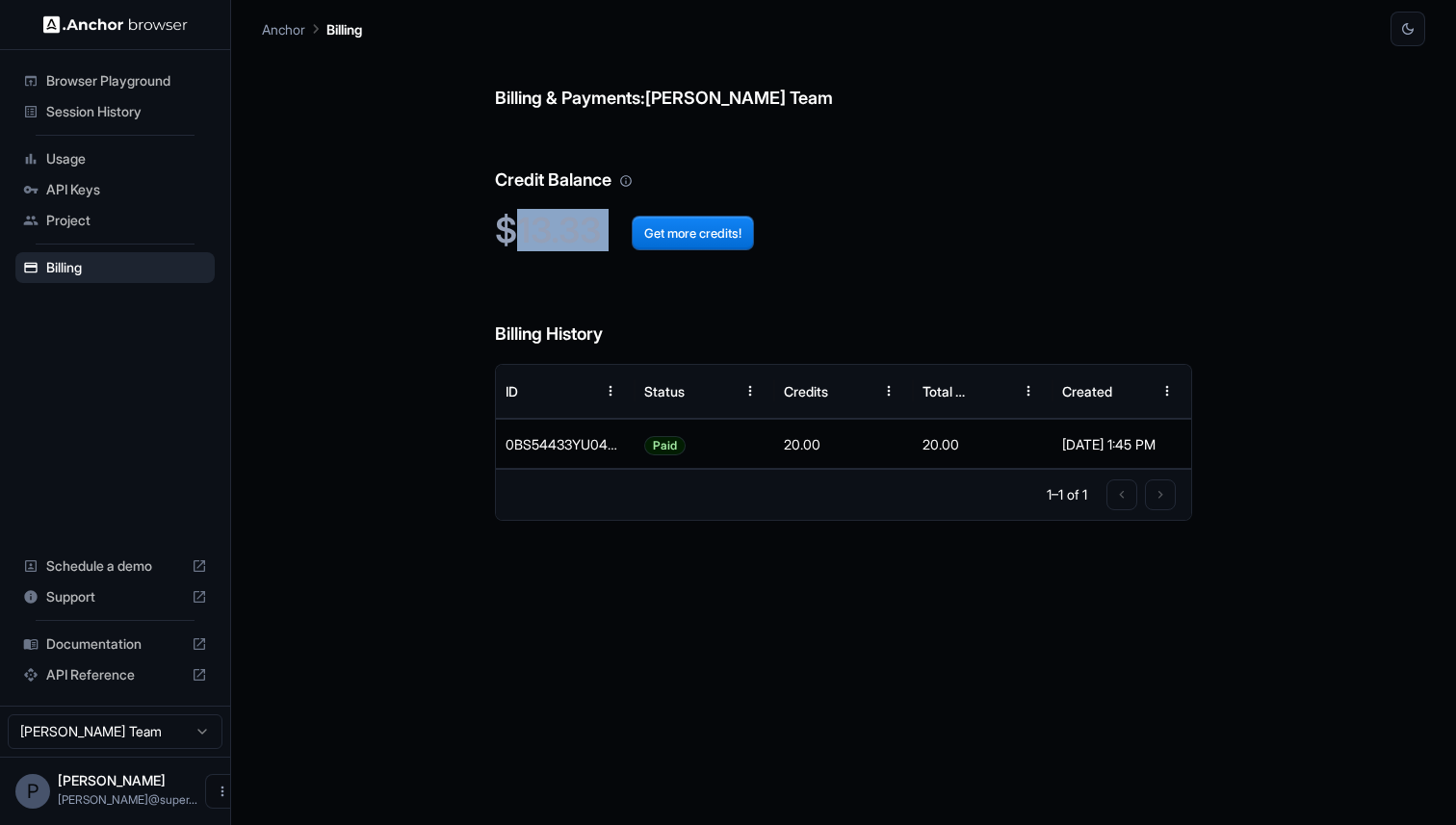
drag, startPoint x: 520, startPoint y: 238, endPoint x: 601, endPoint y: 240, distance: 81.0
click at [601, 240] on h2 "$13.33 Get more credits!" at bounding box center [844, 230] width 698 height 41
click at [78, 158] on span "Usage" at bounding box center [126, 159] width 161 height 19
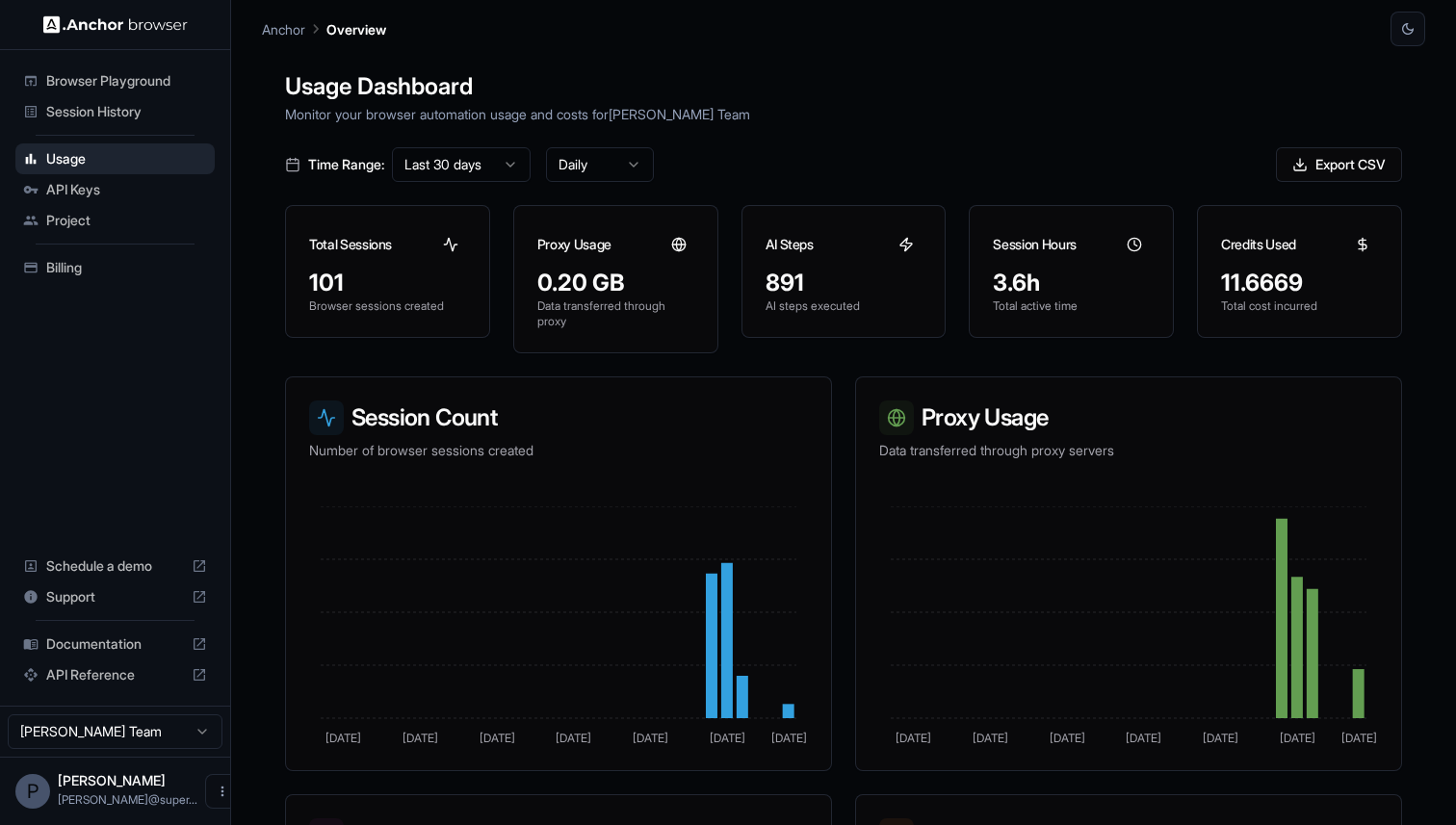
click at [102, 105] on span "Session History" at bounding box center [126, 112] width 161 height 19
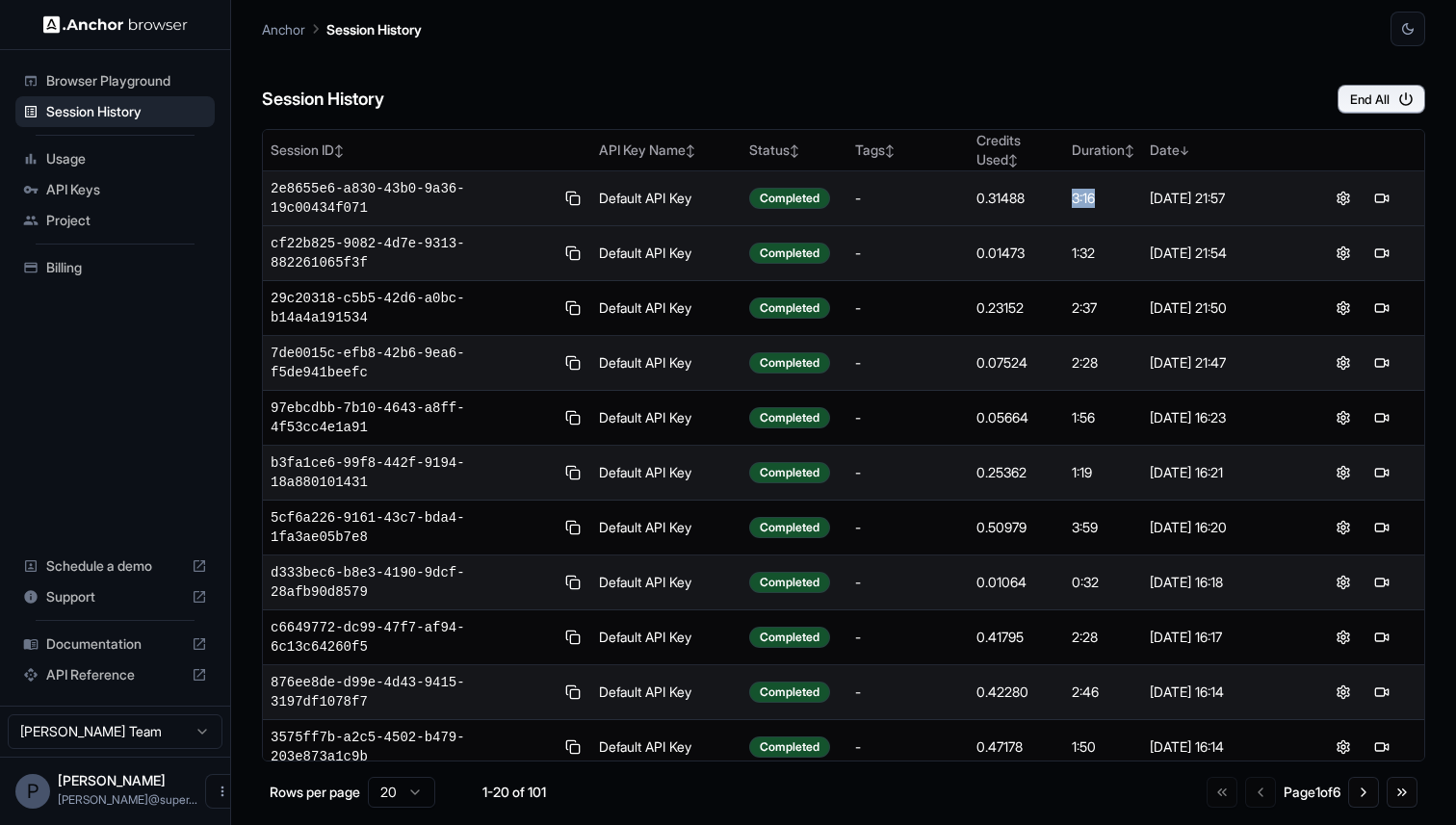
drag, startPoint x: 1072, startPoint y: 202, endPoint x: 1117, endPoint y: 202, distance: 45.0
click at [1117, 202] on td "3:16" at bounding box center [1102, 199] width 78 height 55
